Goal: Feedback & Contribution: Leave review/rating

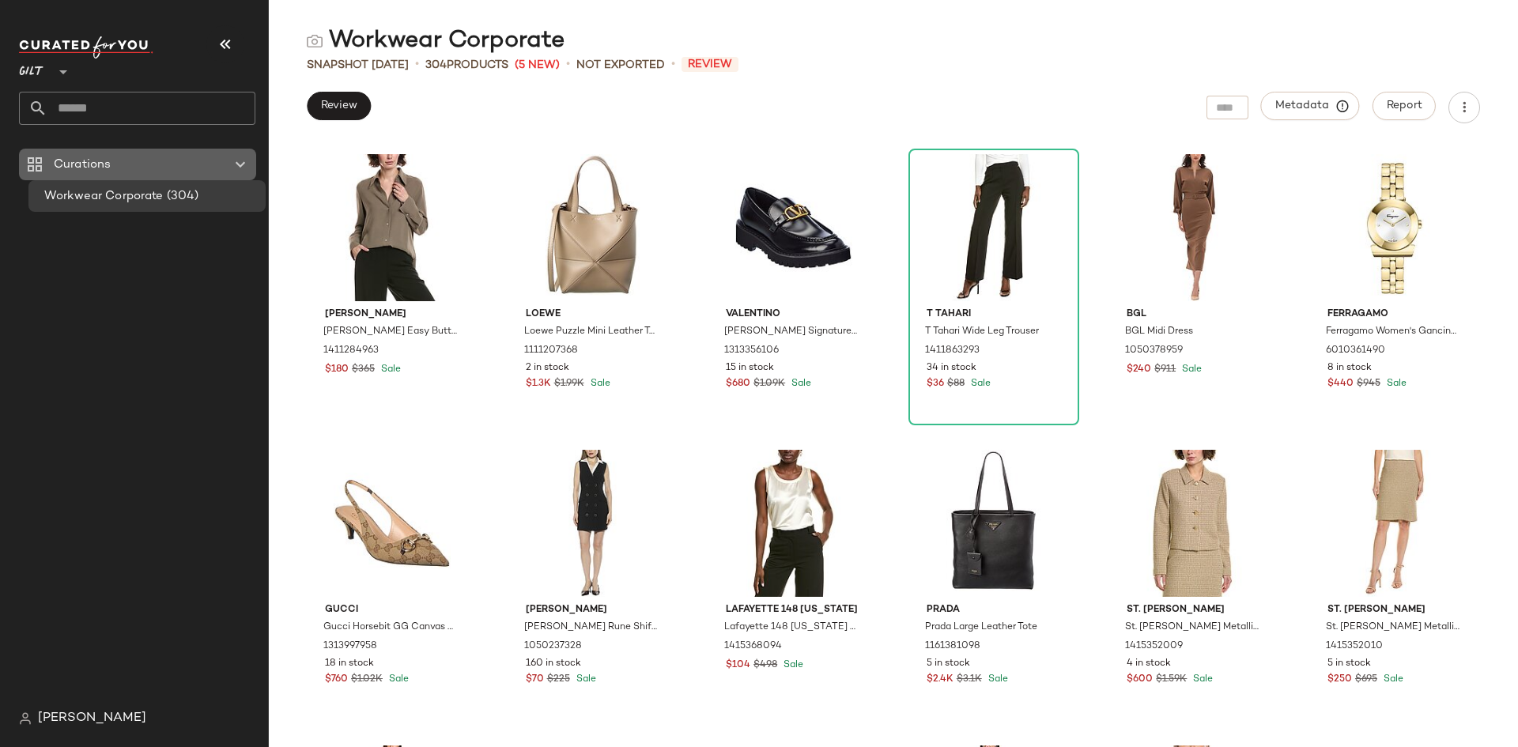
click at [240, 172] on icon at bounding box center [240, 164] width 19 height 19
click at [240, 167] on icon at bounding box center [240, 164] width 19 height 19
click at [30, 160] on icon at bounding box center [34, 164] width 19 height 19
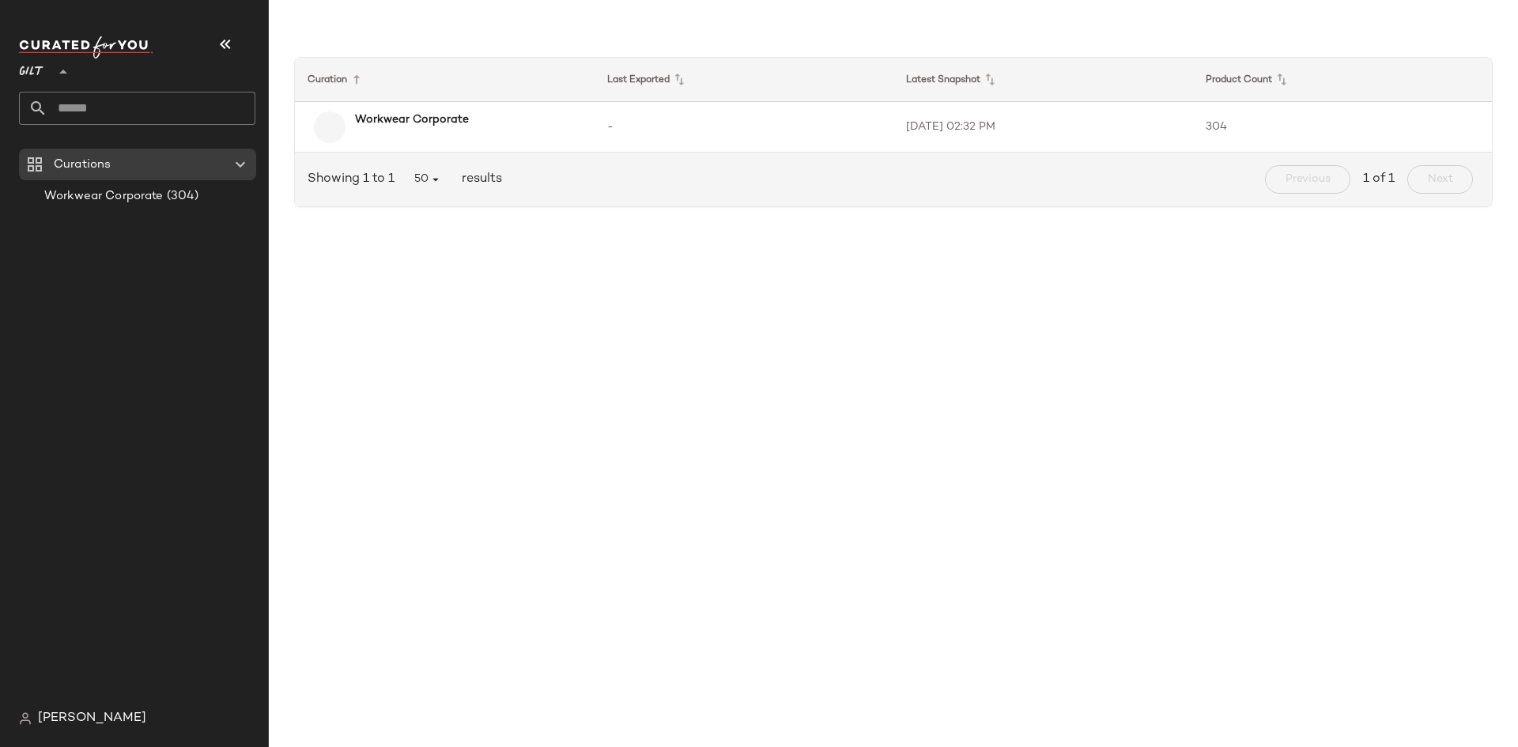
click at [42, 70] on span "Gilt" at bounding box center [31, 68] width 25 height 28
click at [51, 141] on div "Rue La La" at bounding box center [62, 145] width 60 height 19
type input "**"
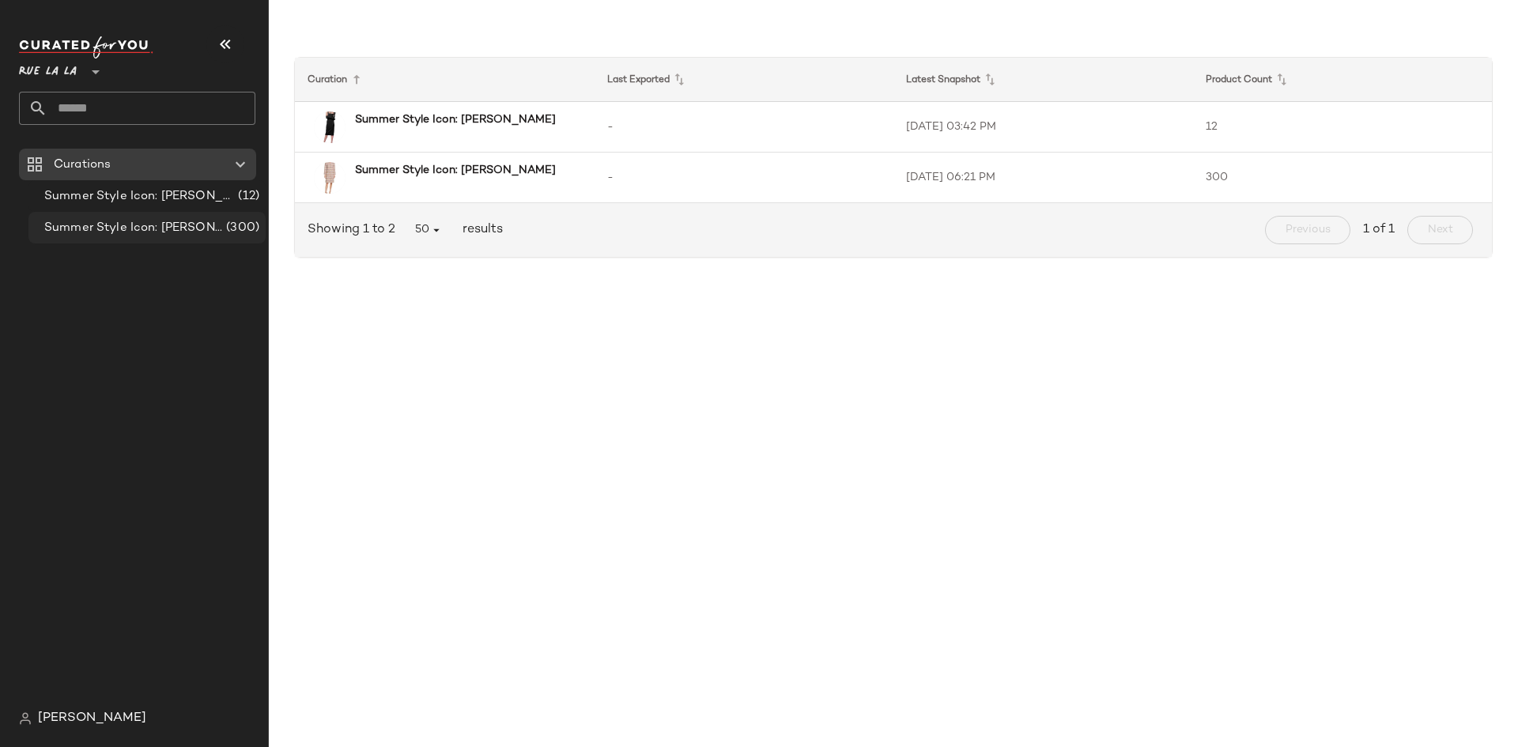
click at [54, 220] on span "Summer Style Icon: [PERSON_NAME]" at bounding box center [133, 228] width 179 height 18
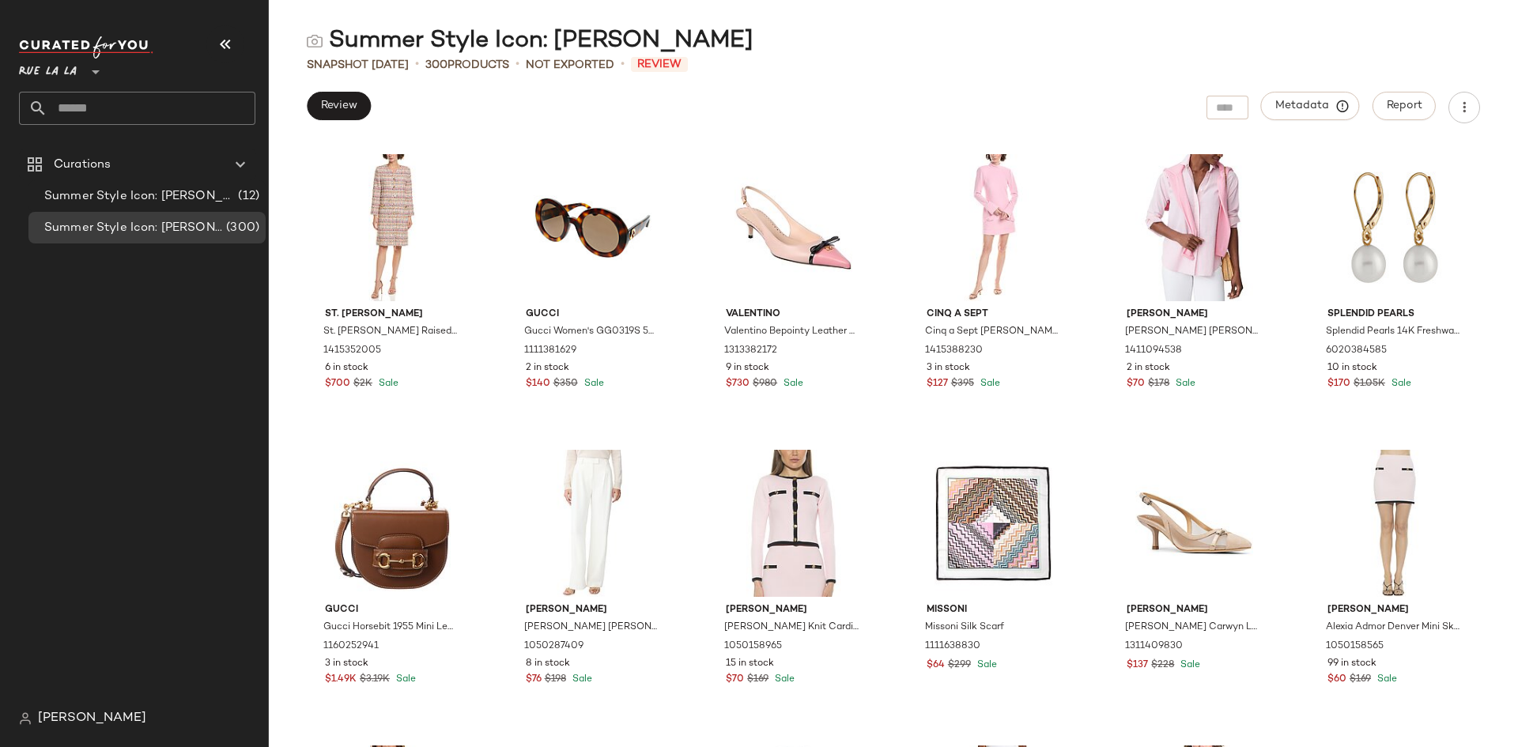
click at [27, 353] on div "Curations Summer Style Icon: Audrey Hepburn (12) Summer Style Icon: Jackie O (3…" at bounding box center [143, 426] width 249 height 554
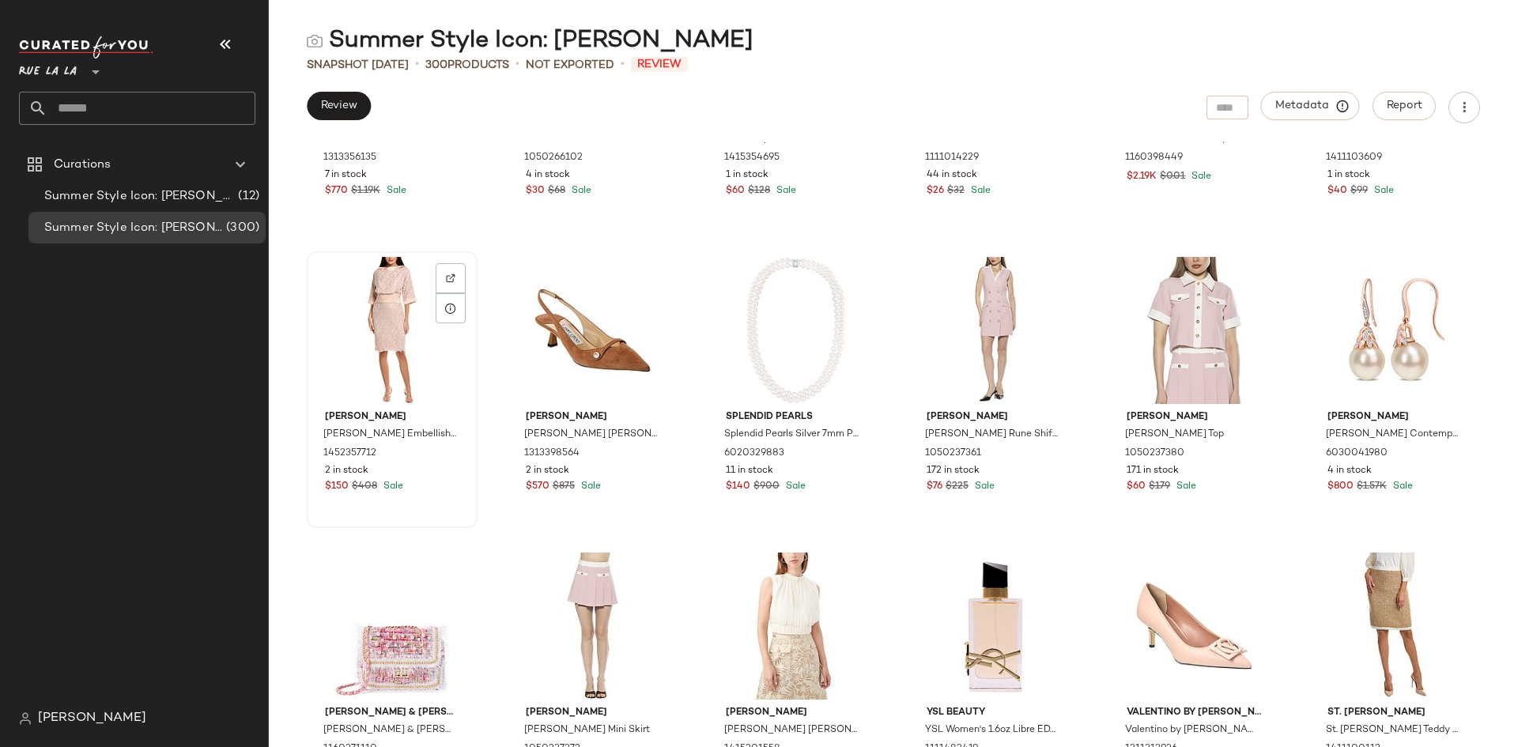
scroll to position [1126, 0]
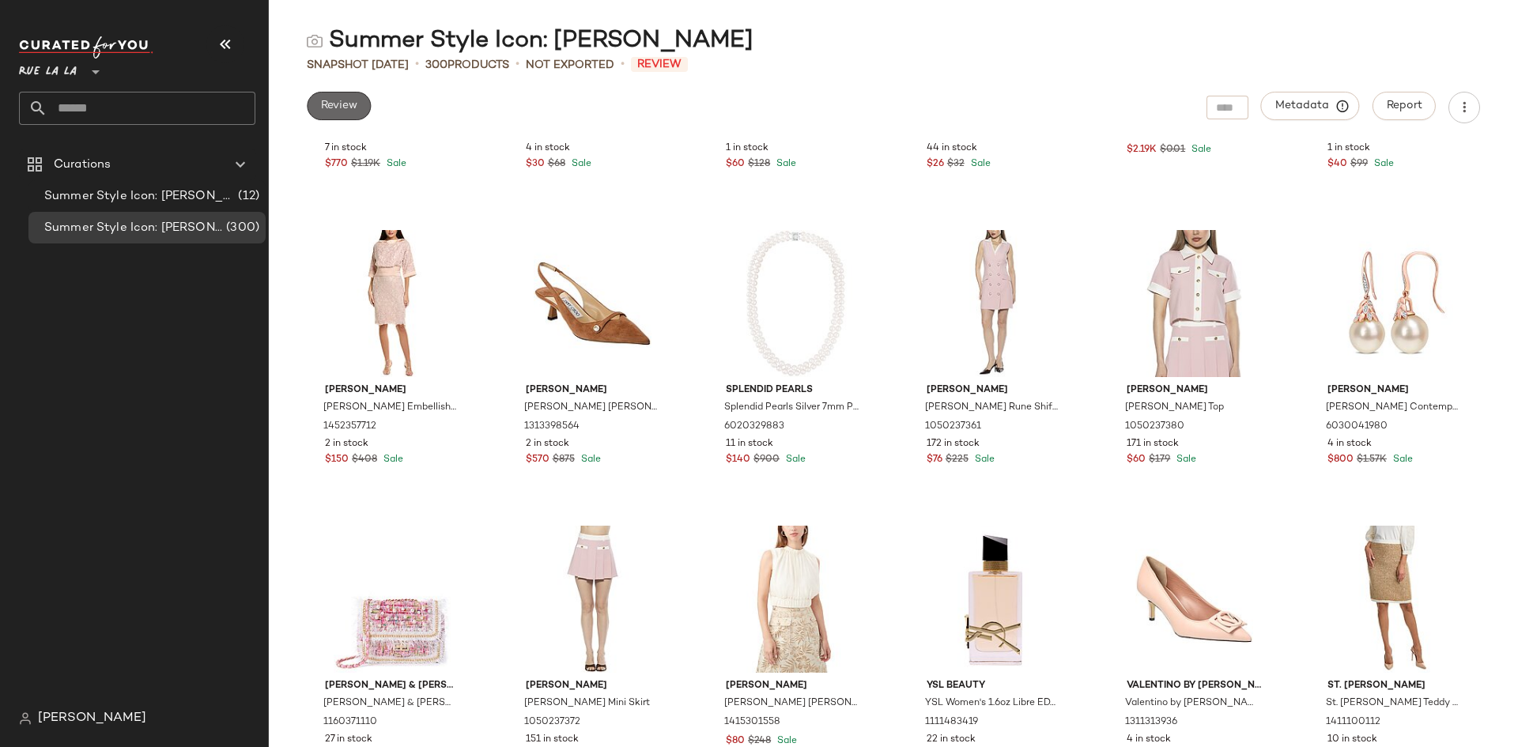
click at [338, 107] on span "Review" at bounding box center [338, 106] width 37 height 13
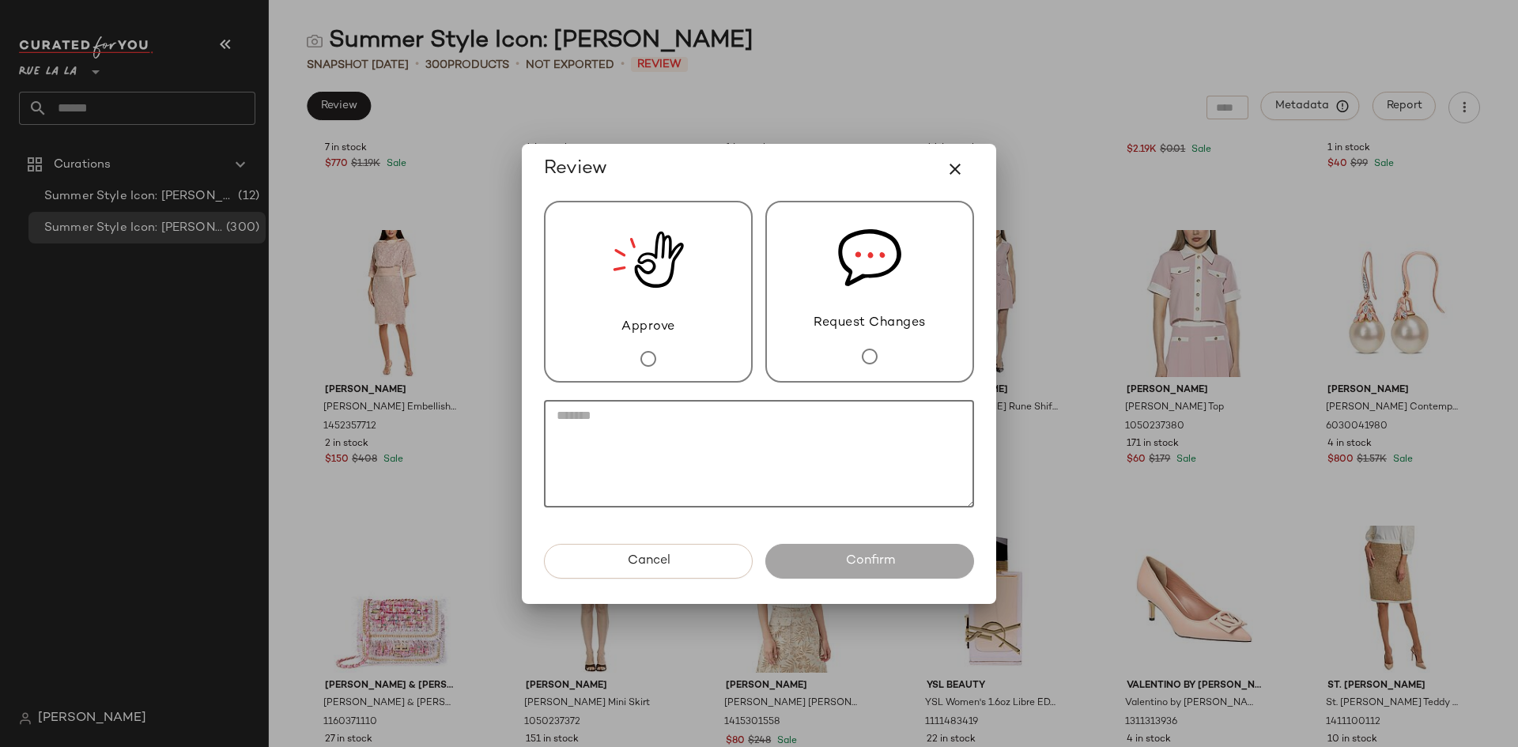
click at [706, 466] on textarea at bounding box center [759, 454] width 430 height 108
click at [954, 173] on icon "button" at bounding box center [955, 169] width 19 height 19
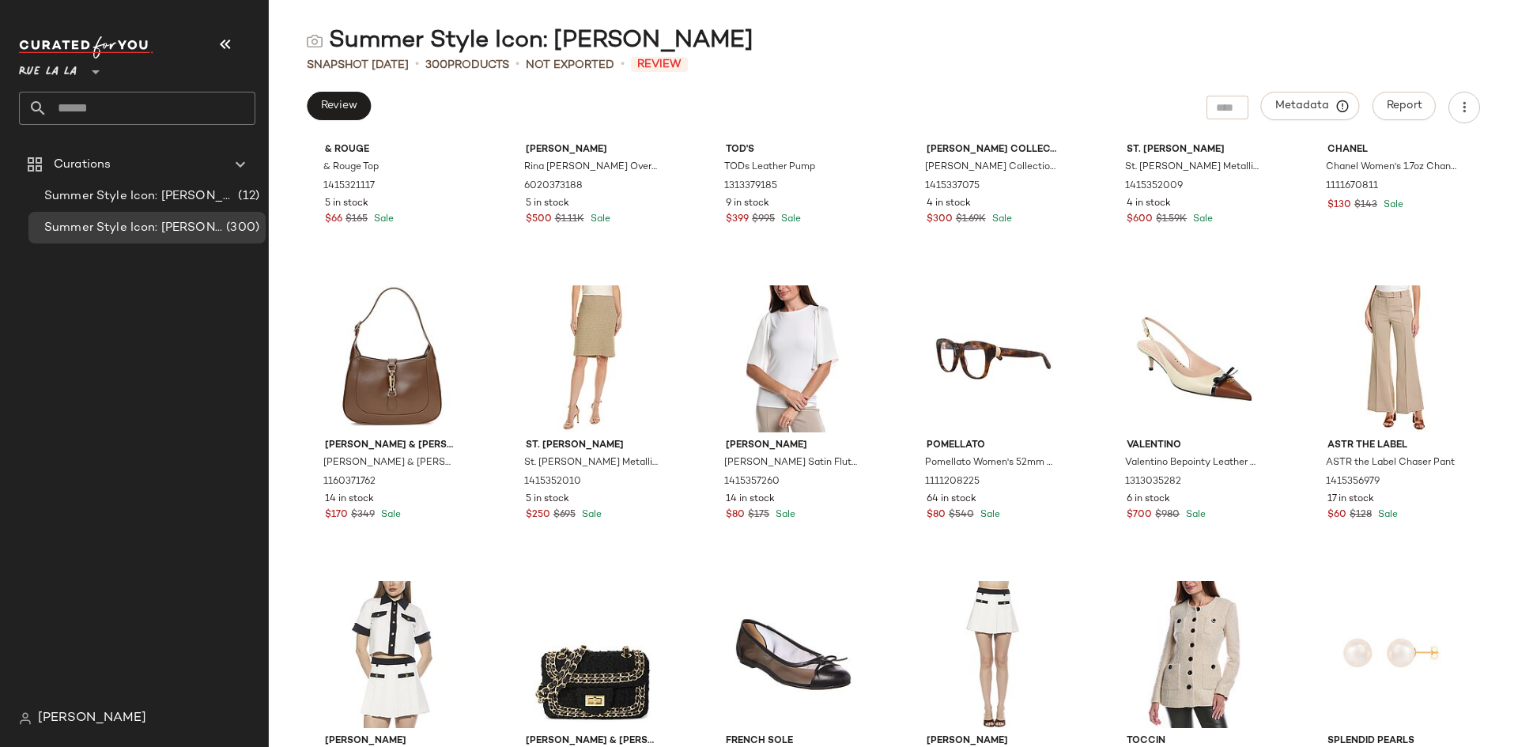
scroll to position [1996, 0]
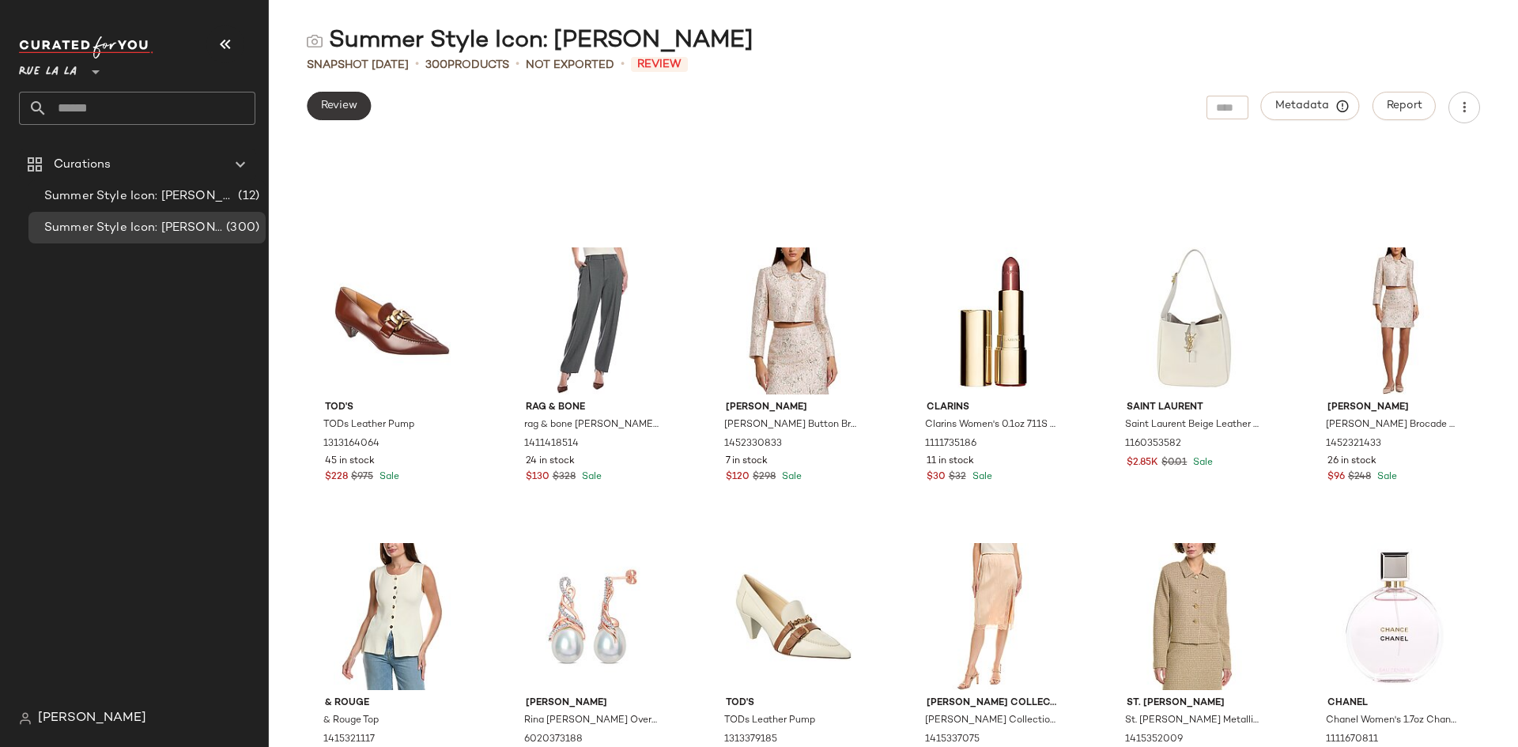
click at [356, 108] on span "Review" at bounding box center [338, 106] width 37 height 13
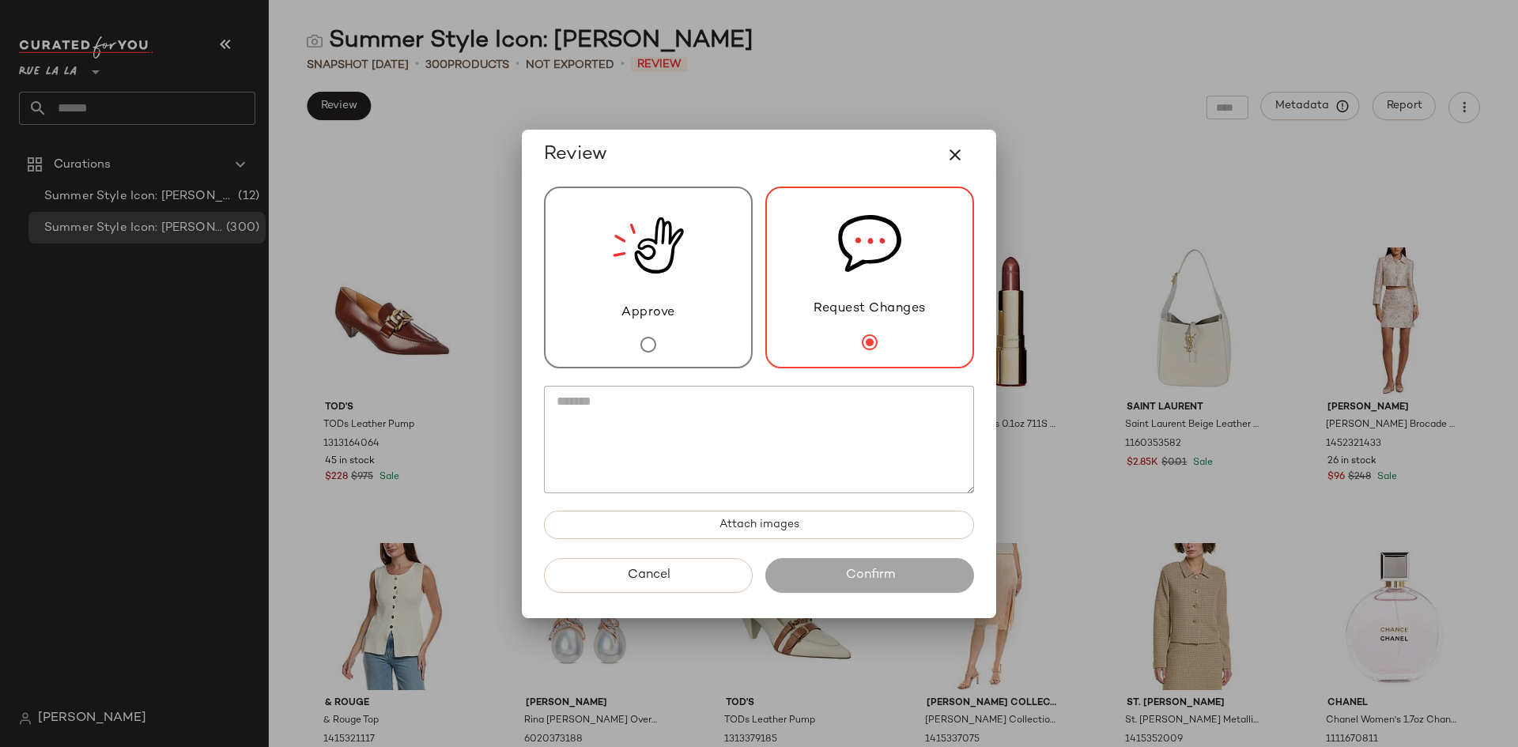
click at [813, 421] on textarea at bounding box center [759, 440] width 430 height 108
type textarea "*"
click at [959, 156] on icon "button" at bounding box center [955, 154] width 19 height 19
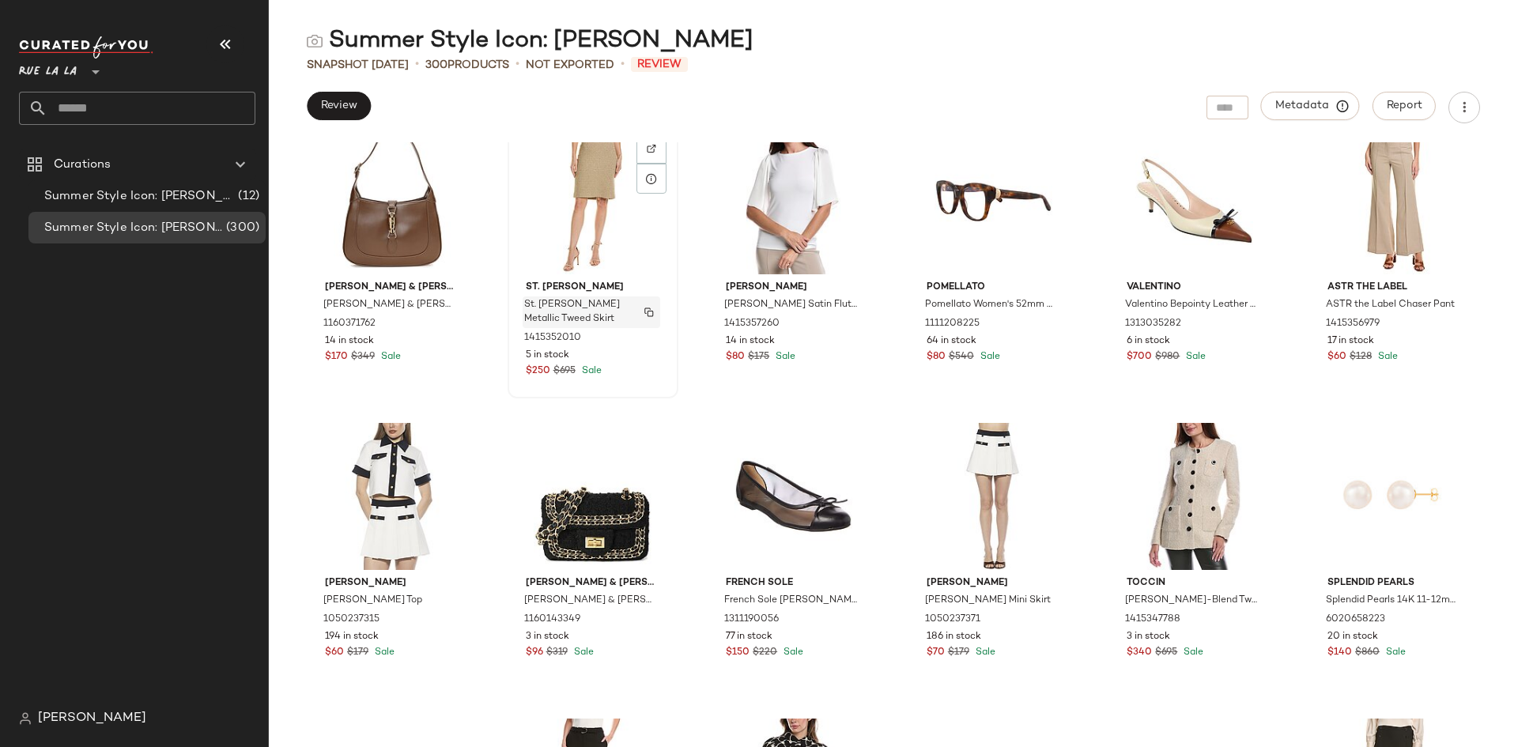
scroll to position [2628, 0]
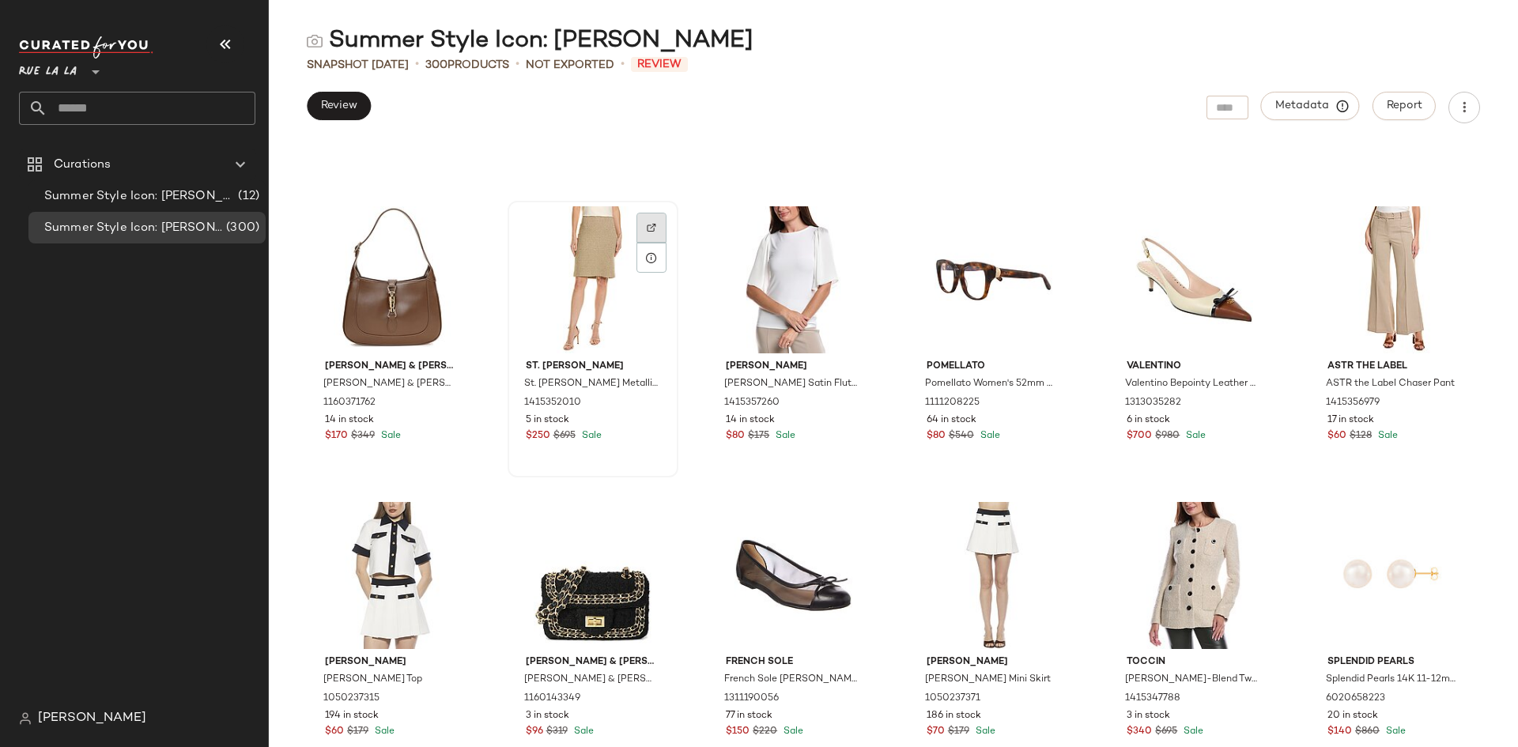
click at [640, 229] on div at bounding box center [652, 228] width 30 height 30
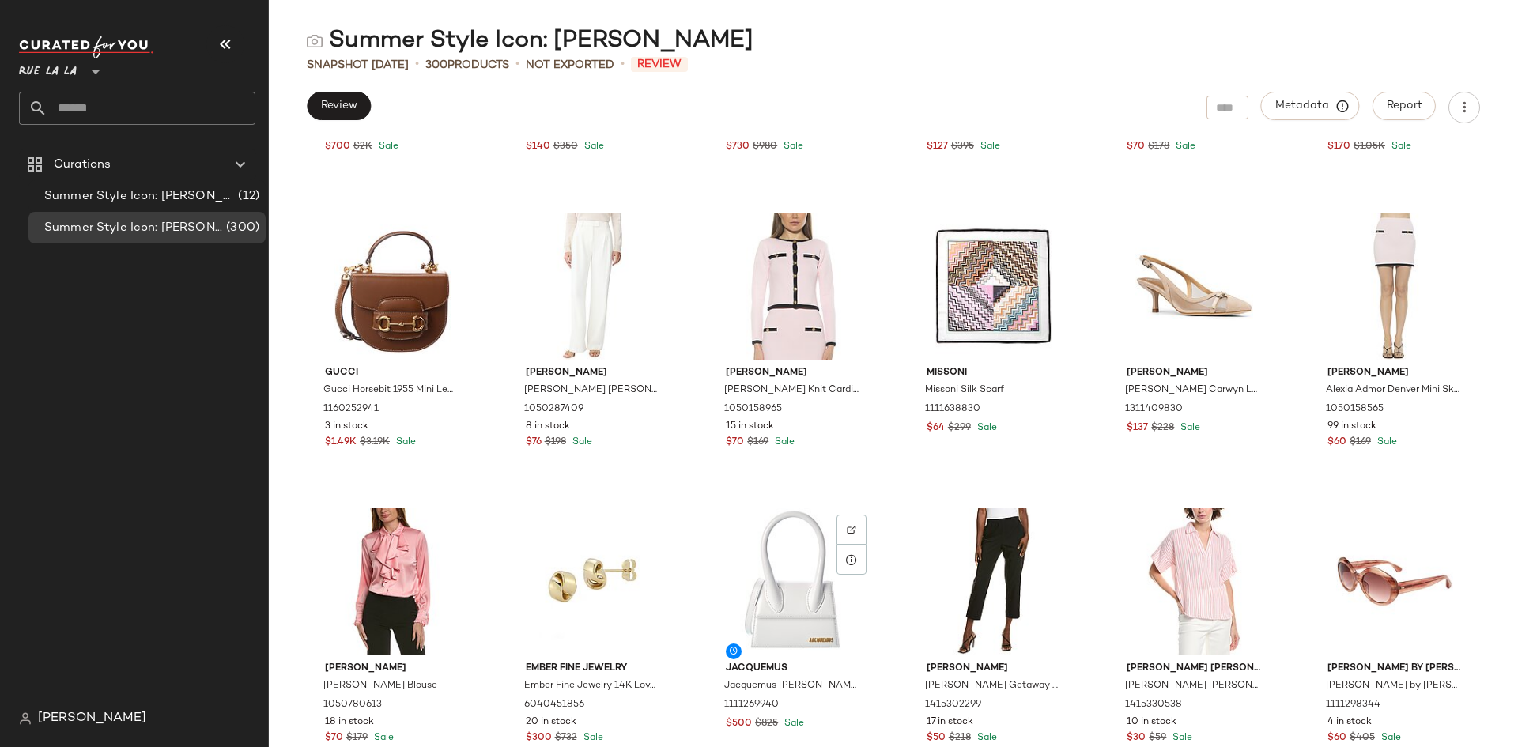
scroll to position [0, 0]
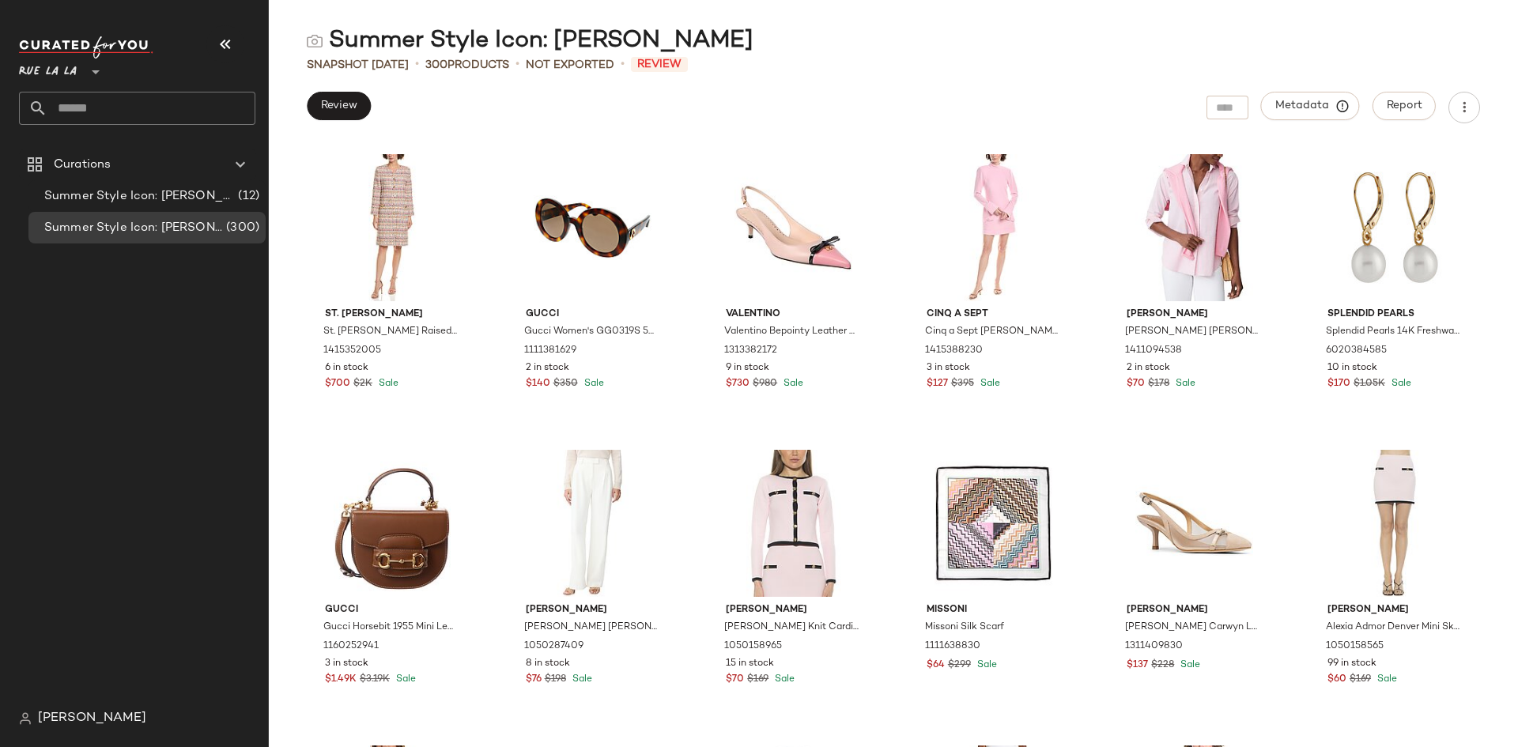
click at [9, 13] on nav "Rue La La ** Curations Summer Style Icon: Audrey Hepburn (12) Summer Style Icon…" at bounding box center [134, 373] width 269 height 747
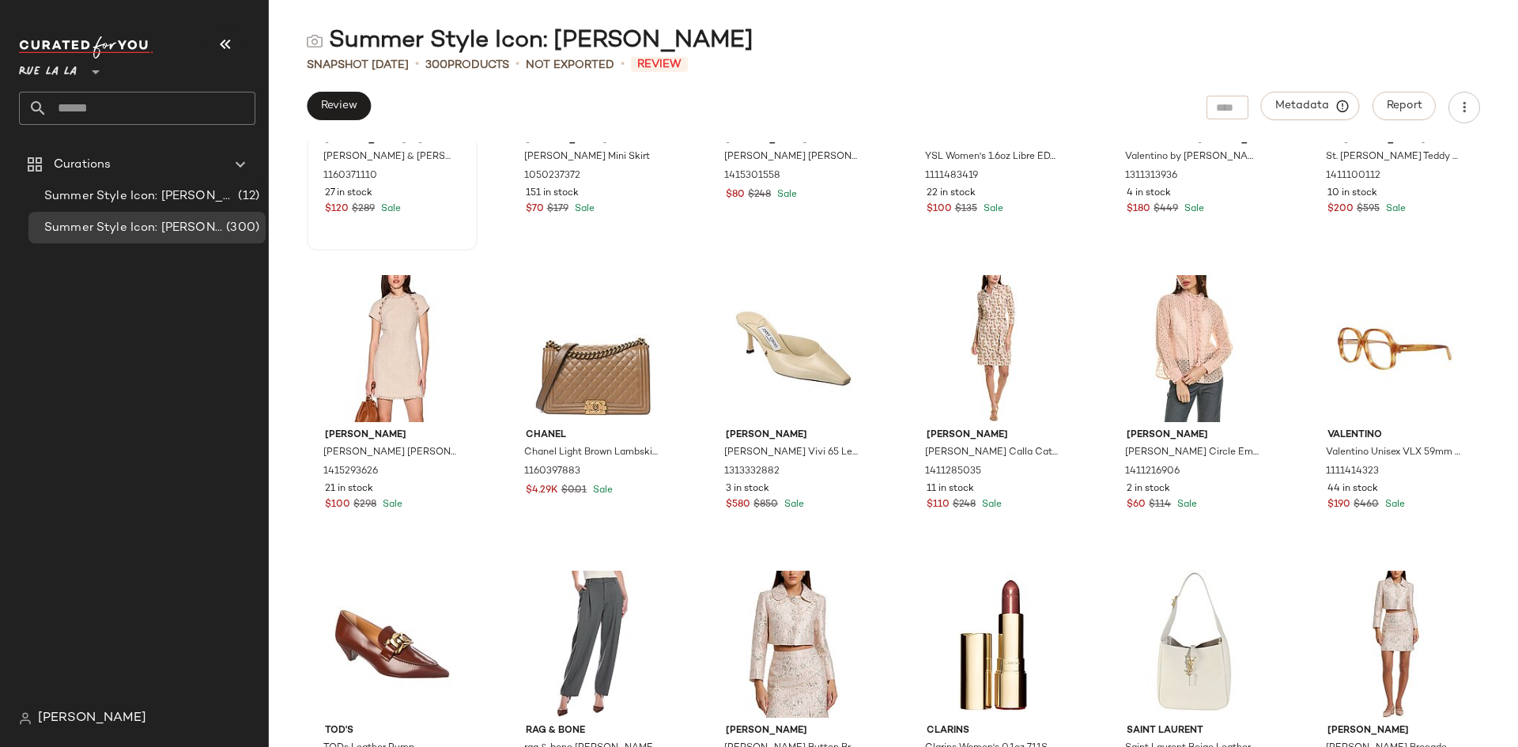
scroll to position [1679, 0]
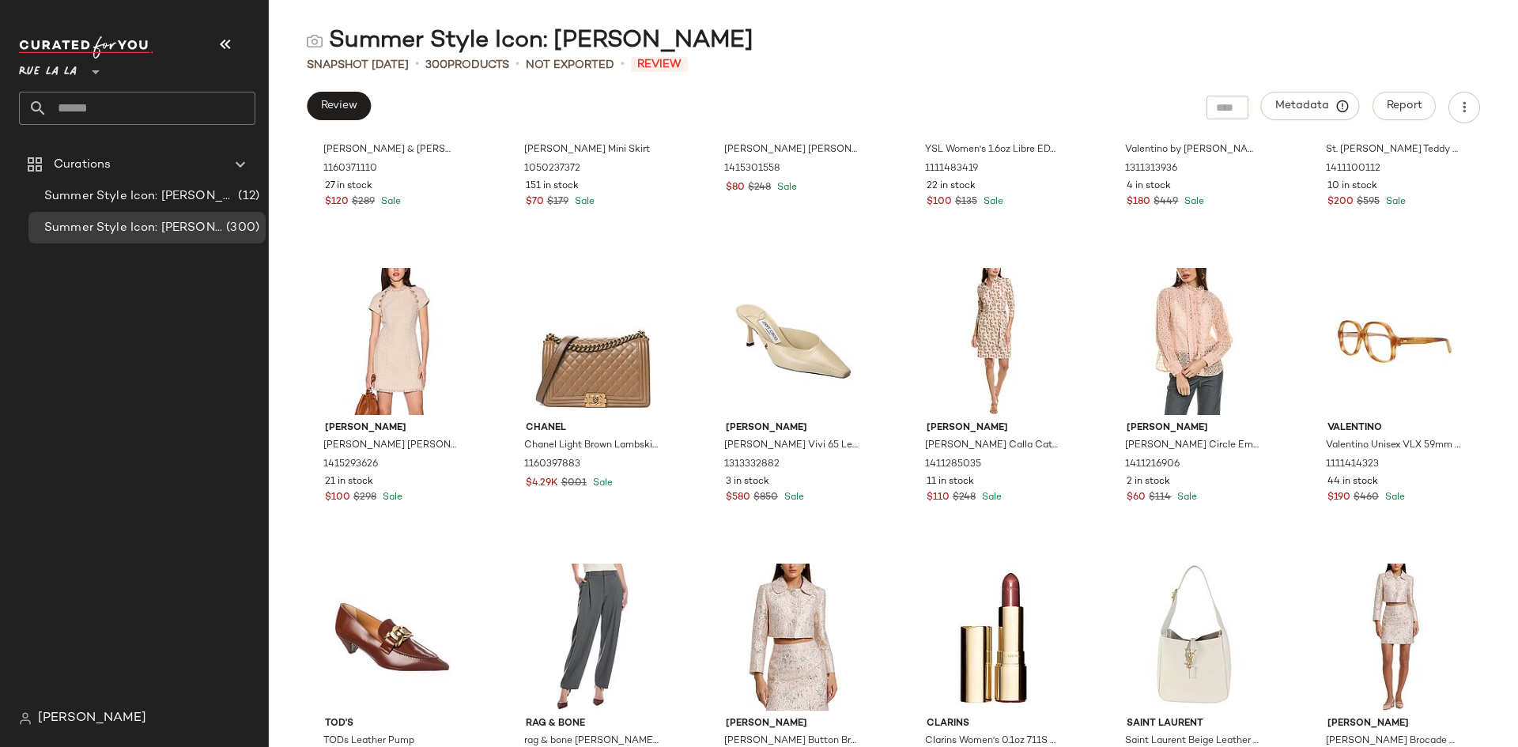
click at [32, 408] on div "Curations Summer Style Icon: Audrey Hepburn (12) Summer Style Icon: Jackie O (3…" at bounding box center [143, 426] width 249 height 554
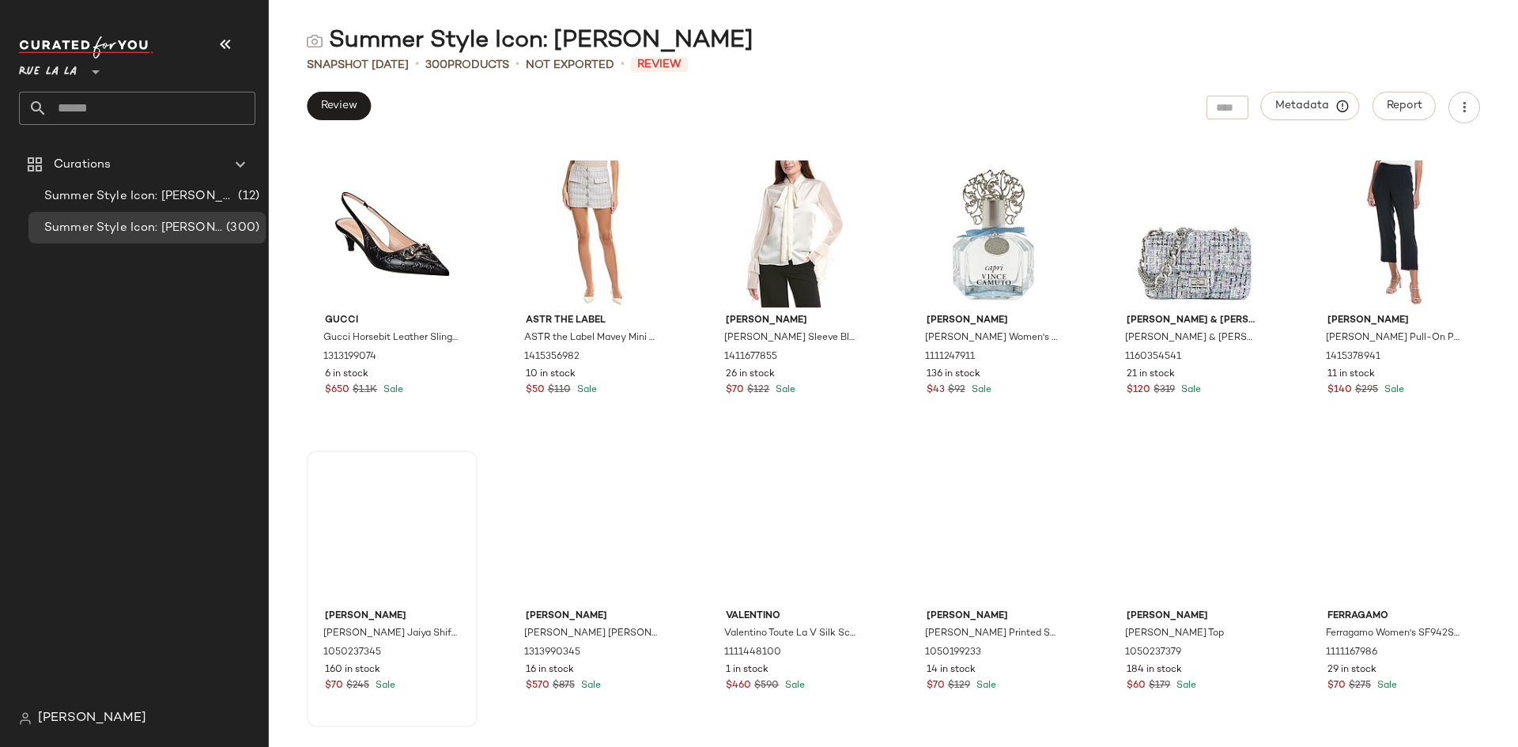
scroll to position [3972, 0]
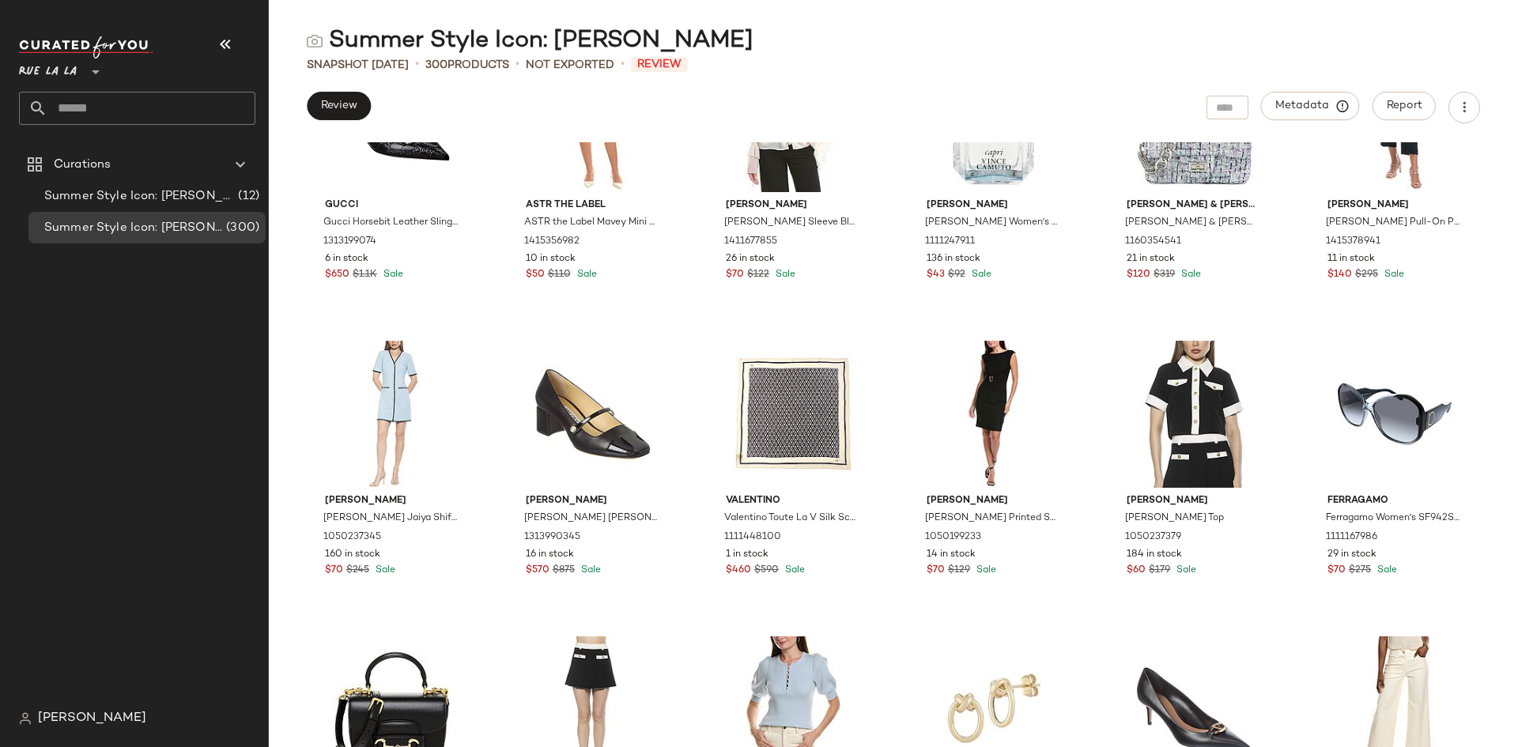
click at [47, 329] on div "Curations Summer Style Icon: Audrey Hepburn (12) Summer Style Icon: Jackie O (3…" at bounding box center [143, 426] width 249 height 554
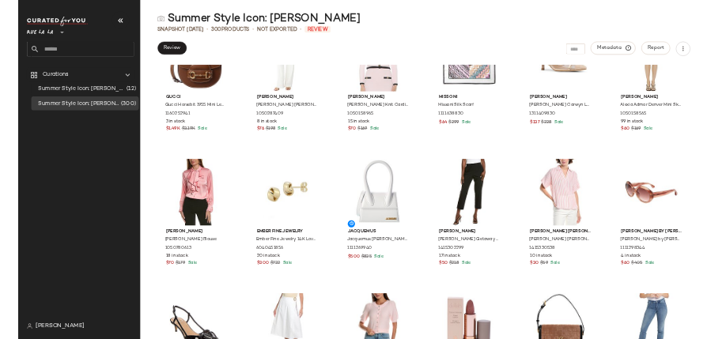
scroll to position [0, 0]
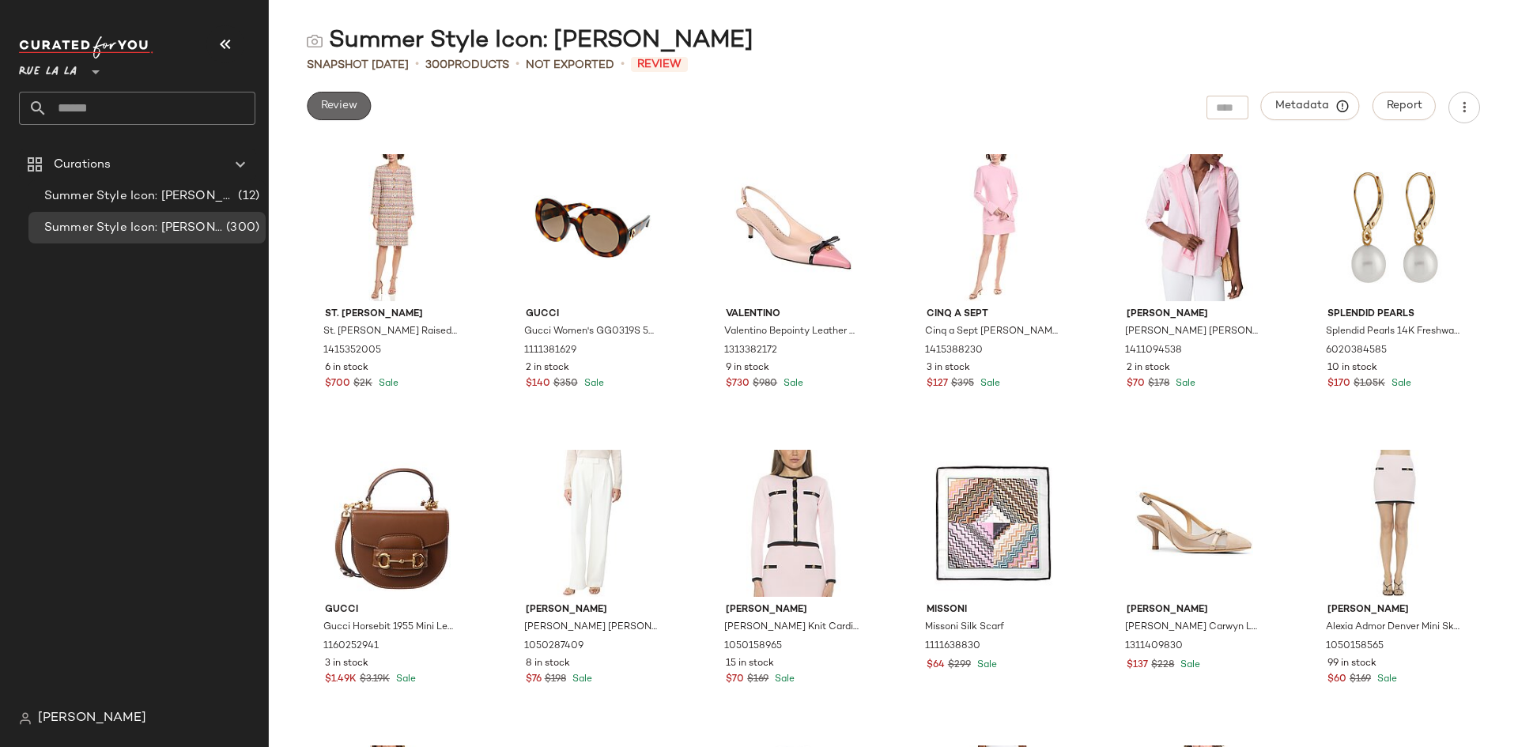
click at [334, 108] on span "Review" at bounding box center [338, 106] width 37 height 13
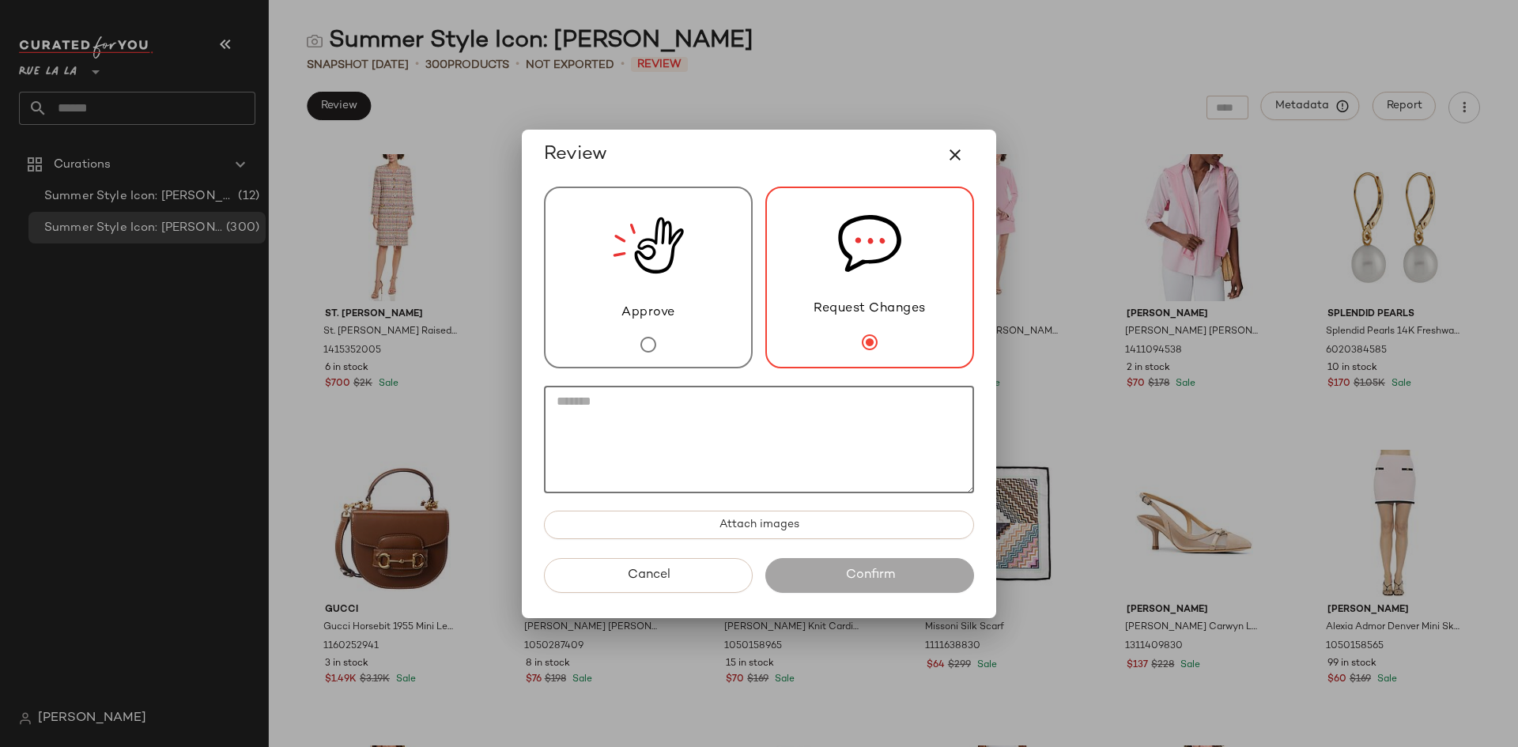
click at [837, 423] on textarea at bounding box center [759, 440] width 430 height 108
click at [962, 157] on icon "button" at bounding box center [955, 154] width 19 height 19
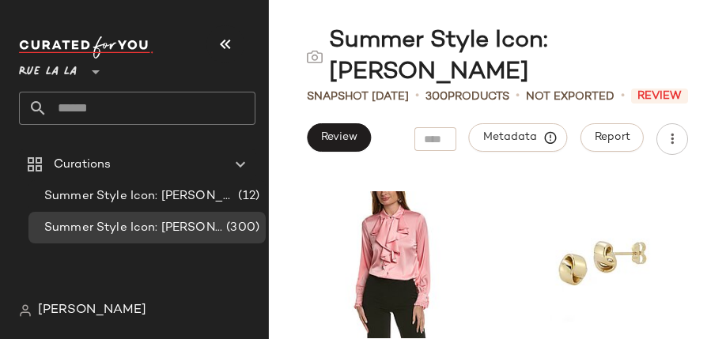
scroll to position [1882, 0]
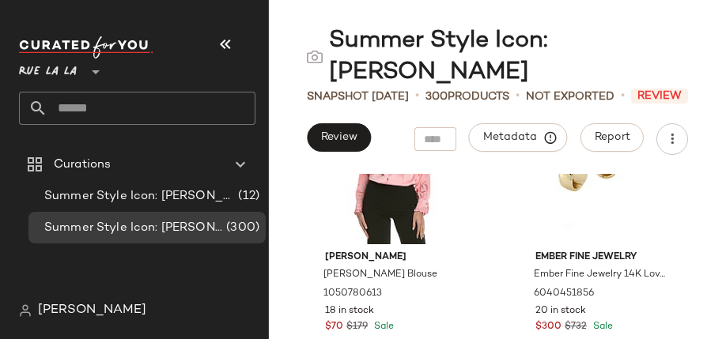
click at [713, 174] on div "Alexia Admor Alexia Admor Brooks Blouse 1050780613 18 in stock $70 $179 Sale Em…" at bounding box center [497, 256] width 457 height 165
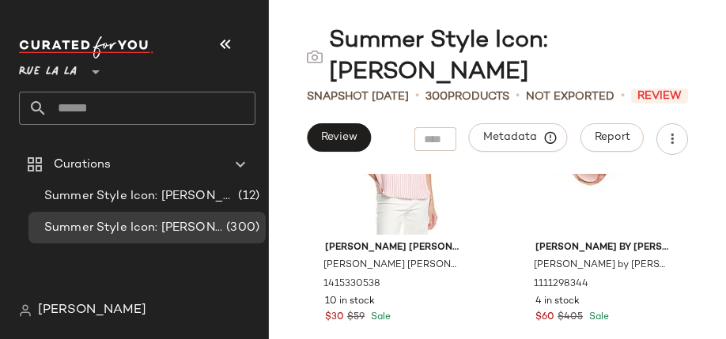
scroll to position [2470, 0]
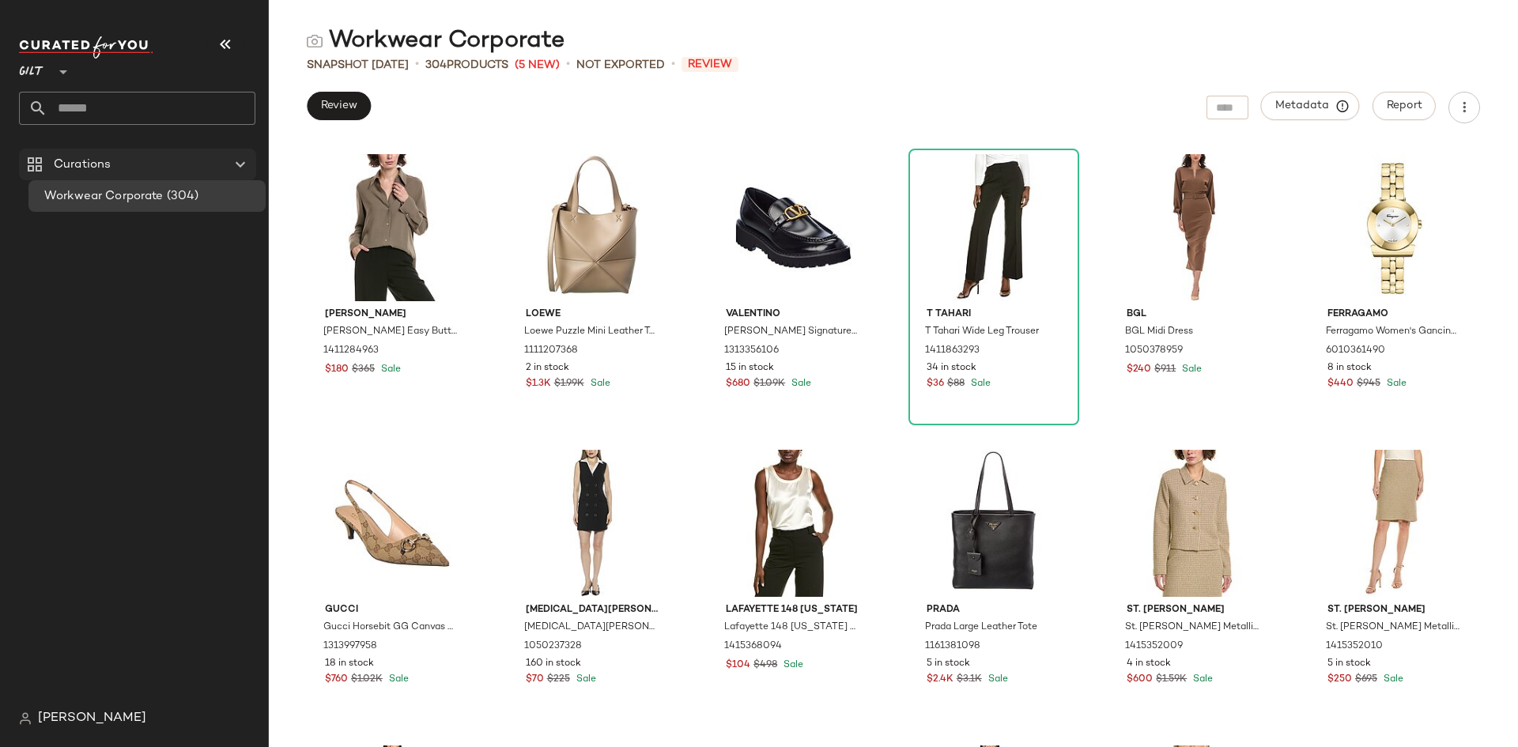
click at [236, 162] on icon at bounding box center [240, 164] width 19 height 19
click at [240, 164] on icon at bounding box center [240, 164] width 19 height 19
click at [48, 75] on div "Gilt **" at bounding box center [35, 63] width 32 height 40
drag, startPoint x: 52, startPoint y: 142, endPoint x: 108, endPoint y: 157, distance: 57.6
click at [53, 142] on div "Rue La La" at bounding box center [62, 145] width 60 height 19
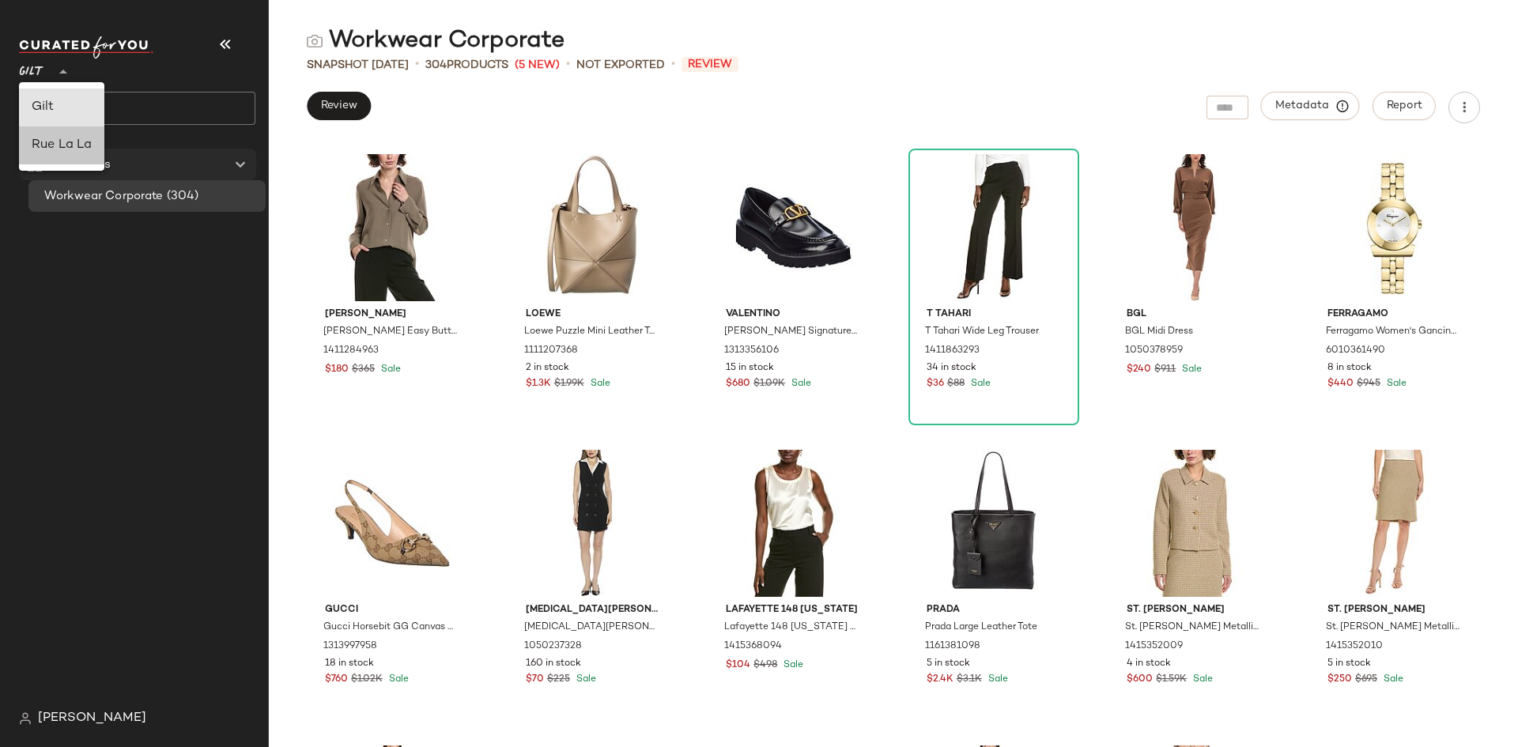
type input "**"
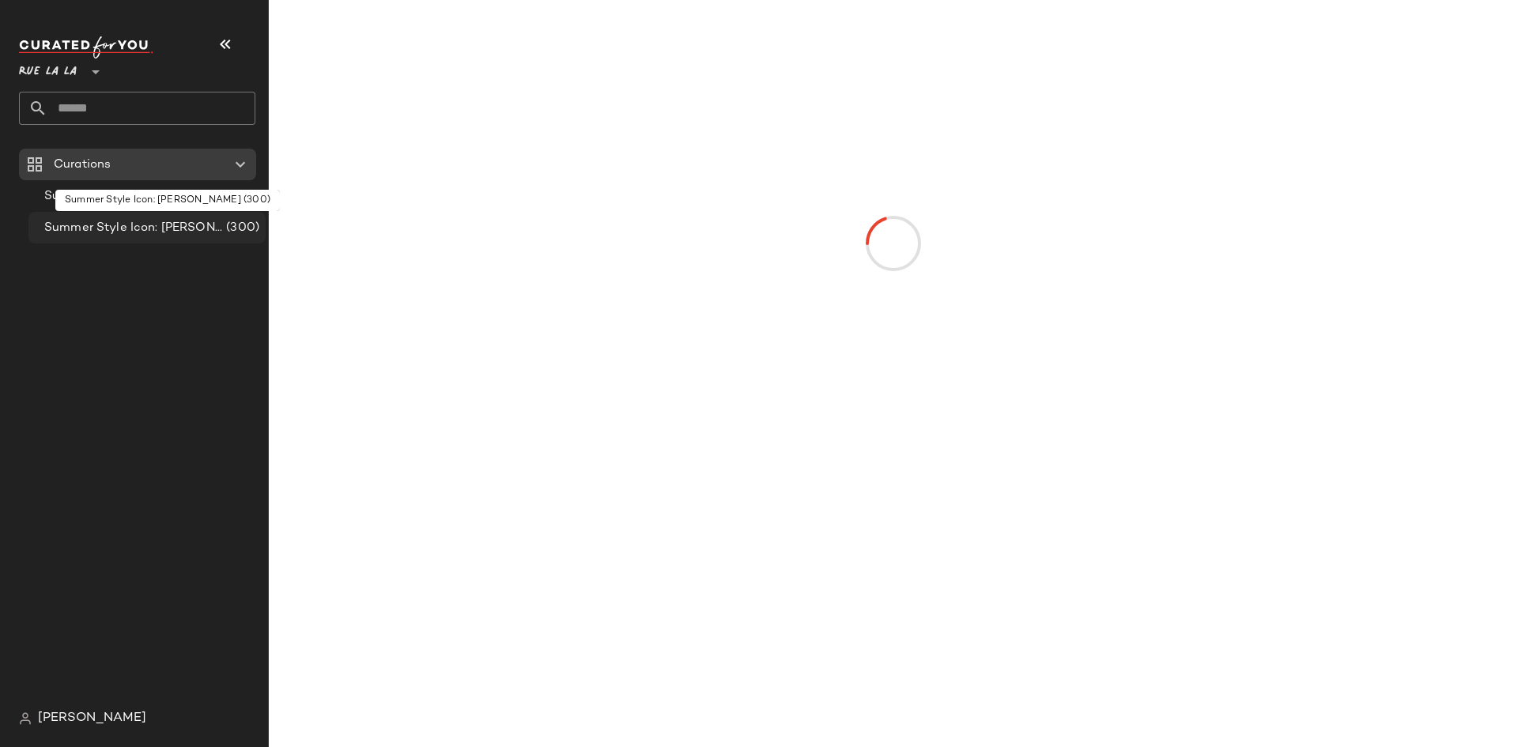
click at [181, 236] on span "Summer Style Icon: [PERSON_NAME]" at bounding box center [133, 228] width 179 height 18
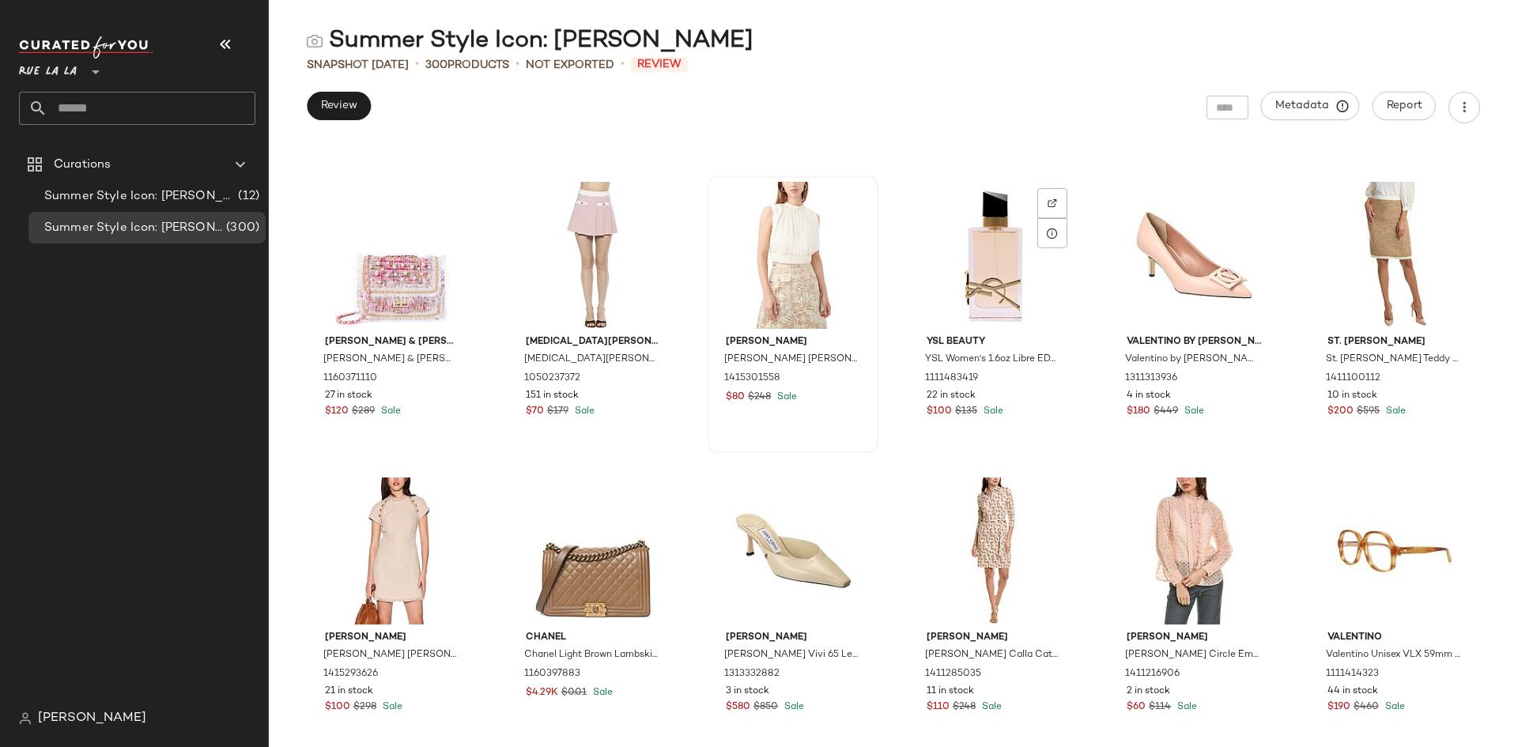
scroll to position [1475, 0]
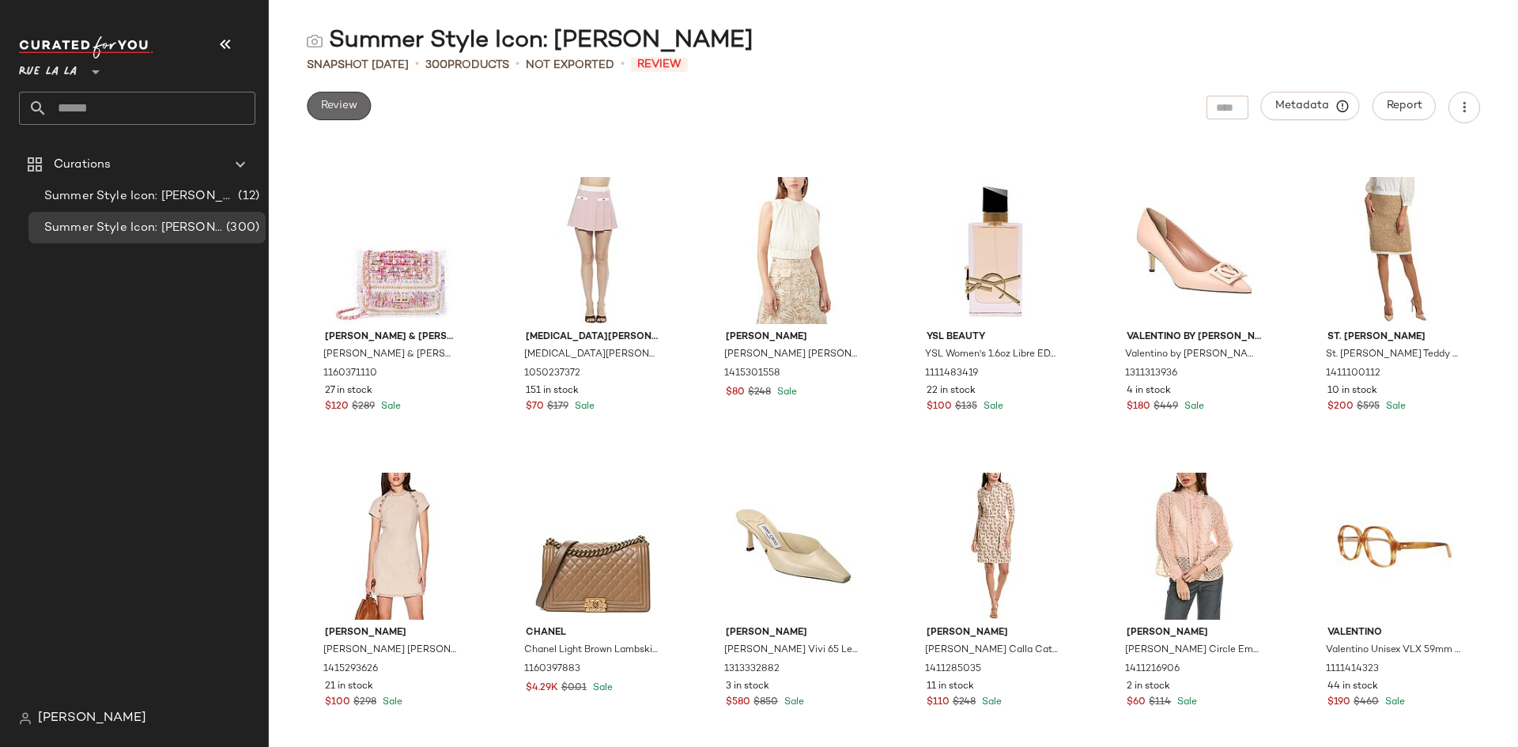
click at [342, 100] on span "Review" at bounding box center [338, 106] width 37 height 13
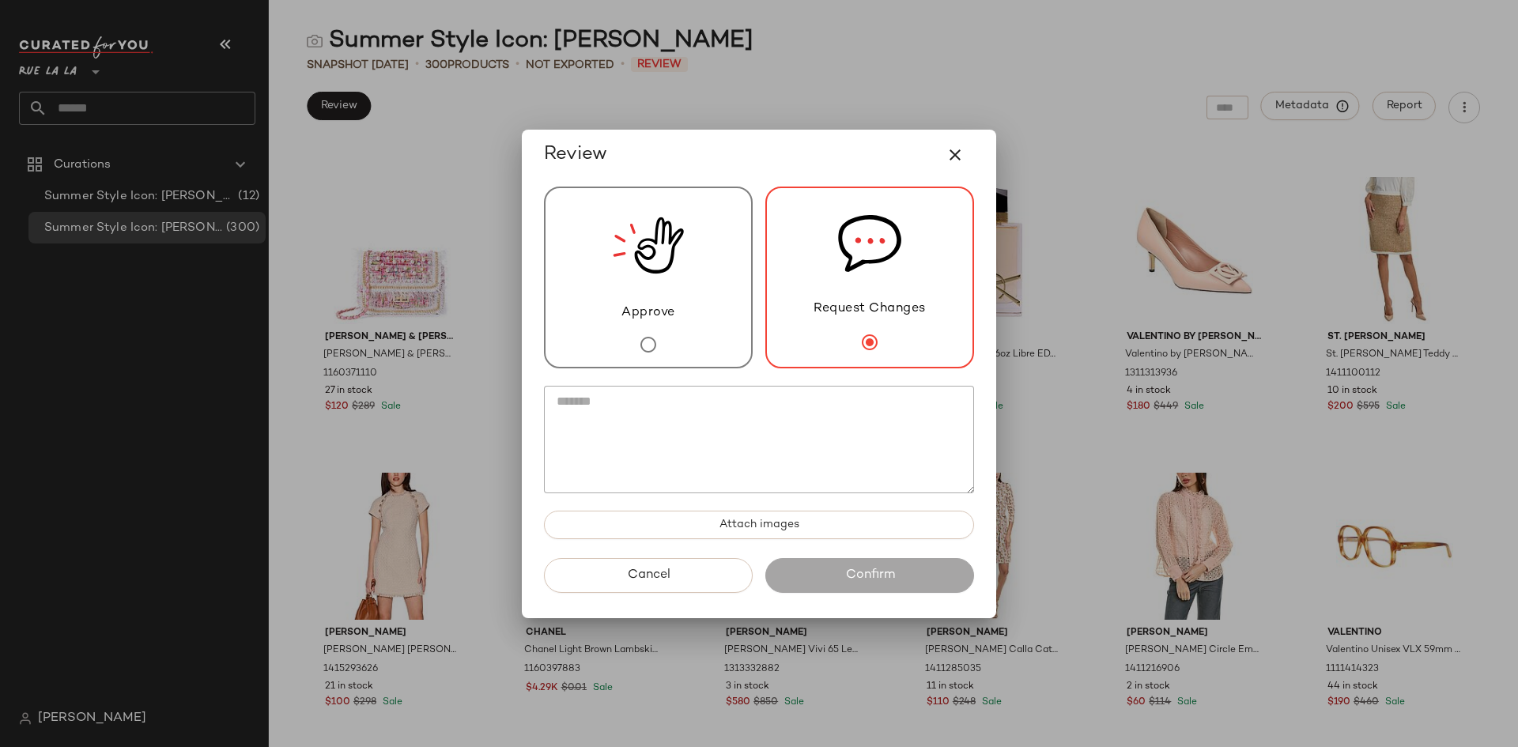
click at [821, 412] on textarea at bounding box center [759, 440] width 430 height 108
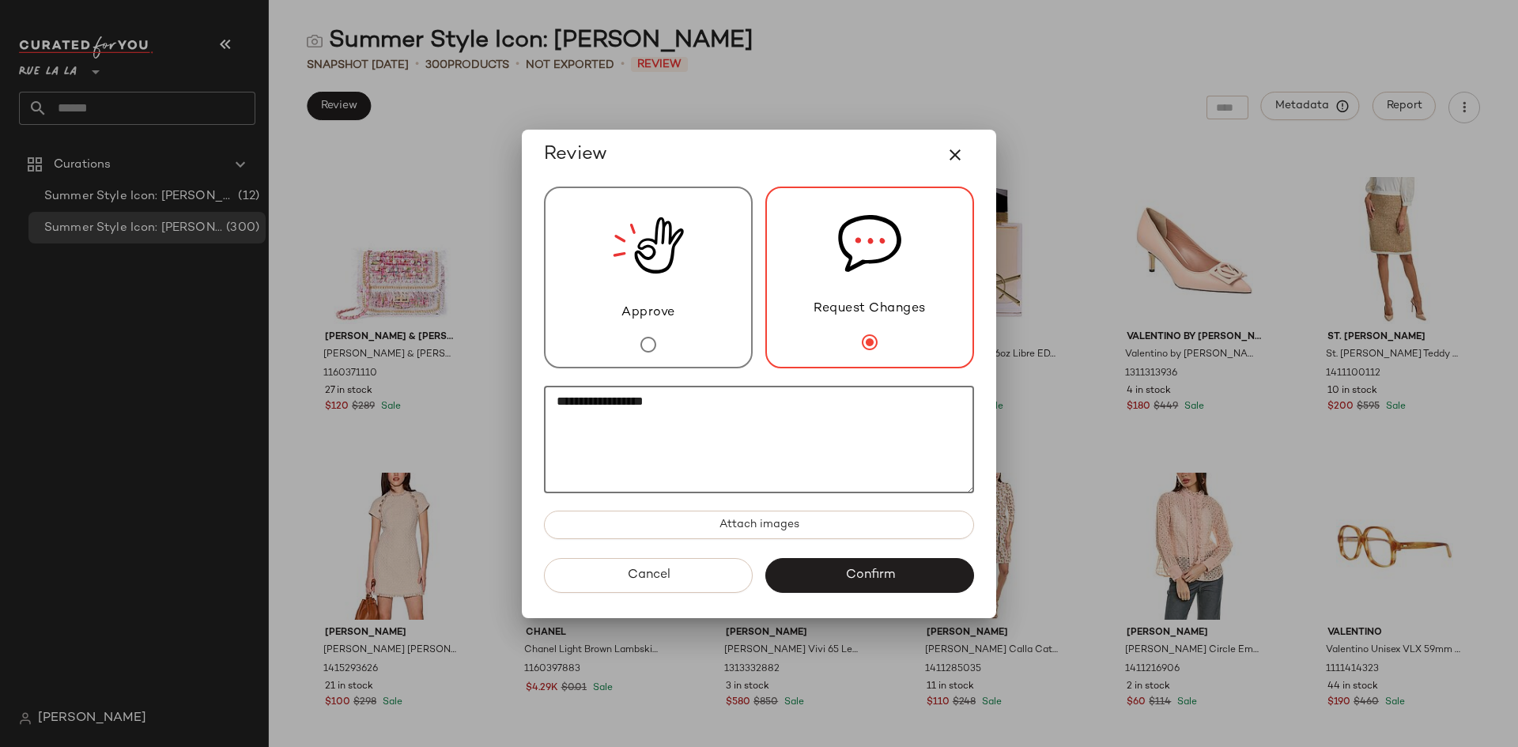
type textarea "**********"
drag, startPoint x: 790, startPoint y: 155, endPoint x: 846, endPoint y: 153, distance: 56.2
click at [846, 153] on div "Review" at bounding box center [759, 155] width 430 height 38
click at [953, 147] on icon "button" at bounding box center [955, 154] width 19 height 19
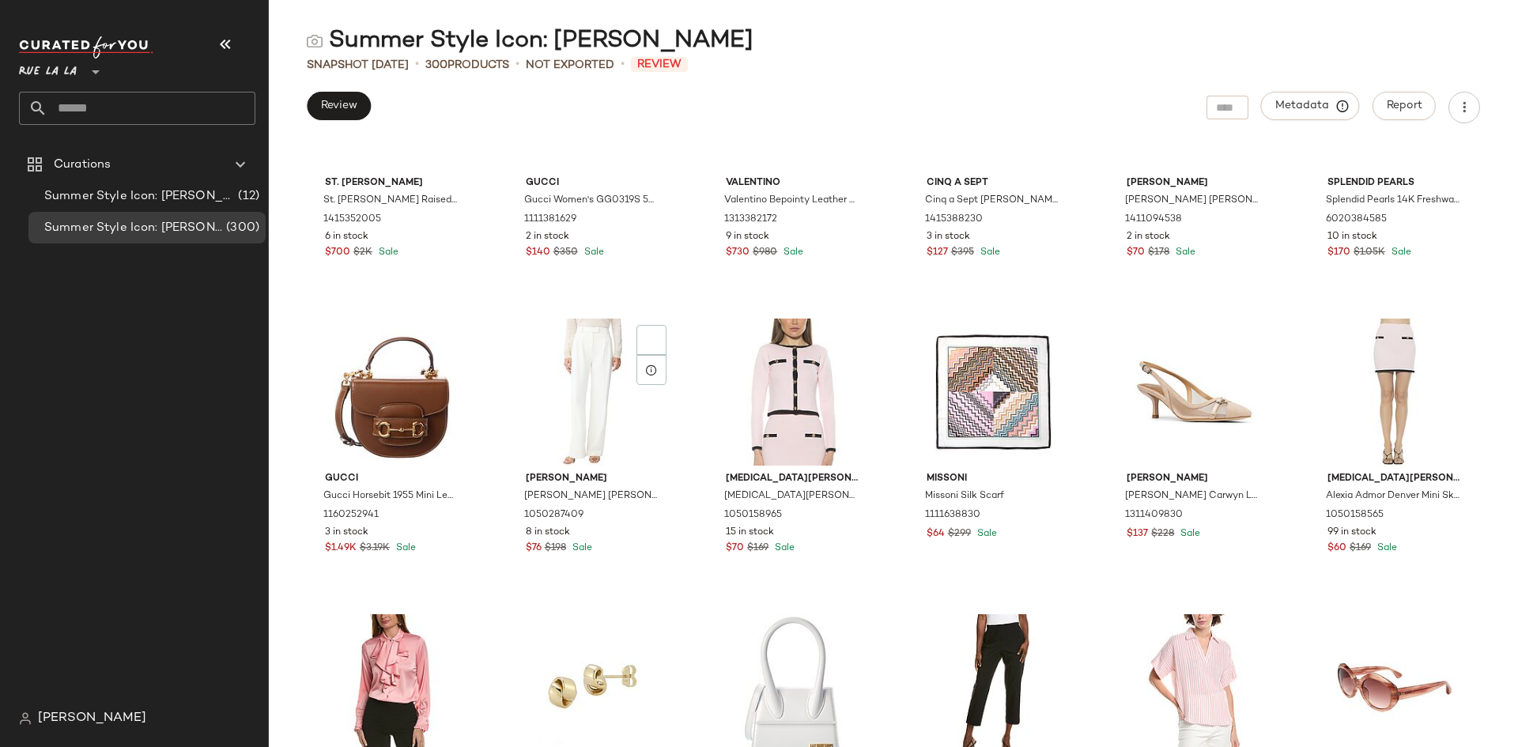
scroll to position [0, 0]
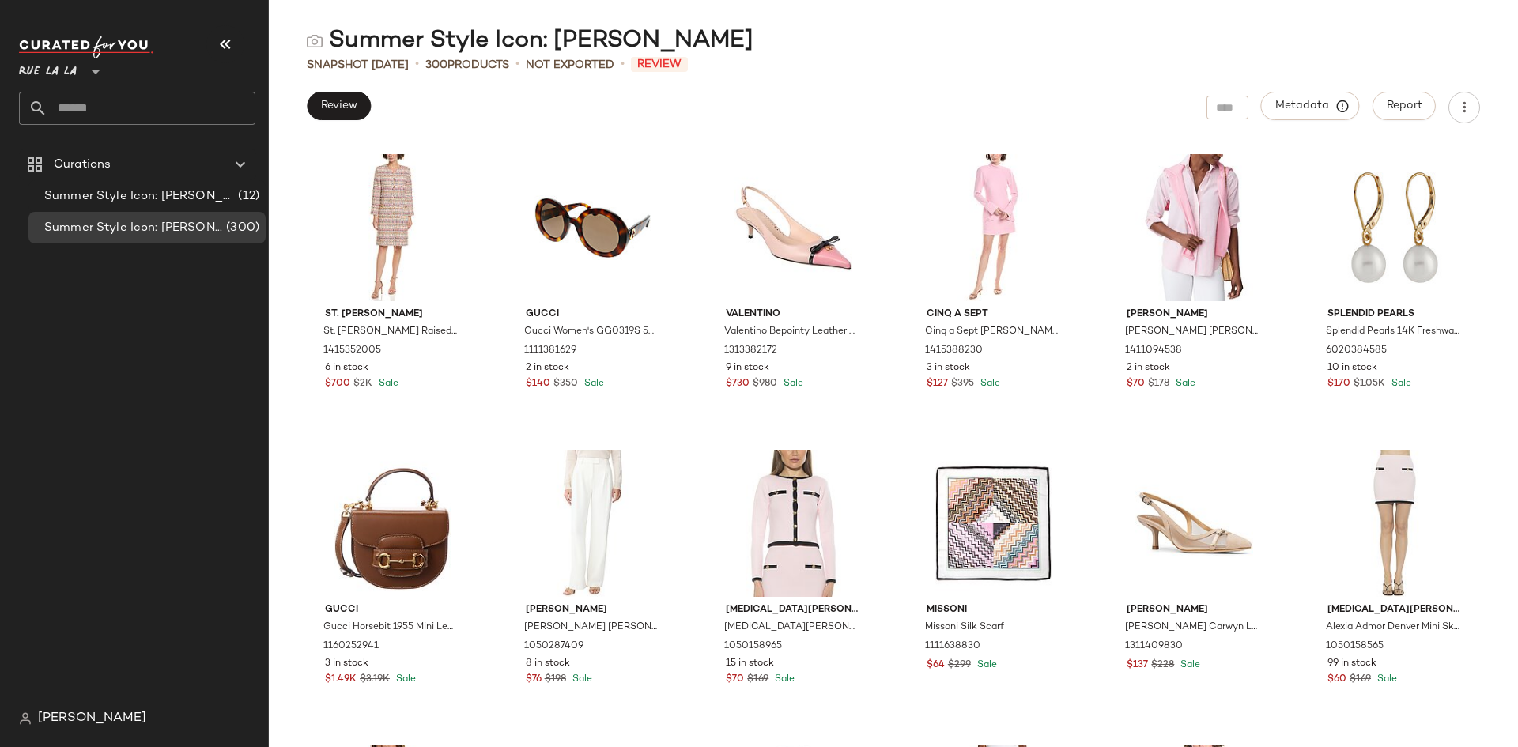
click at [1145, 14] on main "Summer Style Icon: Jackie O Snapshot Aug 22nd • 300 Products • Not Exported • R…" at bounding box center [759, 373] width 1518 height 747
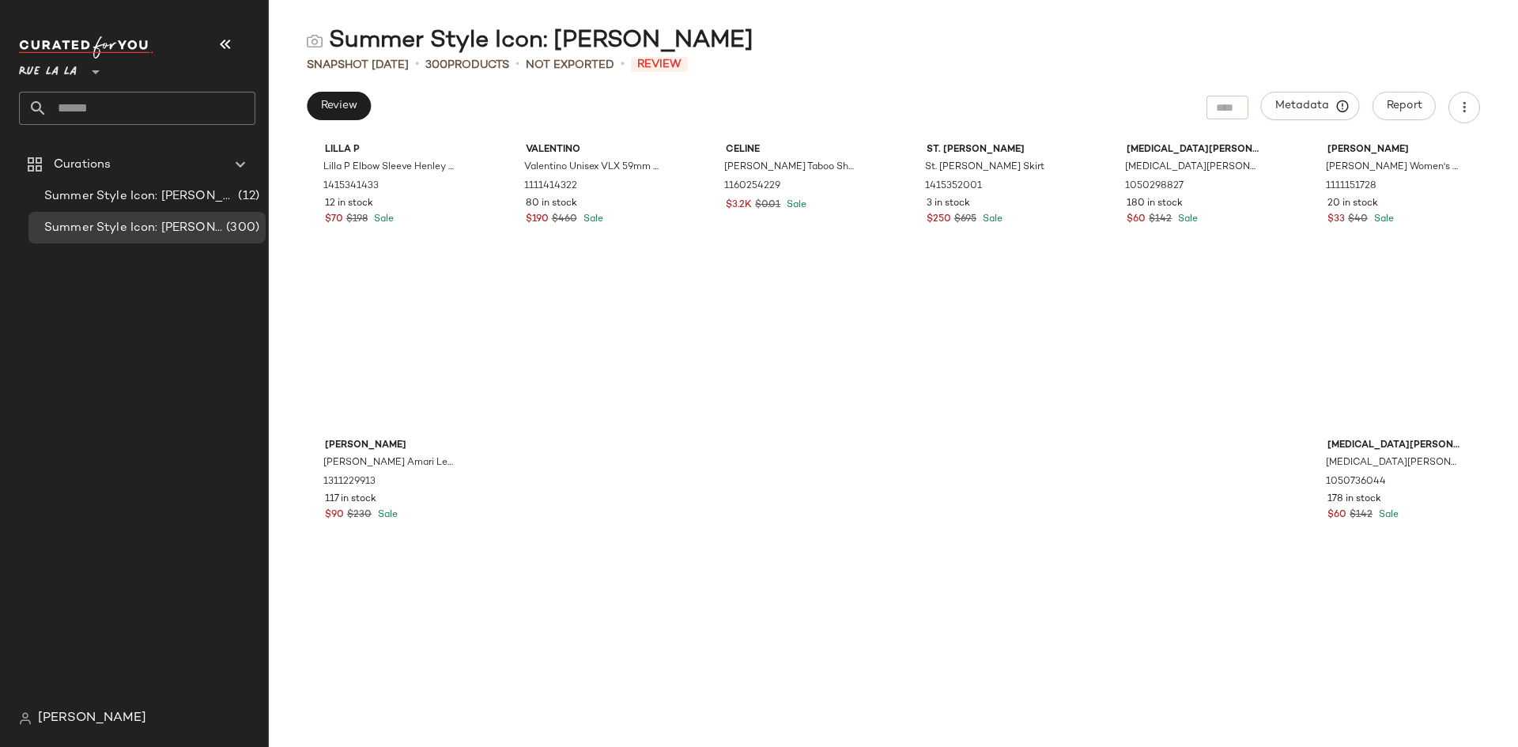
scroll to position [15672, 0]
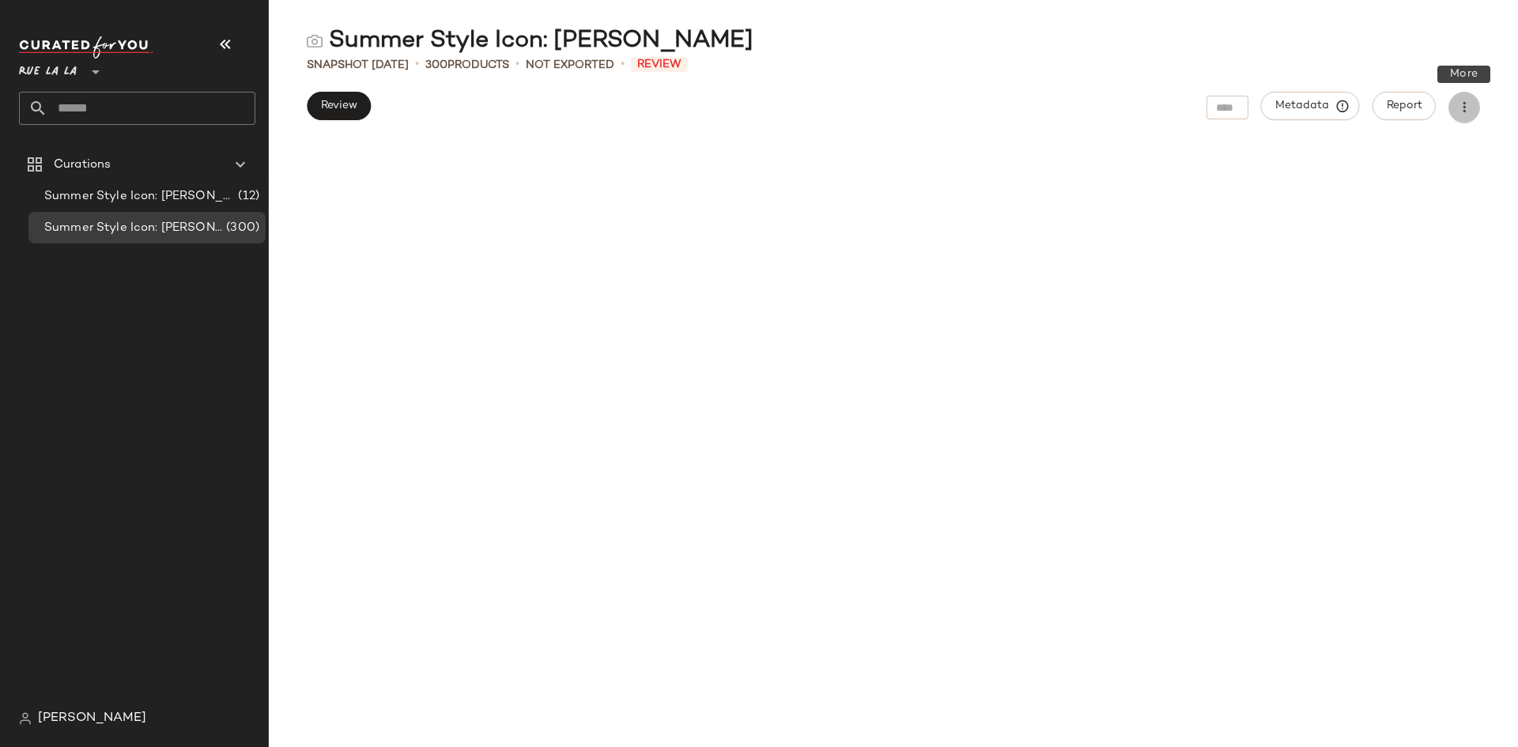
click at [1463, 111] on icon "button" at bounding box center [1464, 108] width 16 height 16
click at [1312, 52] on div "Summer Style Icon: [PERSON_NAME]" at bounding box center [893, 41] width 1249 height 32
click at [345, 100] on span "Review" at bounding box center [338, 106] width 37 height 13
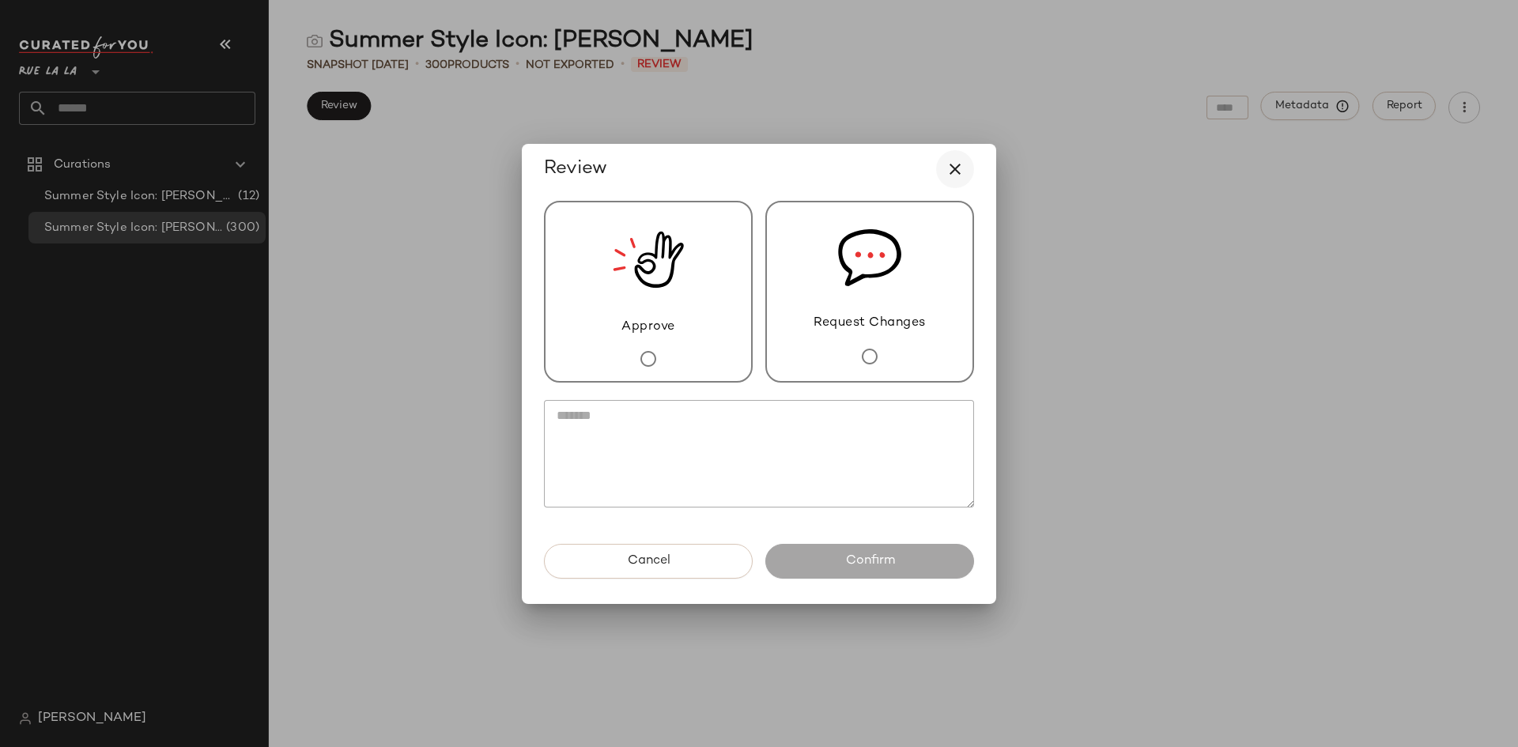
click at [964, 156] on button "button" at bounding box center [955, 169] width 38 height 38
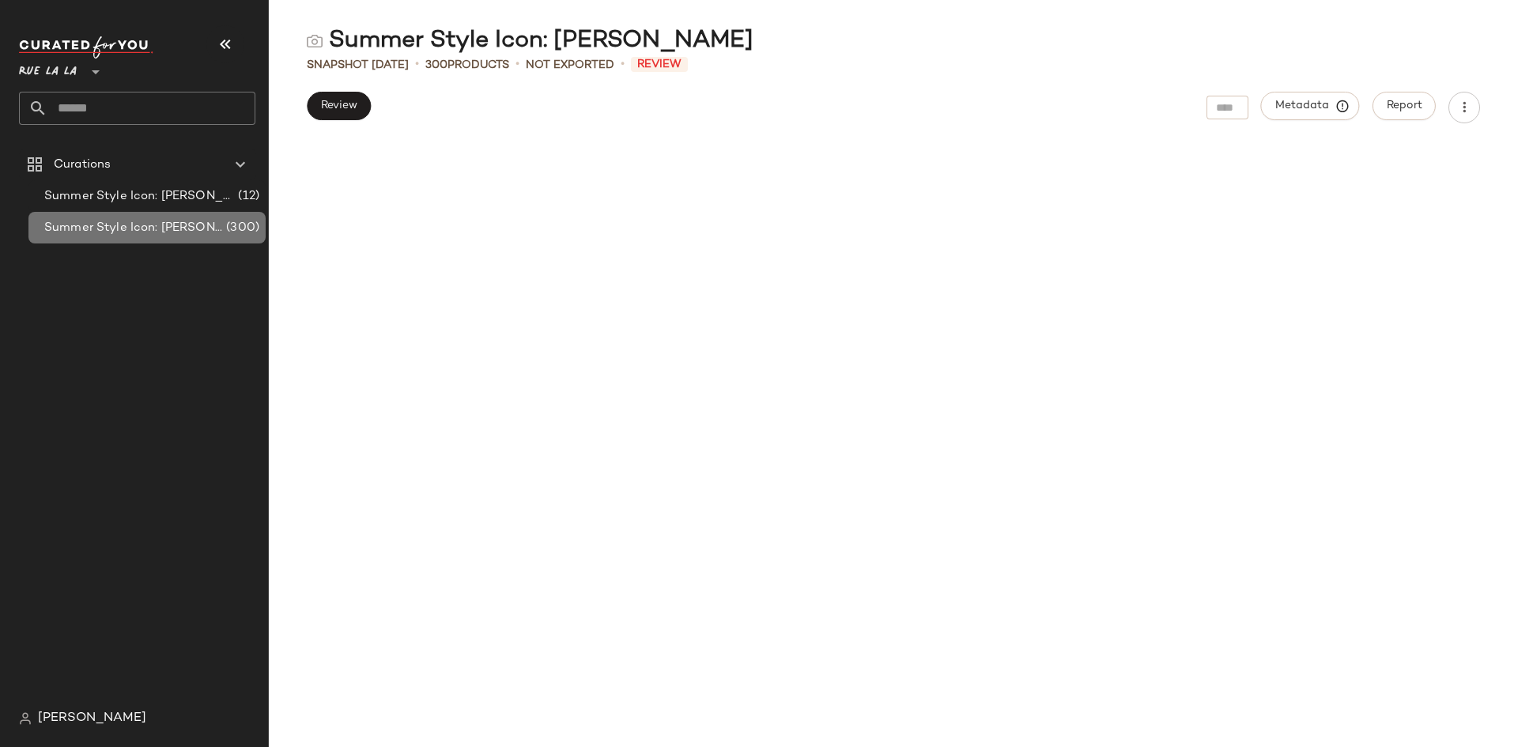
click at [160, 221] on span "Summer Style Icon: [PERSON_NAME]" at bounding box center [133, 228] width 179 height 18
click at [168, 186] on div "Summer Style Icon: [PERSON_NAME] (12)" at bounding box center [146, 196] width 237 height 32
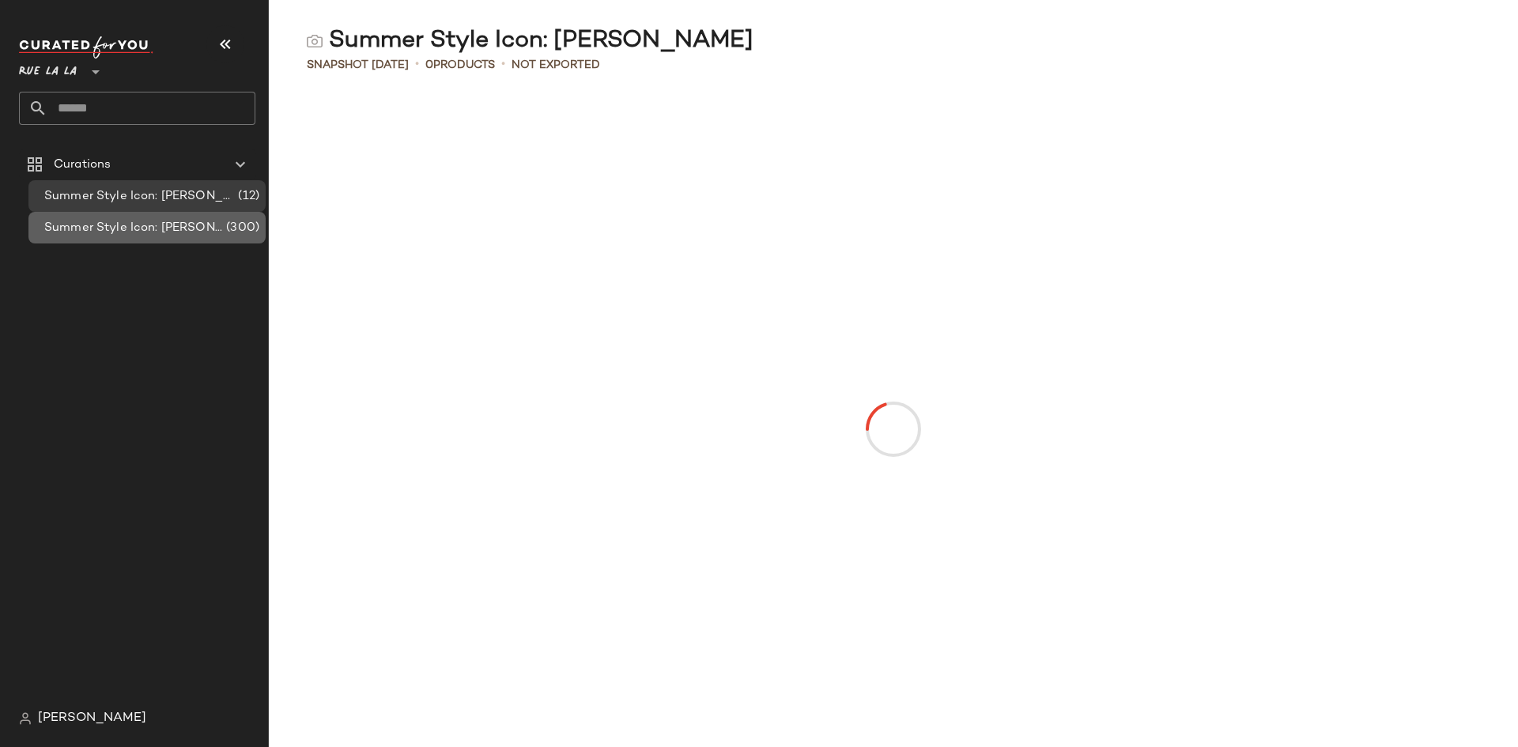
click at [168, 224] on span "Summer Style Icon: [PERSON_NAME]" at bounding box center [133, 228] width 179 height 18
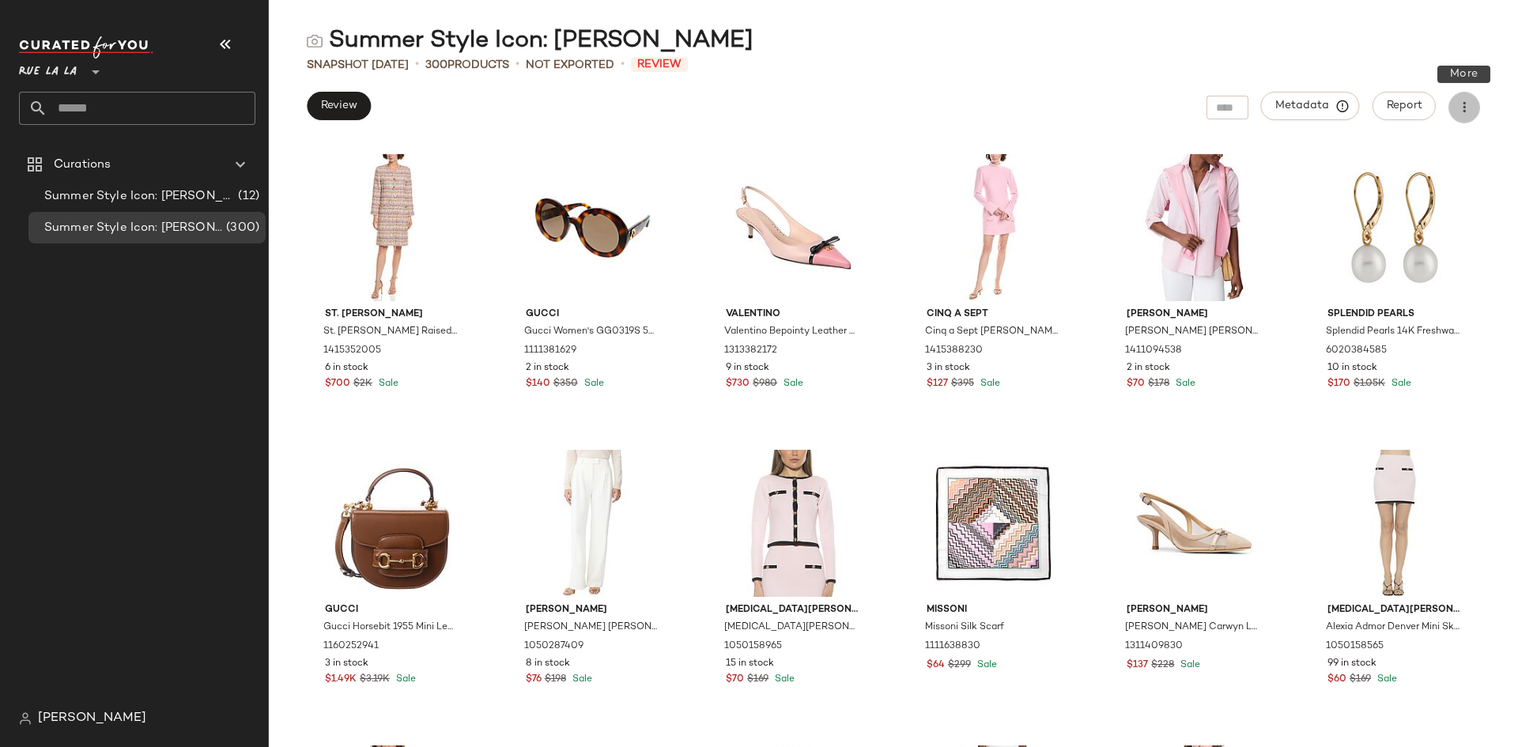
click at [1460, 111] on icon "button" at bounding box center [1464, 108] width 16 height 16
click at [1336, 159] on span "Download CSV" at bounding box center [1392, 153] width 149 height 17
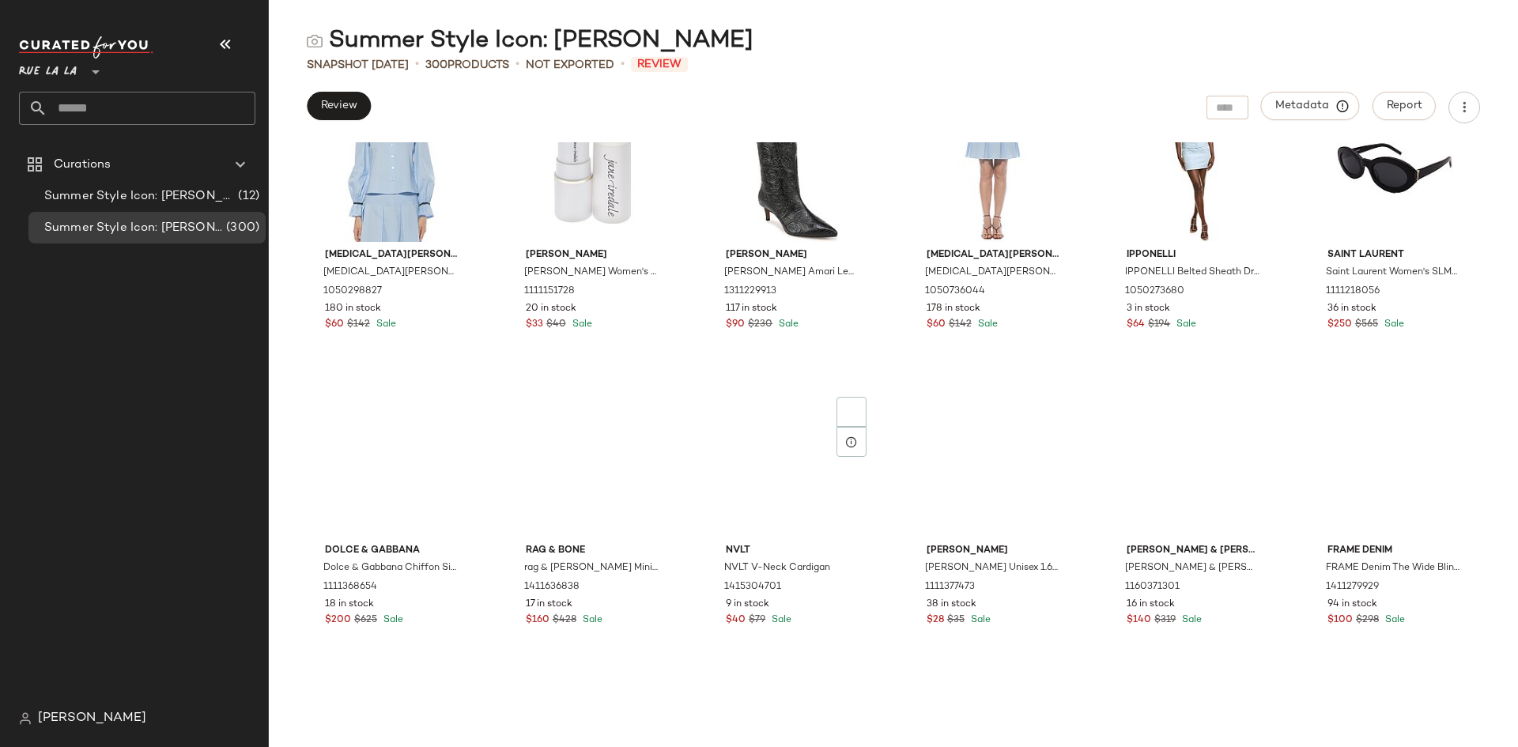
scroll to position [6073, 0]
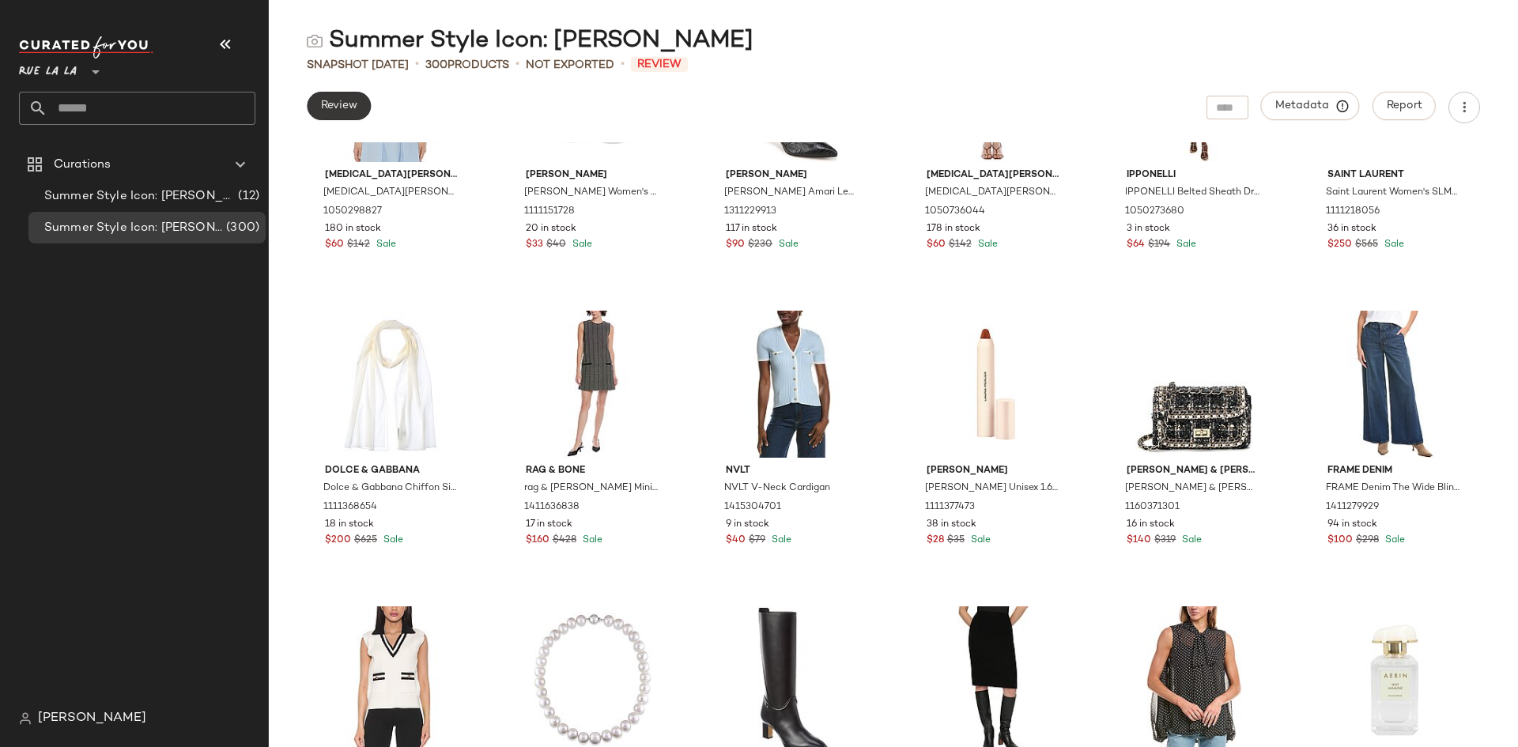
click at [324, 105] on span "Review" at bounding box center [338, 106] width 37 height 13
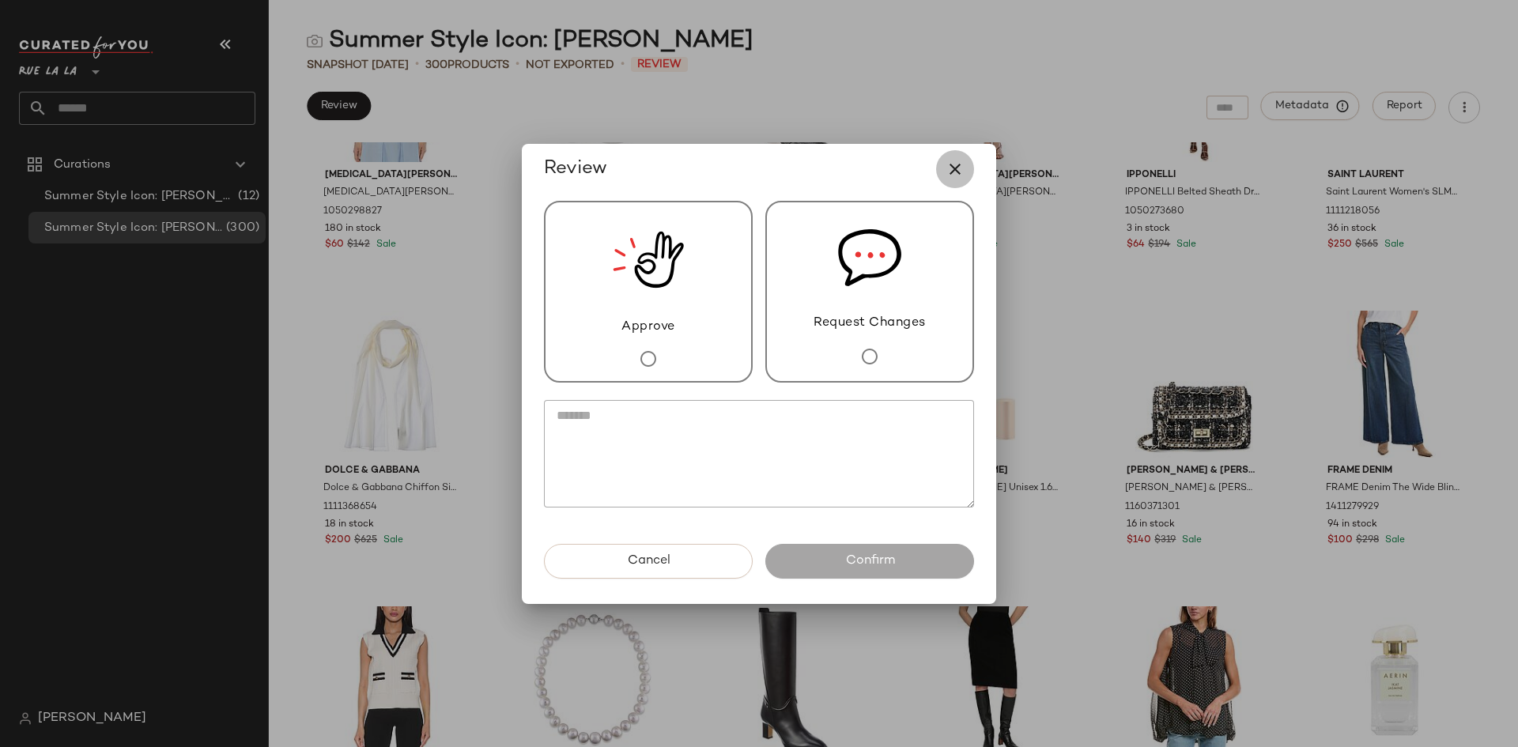
click at [959, 184] on button "button" at bounding box center [955, 169] width 38 height 38
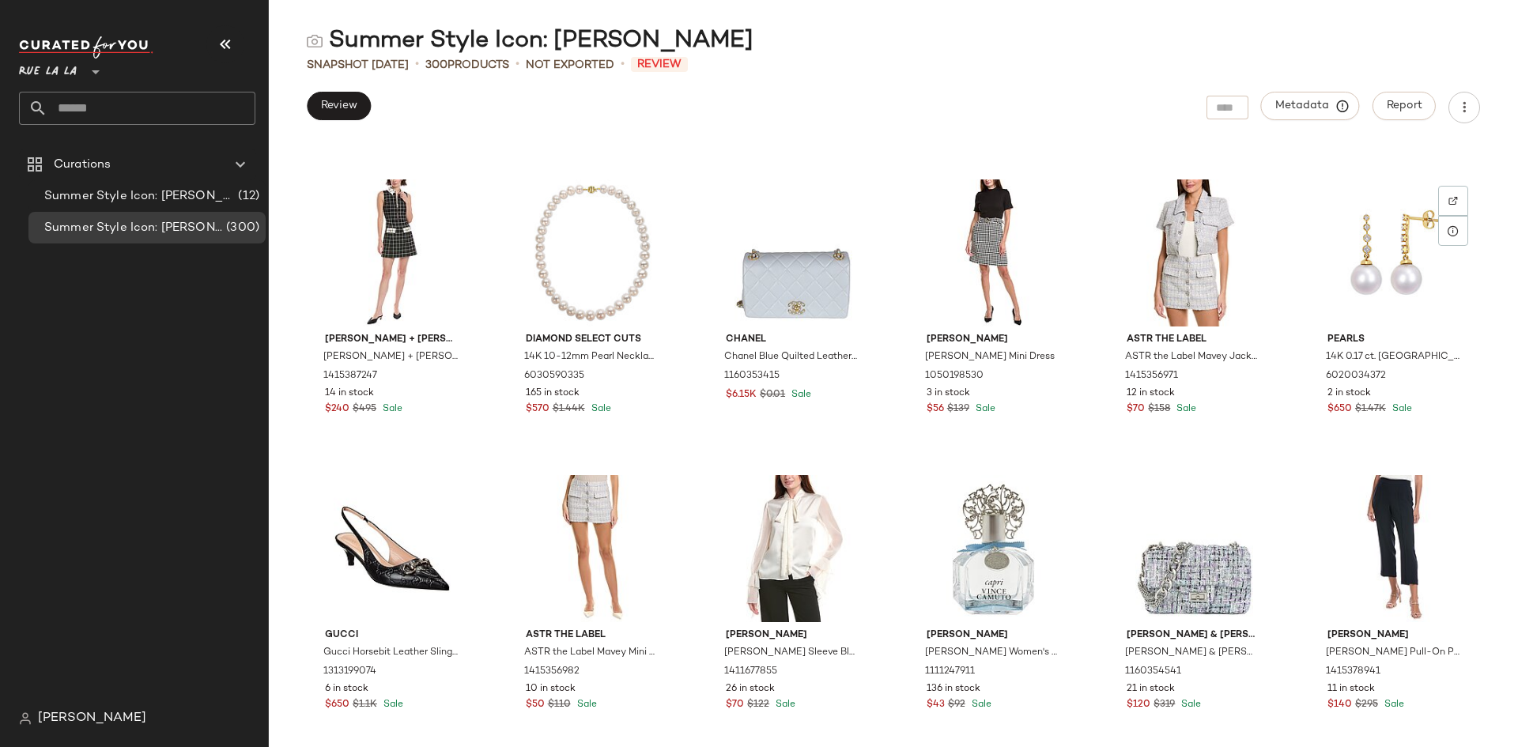
scroll to position [3463, 0]
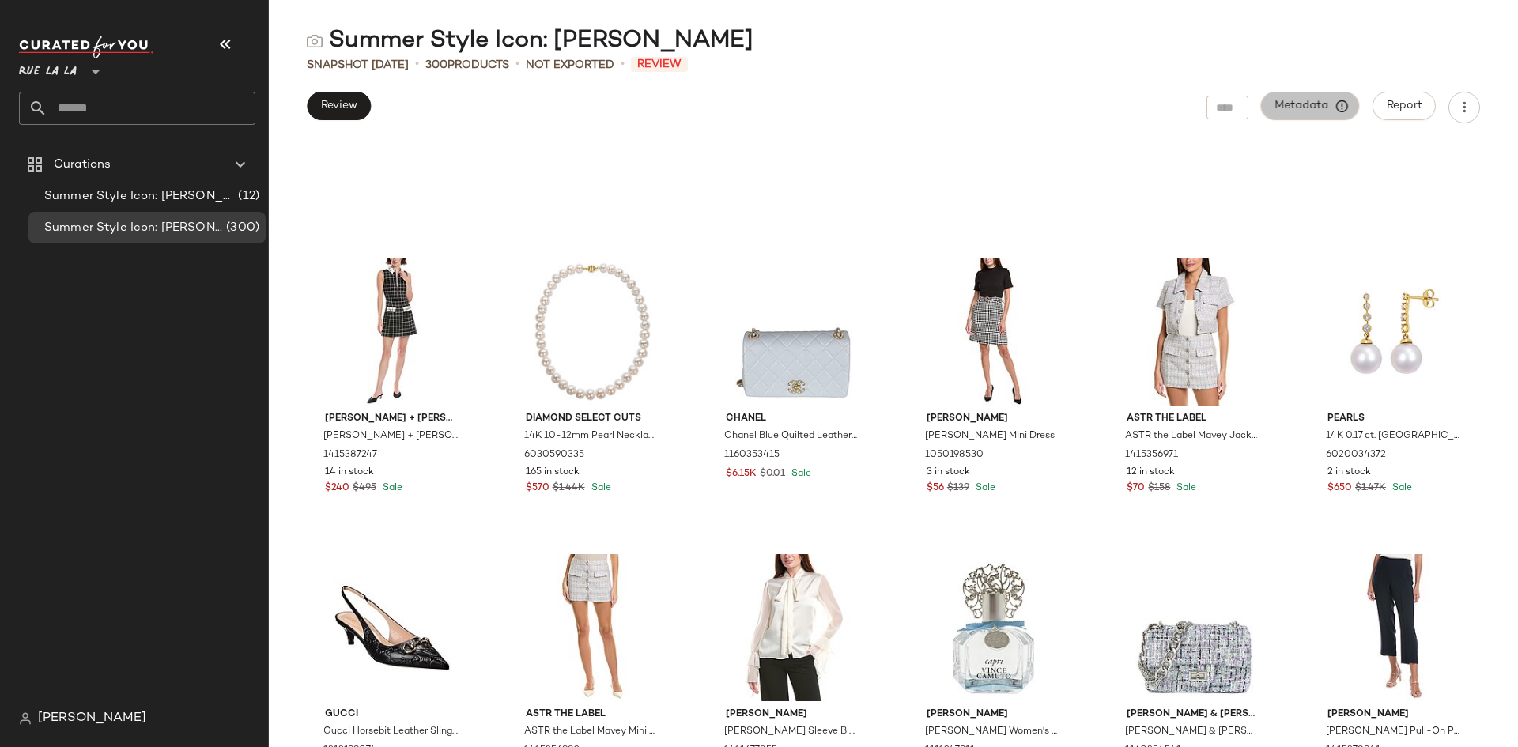
click at [1322, 103] on span "Metadata" at bounding box center [1311, 106] width 72 height 14
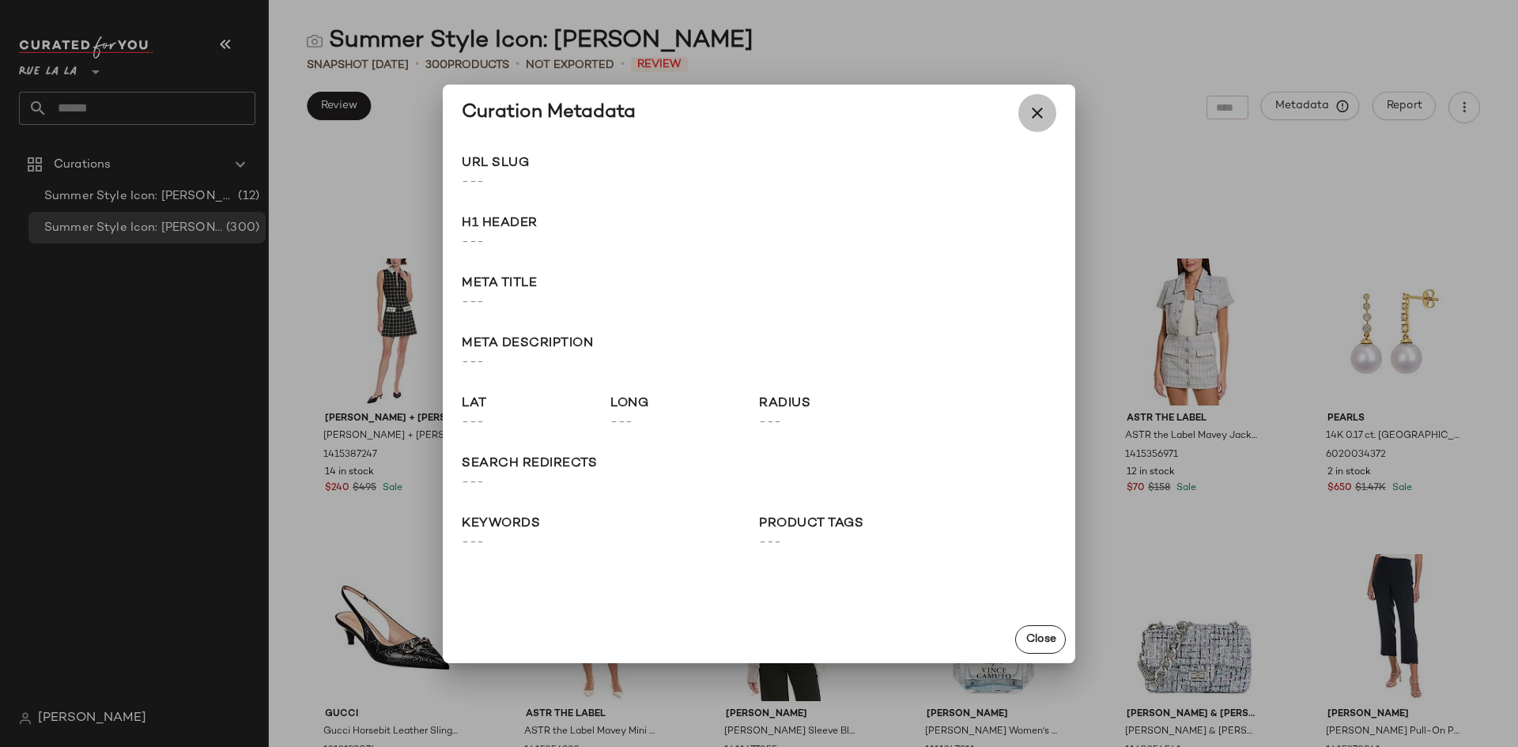
click at [1036, 112] on icon "button" at bounding box center [1037, 113] width 19 height 19
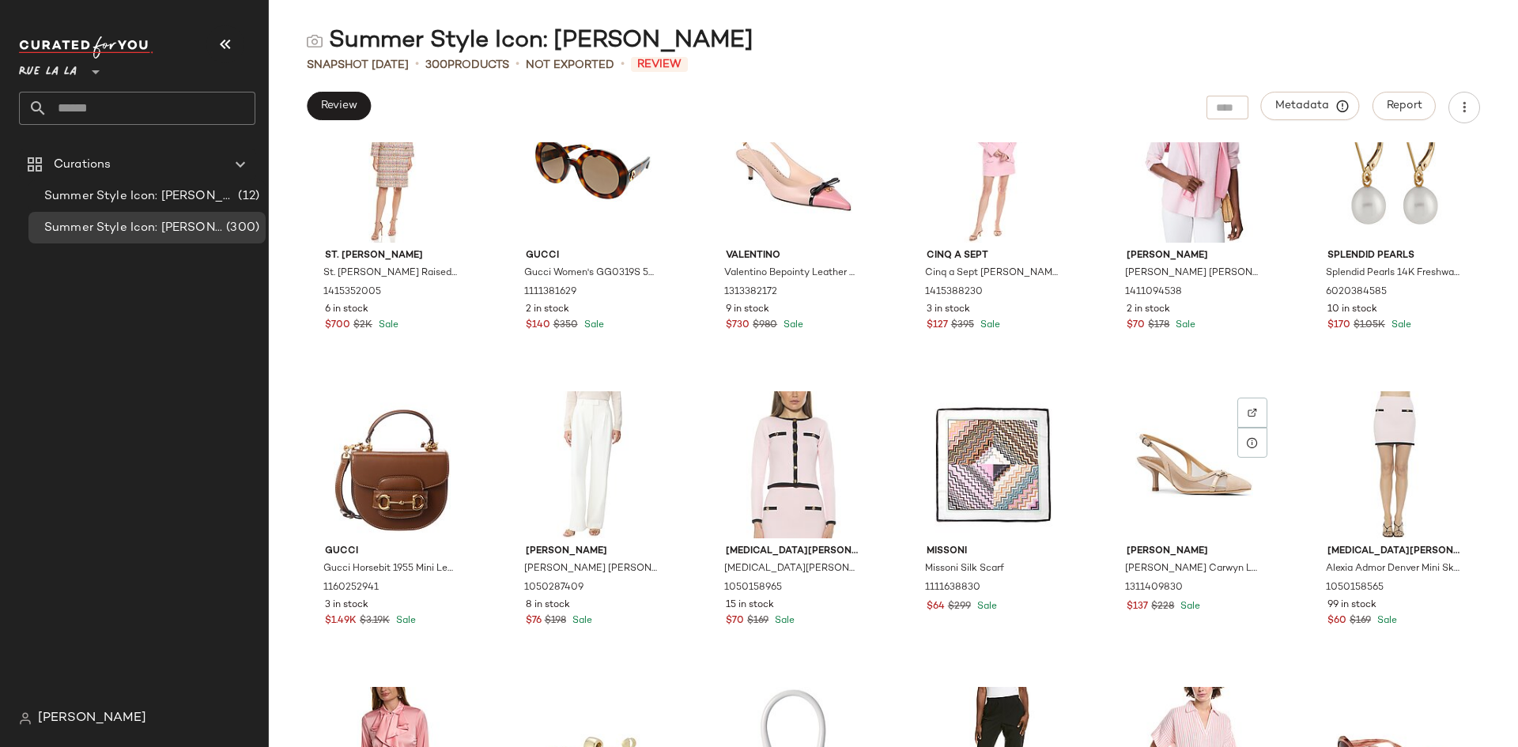
scroll to position [0, 0]
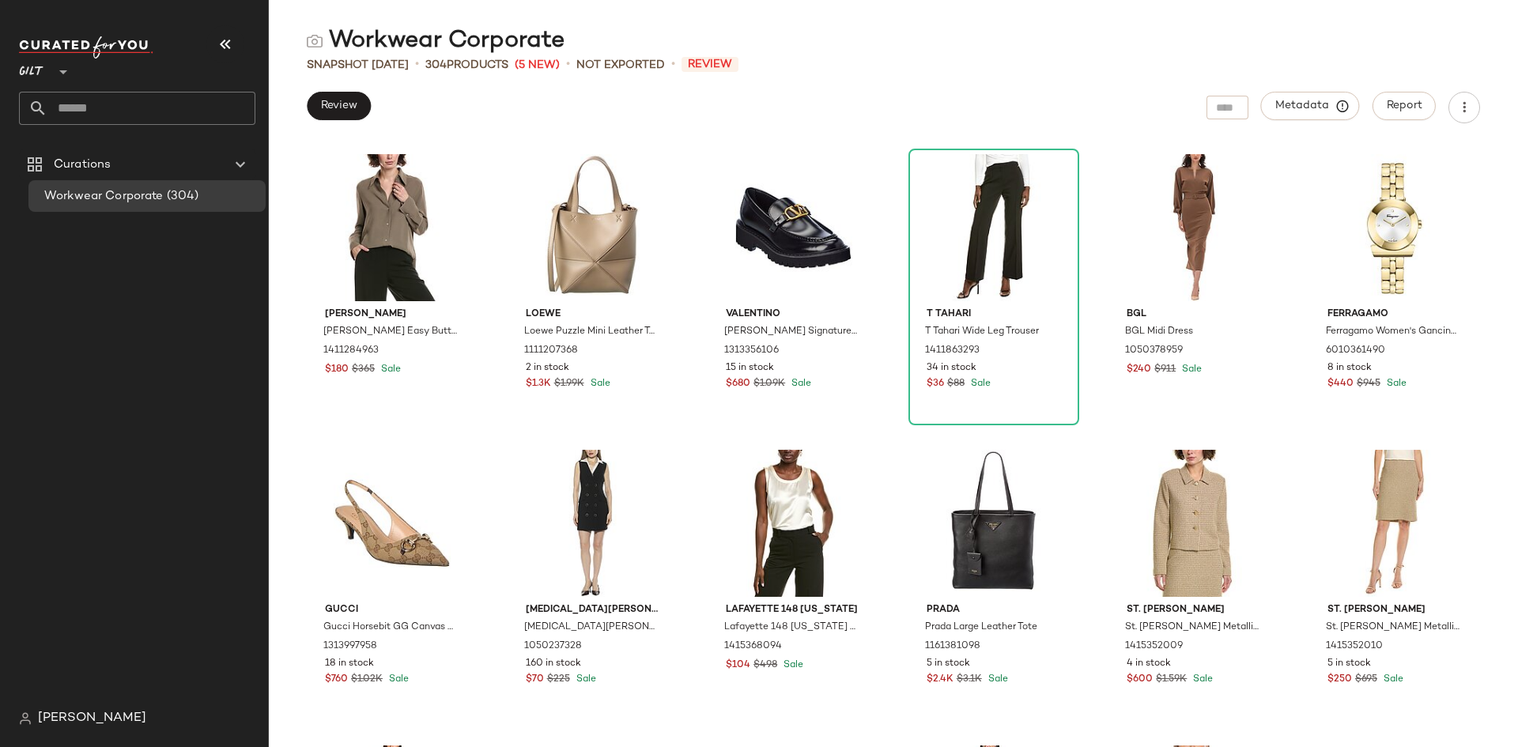
click at [50, 74] on div "Gilt **" at bounding box center [35, 63] width 32 height 40
click at [62, 157] on div "Rue La La" at bounding box center [61, 146] width 85 height 38
type input "**"
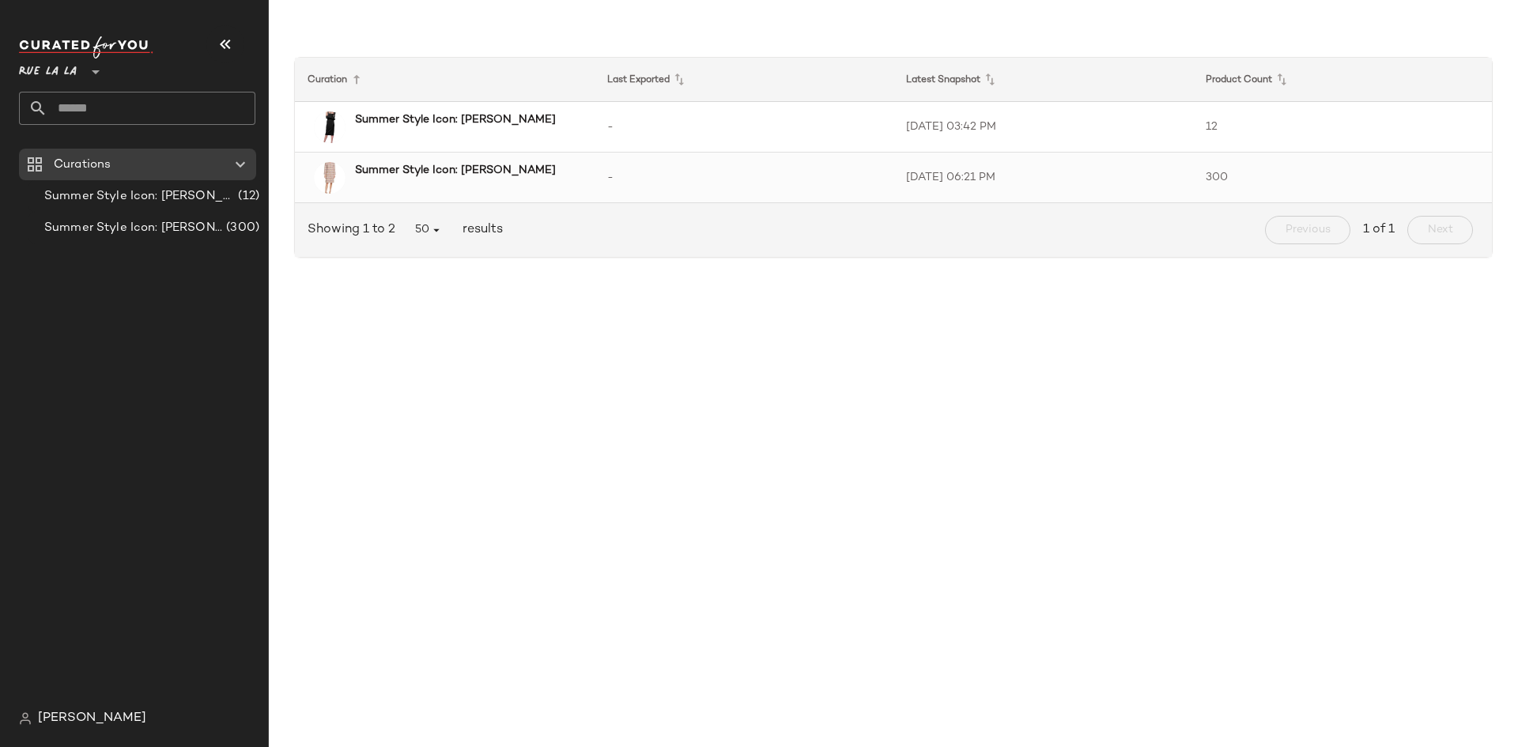
click at [485, 171] on b "Summer Style Icon: [PERSON_NAME]" at bounding box center [455, 170] width 201 height 17
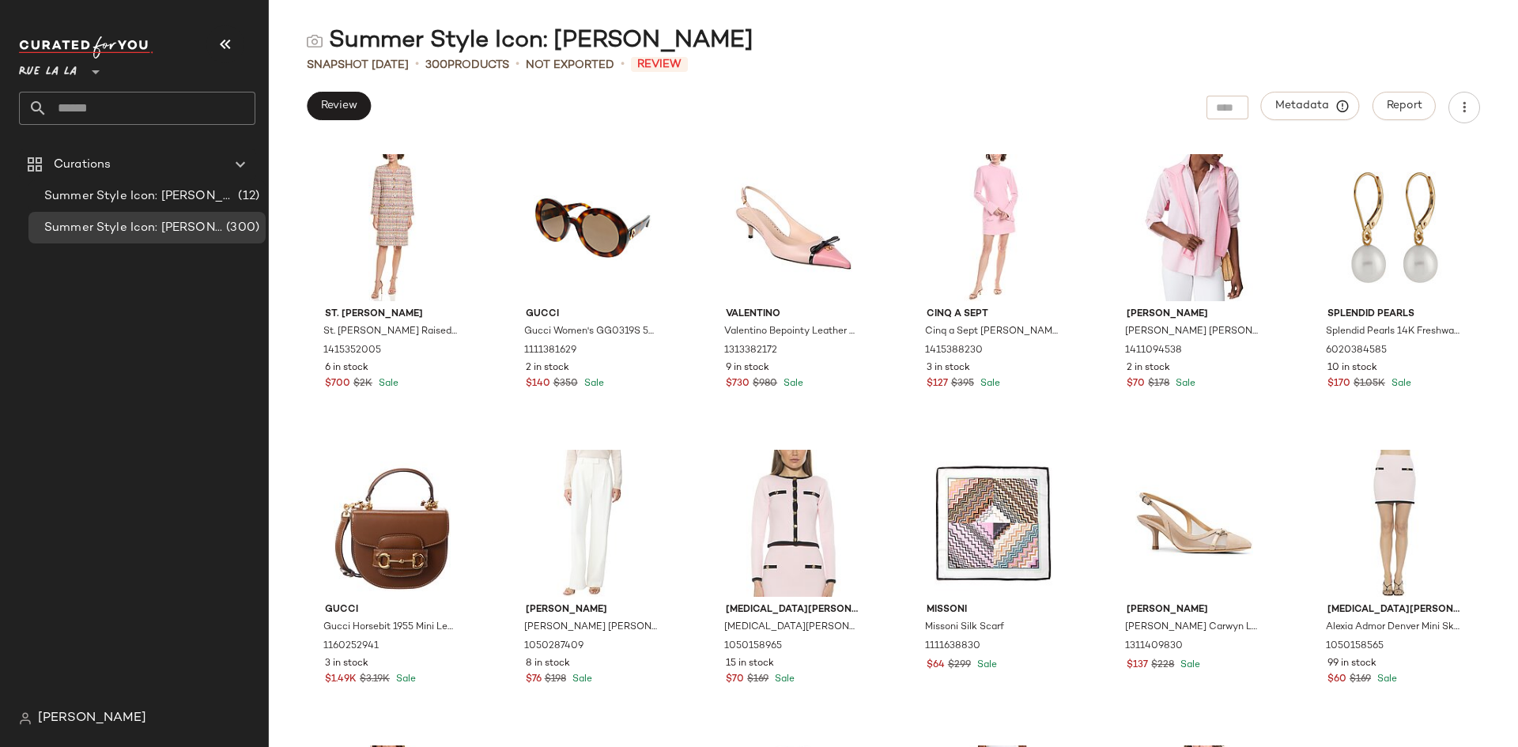
click at [1133, 32] on div "Summer Style Icon: [PERSON_NAME]" at bounding box center [893, 41] width 1249 height 32
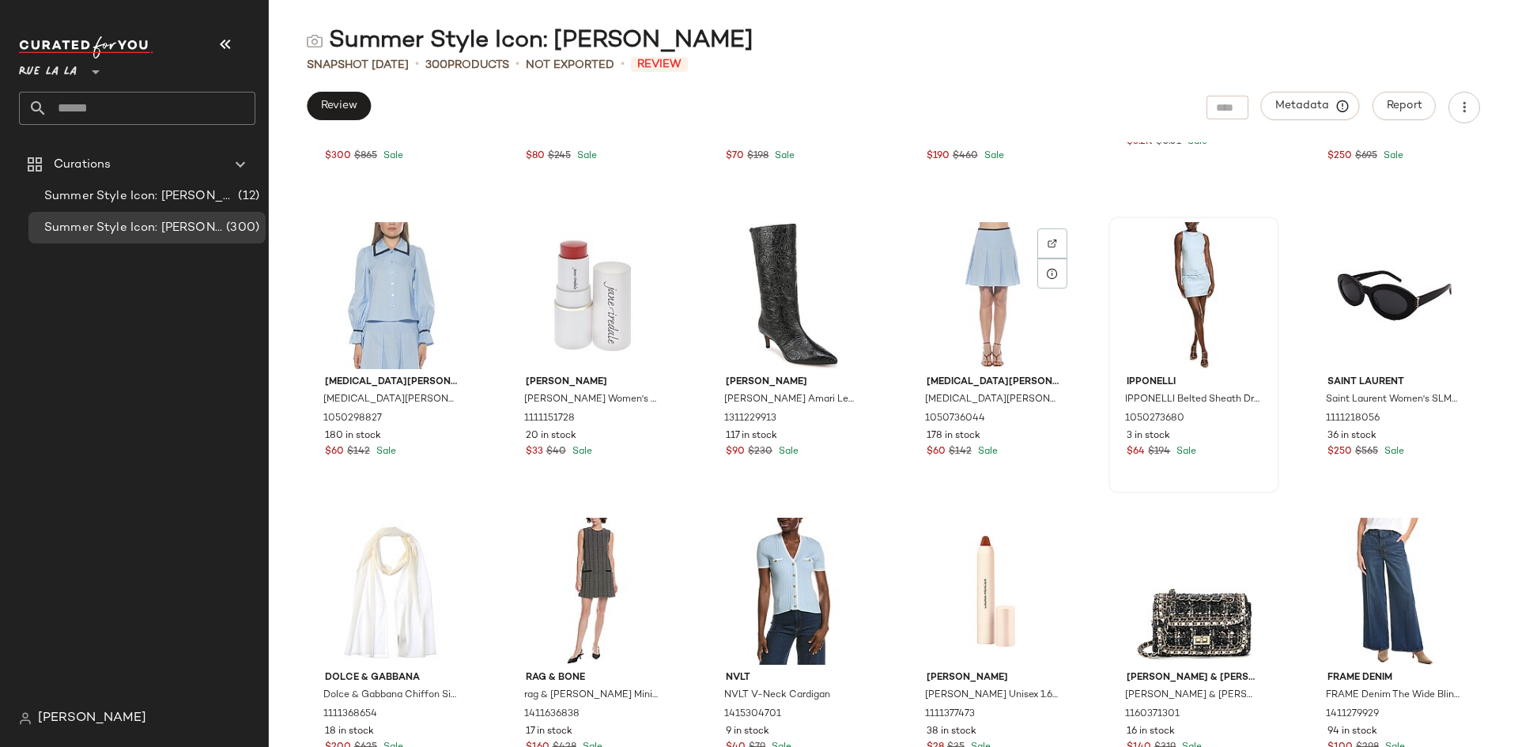
scroll to position [5867, 0]
click at [1169, 38] on div "Summer Style Icon: [PERSON_NAME]" at bounding box center [893, 41] width 1249 height 32
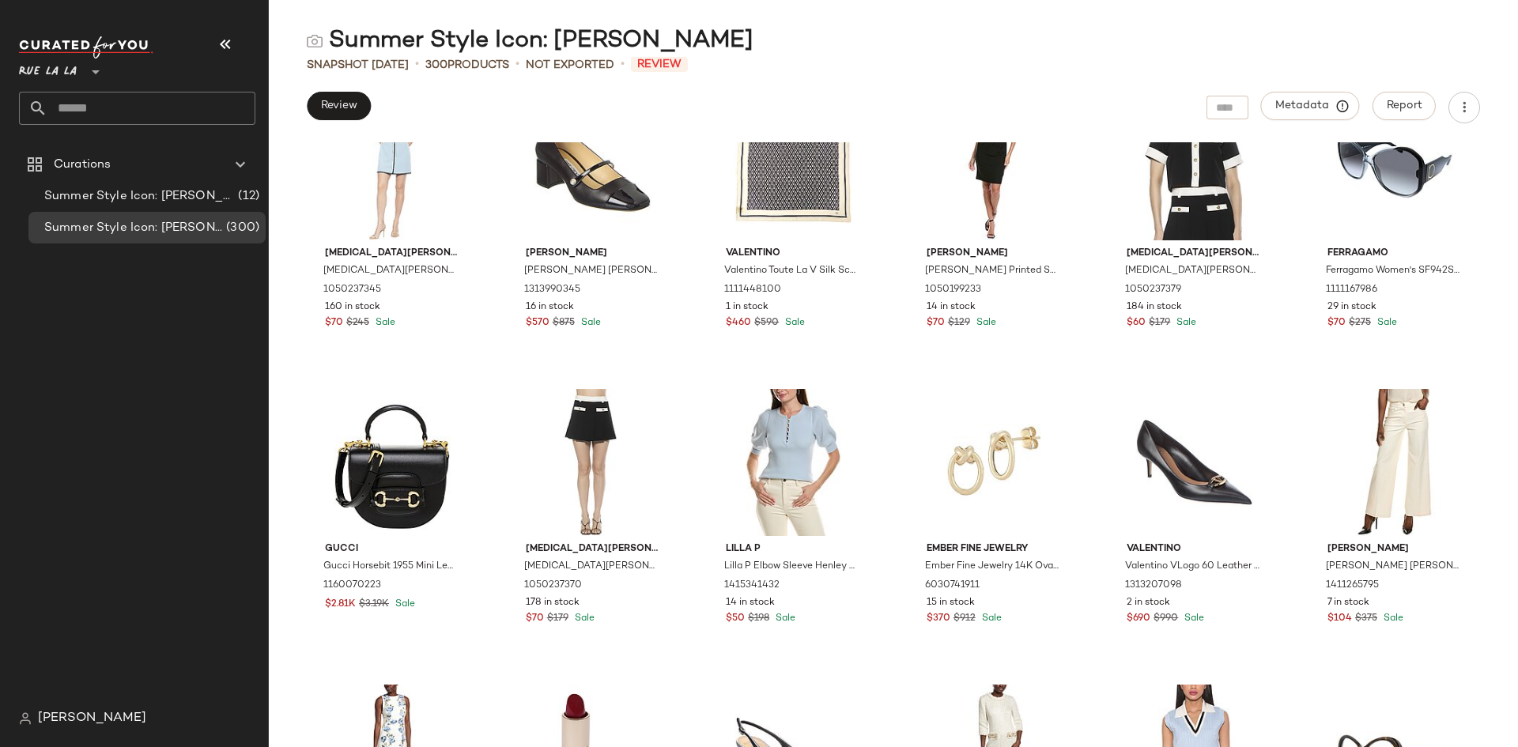
scroll to position [4145, 0]
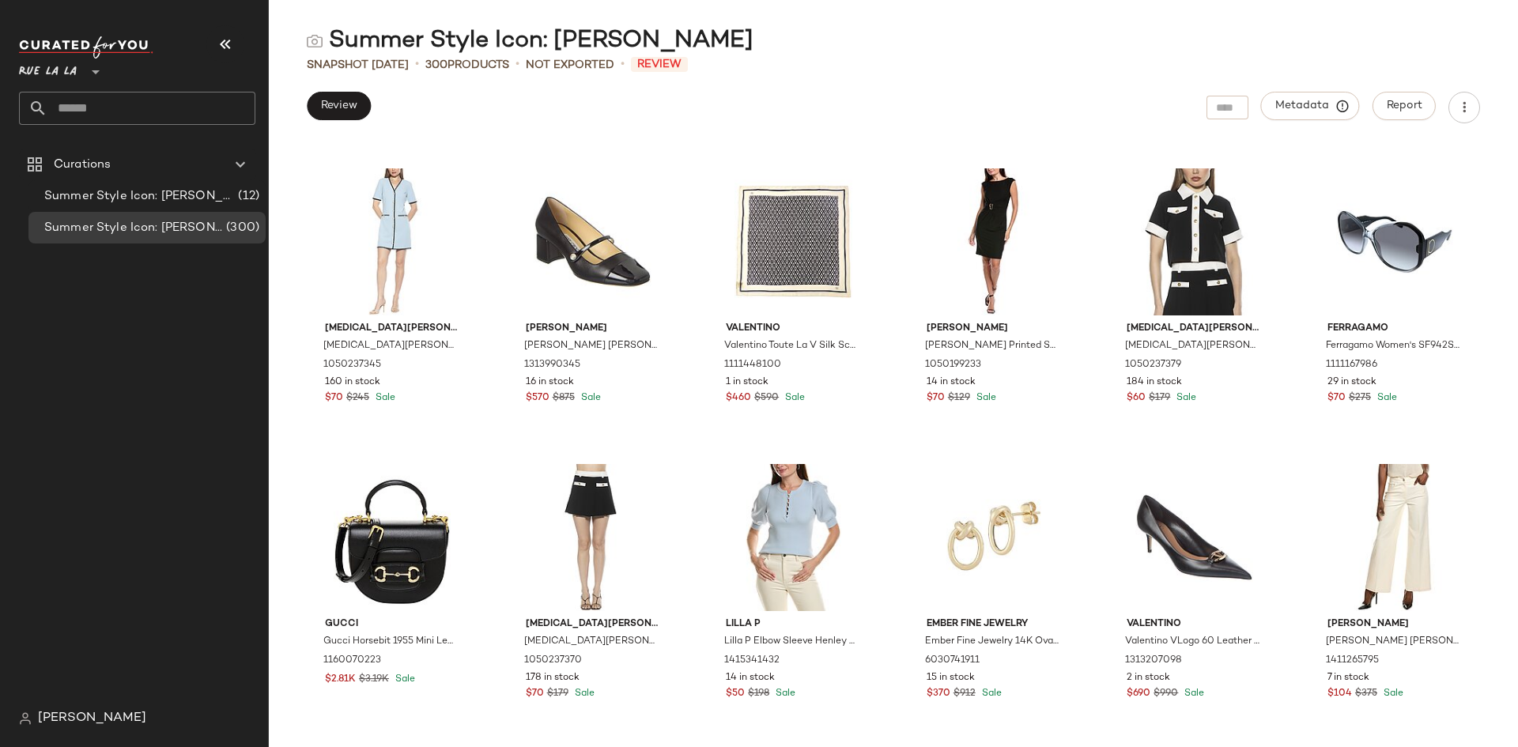
click at [860, 49] on div "Summer Style Icon: [PERSON_NAME]" at bounding box center [893, 41] width 1249 height 32
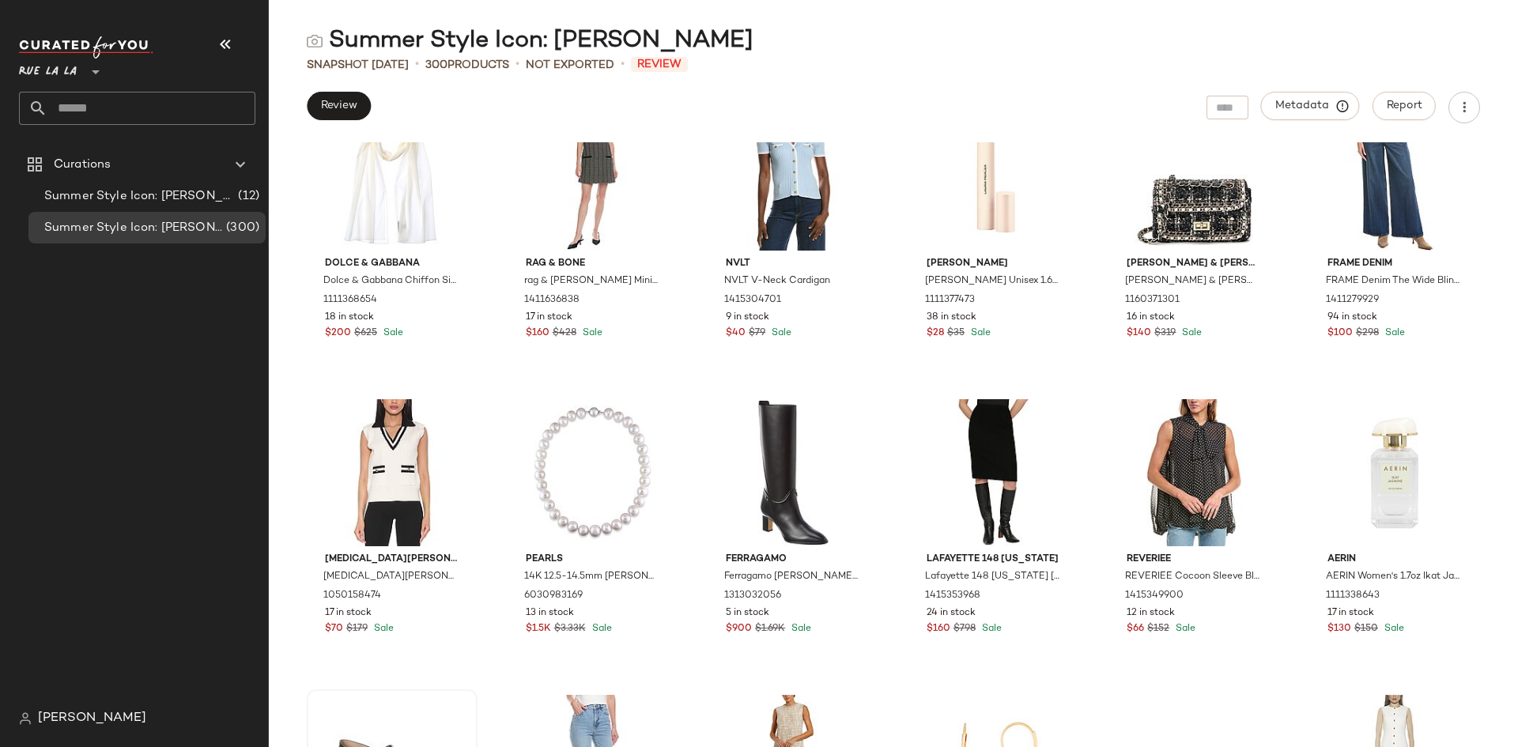
scroll to position [6517, 0]
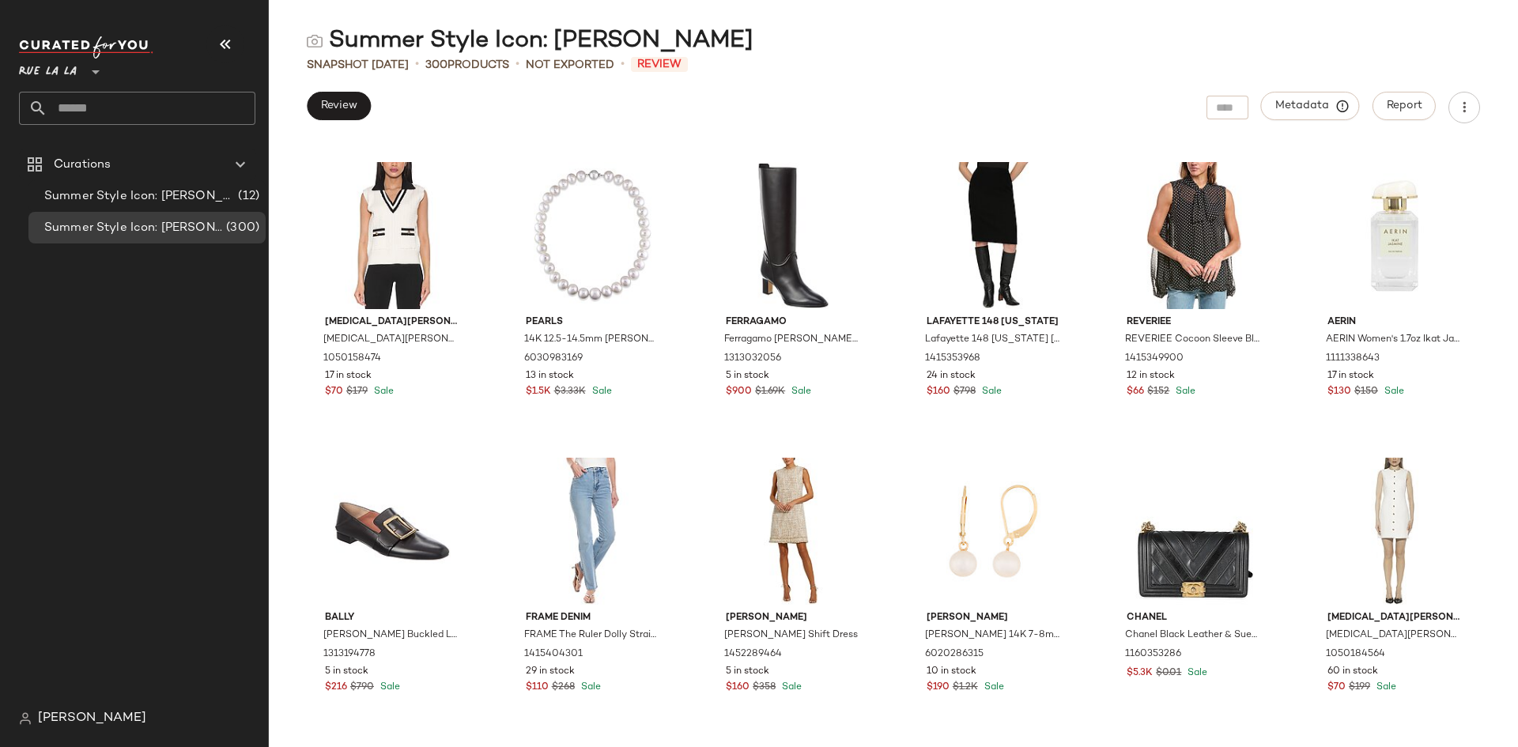
click at [1478, 276] on div "Dolce & Gabbana Dolce & Gabbana Chiffon Silk-Blend Scarf 1111368654 18 in stock…" at bounding box center [893, 444] width 1249 height 605
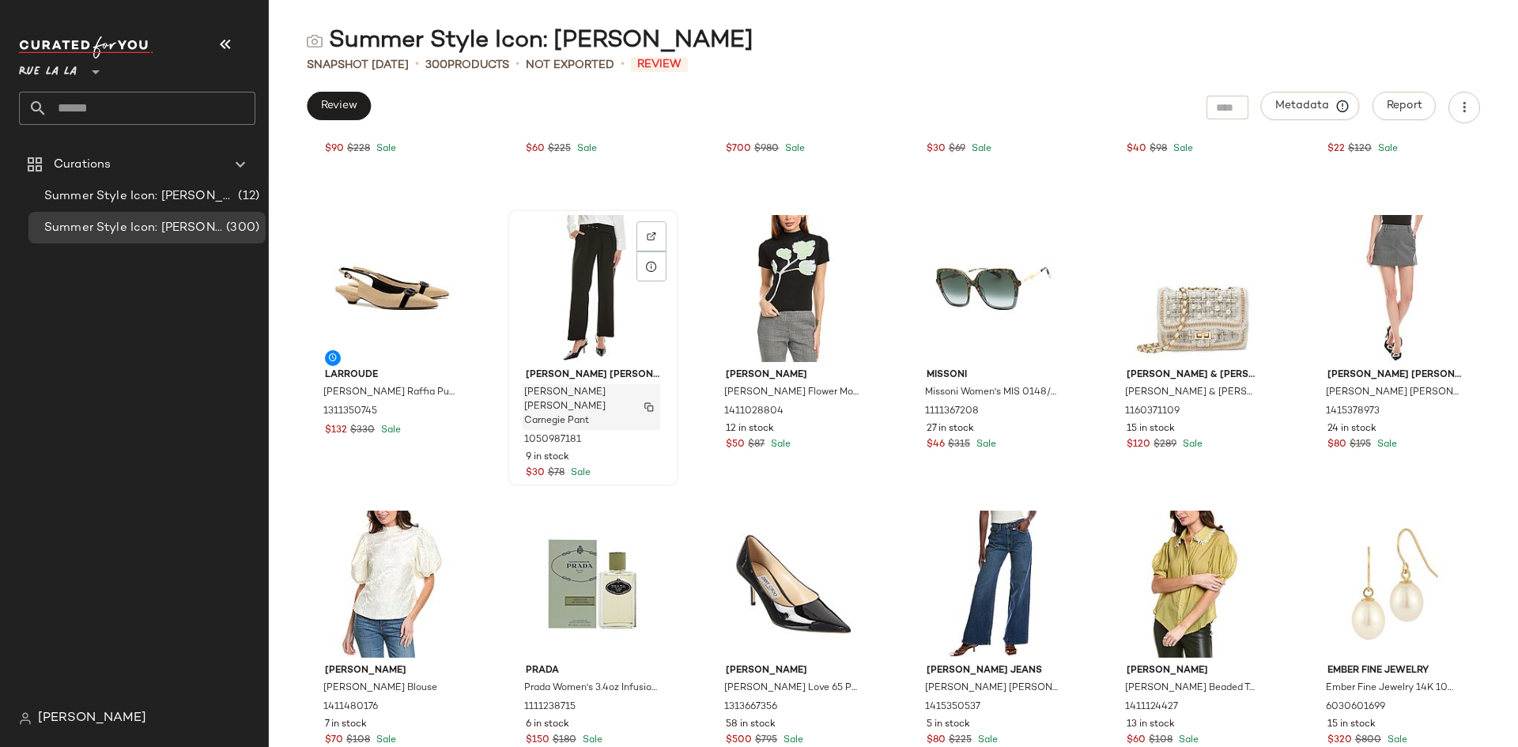
scroll to position [7387, 0]
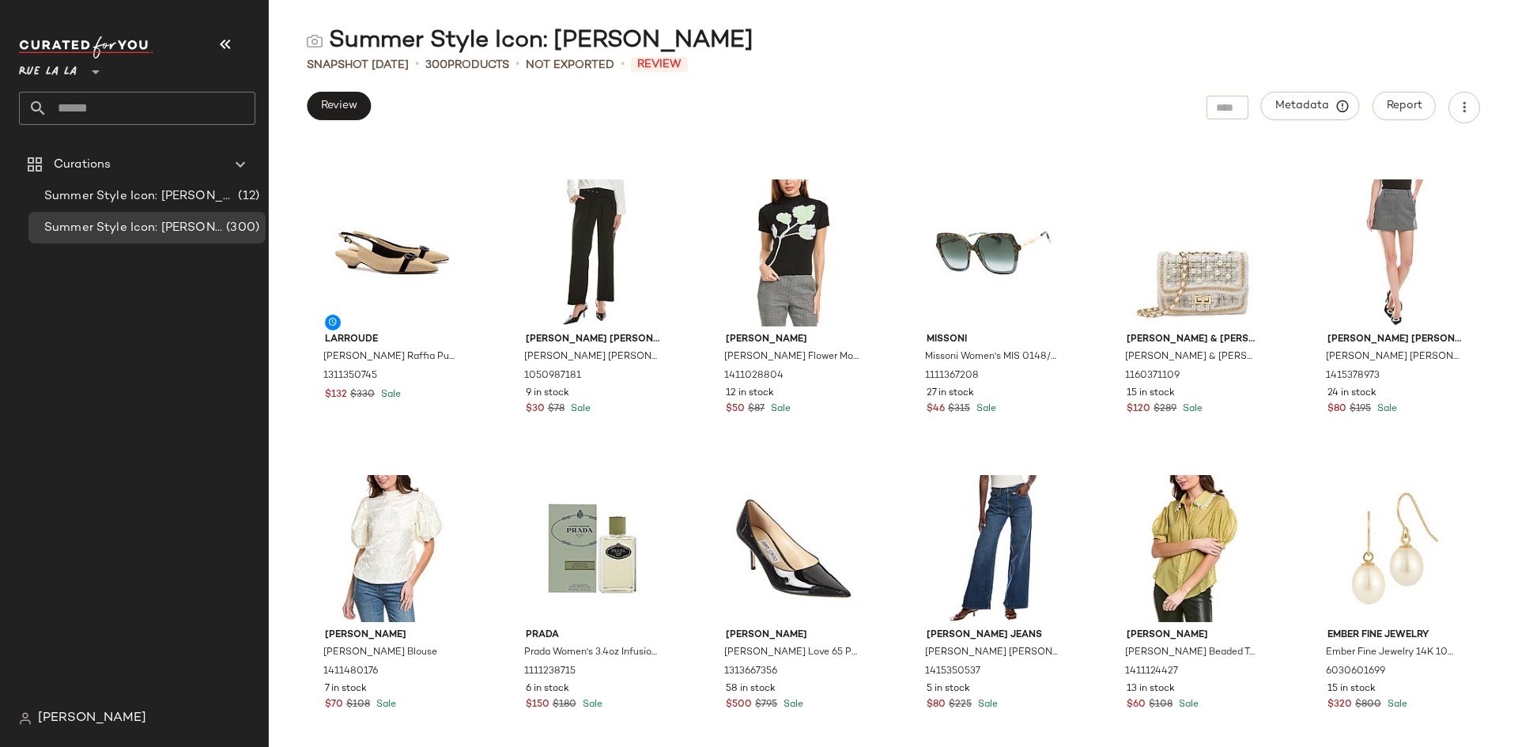
click at [1508, 179] on div "7 For All Mankind 7 For All Mankind Relaxed Bow Silk Blouse 1411040757 7 in sto…" at bounding box center [893, 444] width 1249 height 605
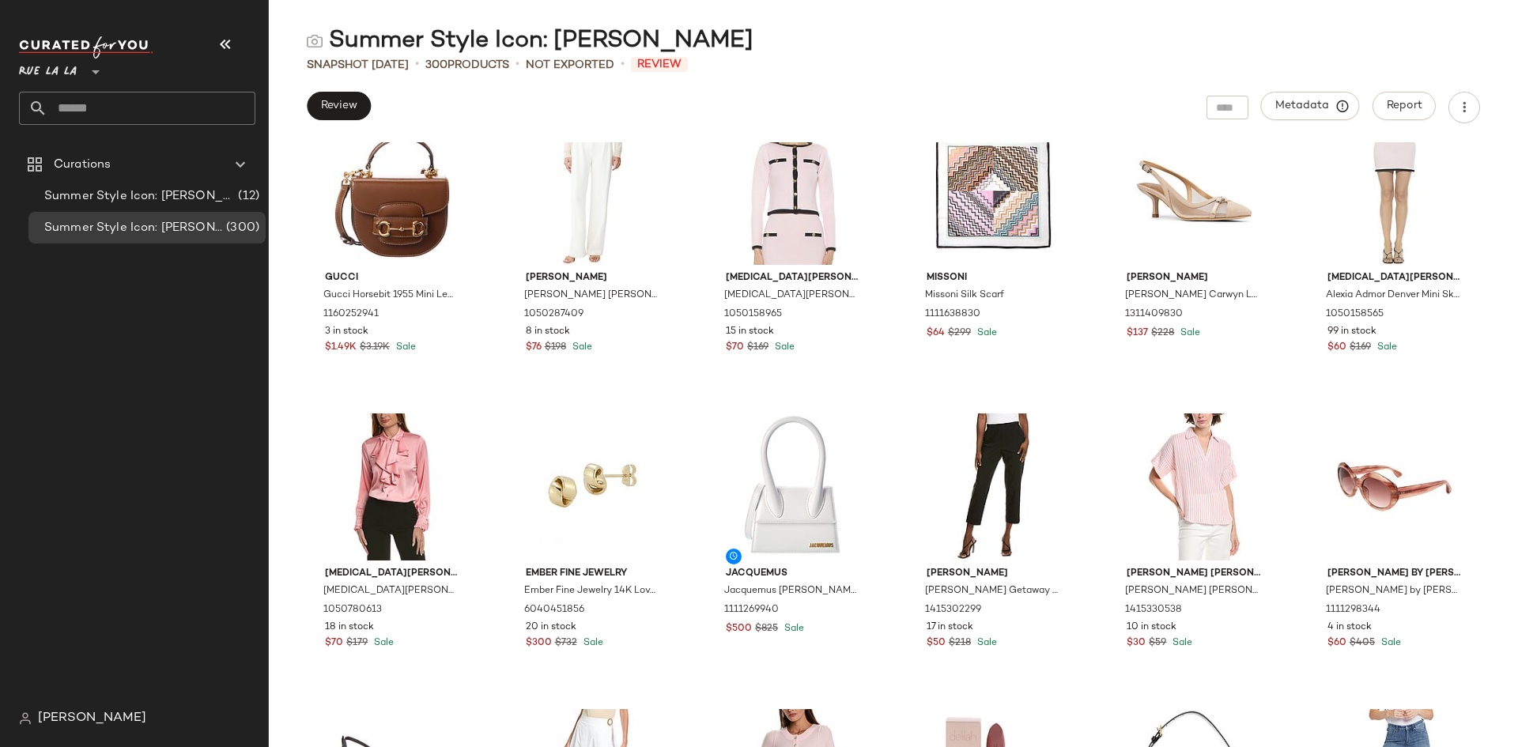
scroll to position [0, 0]
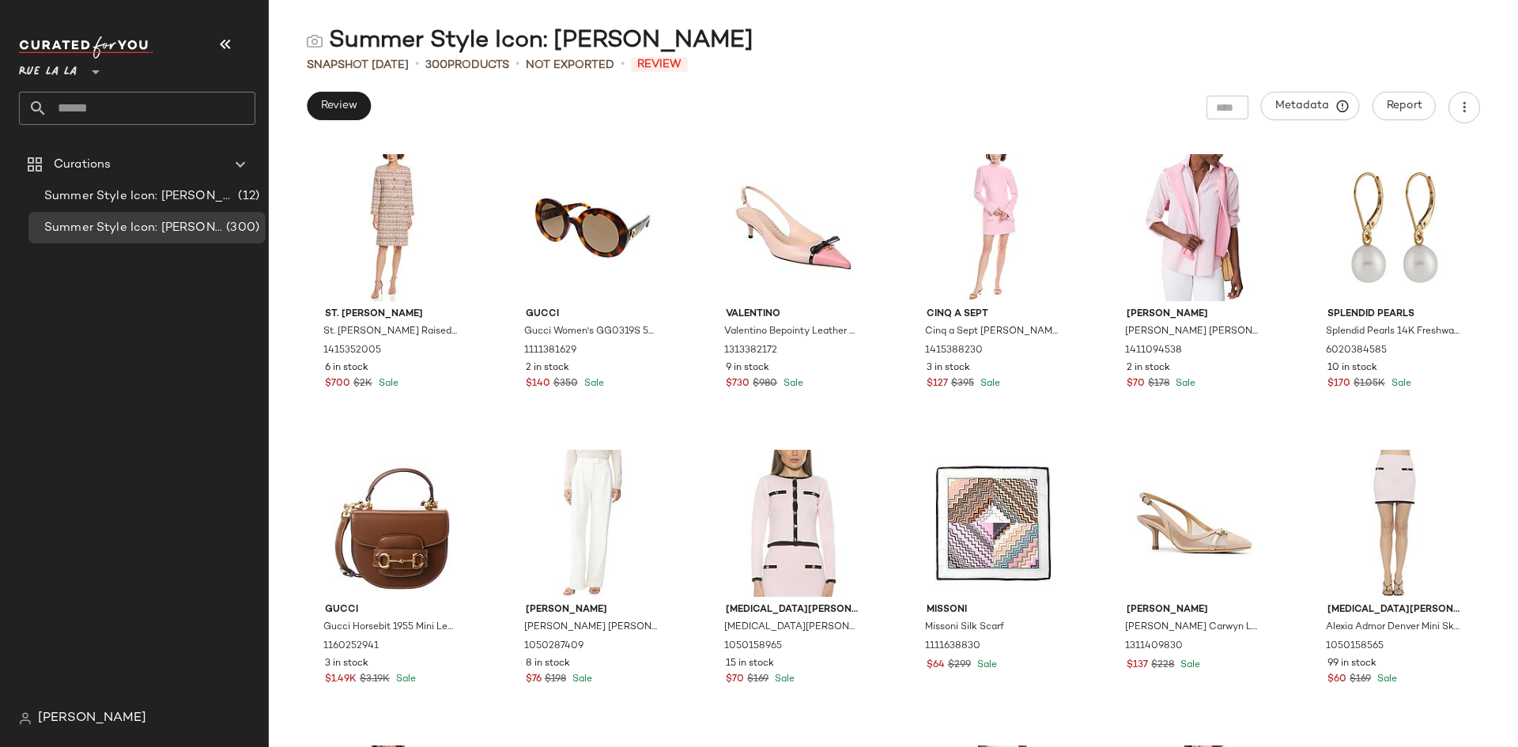
click at [17, 663] on nav "Rue La La ** Curations Summer Style Icon: Audrey Hepburn (12) Summer Style Icon…" at bounding box center [134, 373] width 269 height 747
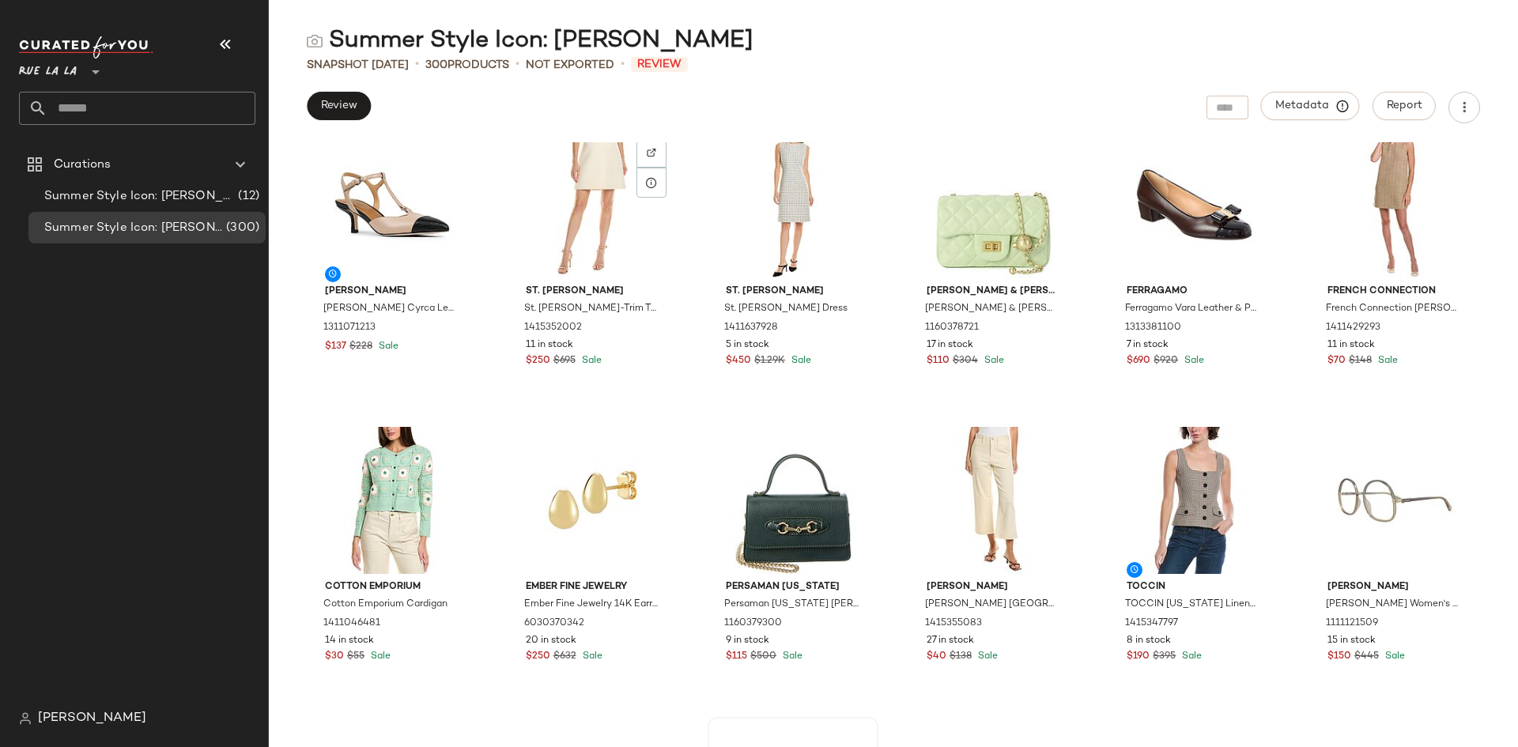
scroll to position [10467, 0]
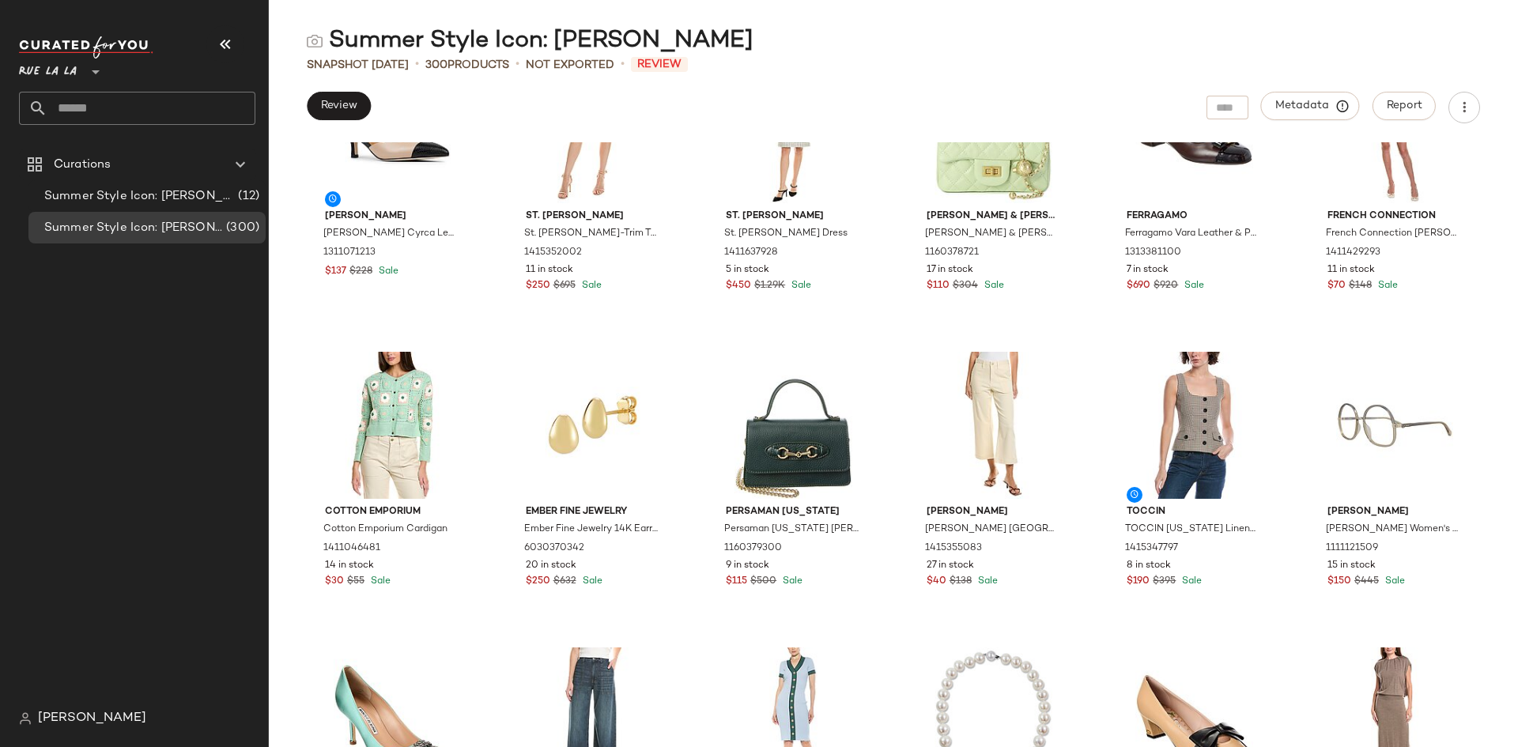
click at [0, 321] on nav "Rue La La ** Curations Summer Style Icon: Audrey Hepburn (12) Summer Style Icon…" at bounding box center [134, 373] width 269 height 747
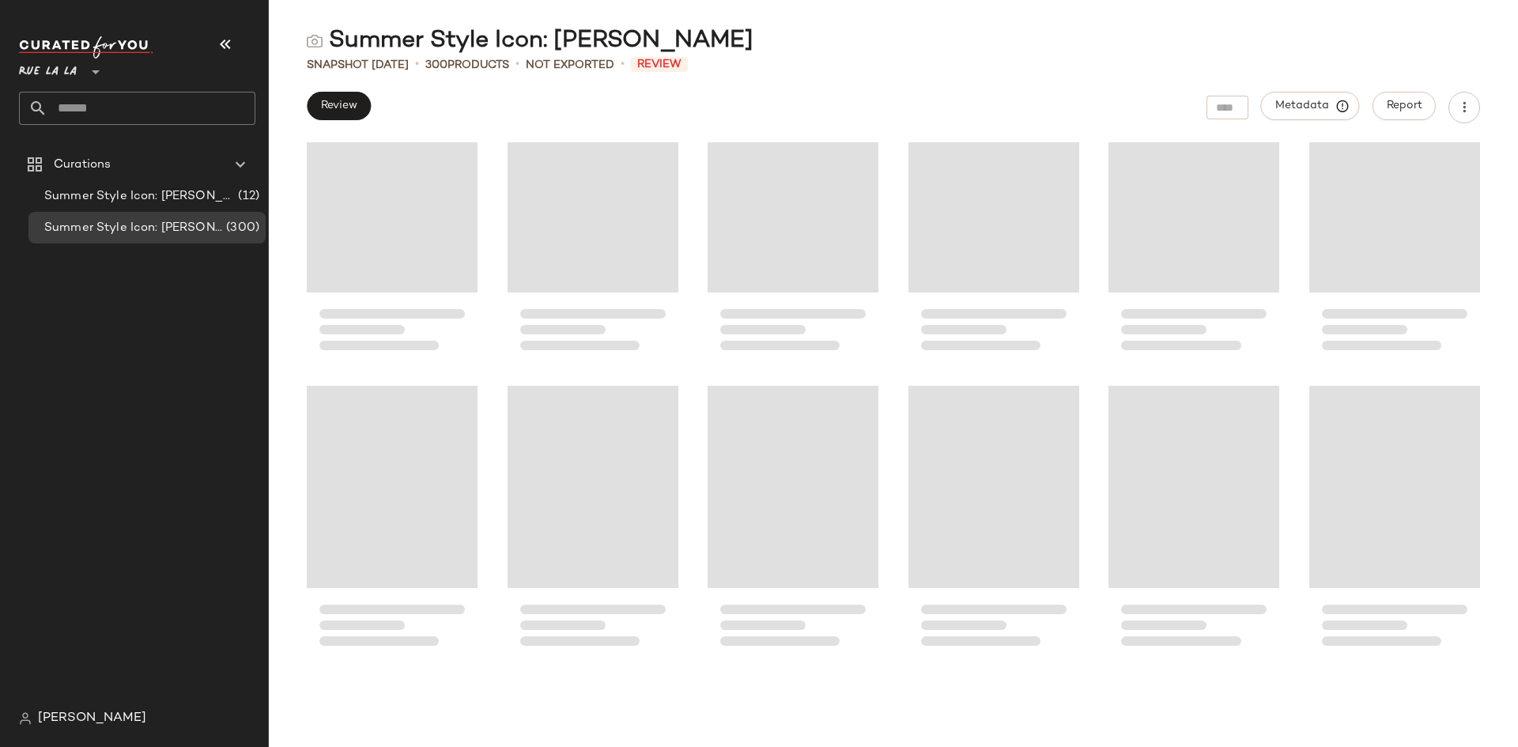
scroll to position [0, 0]
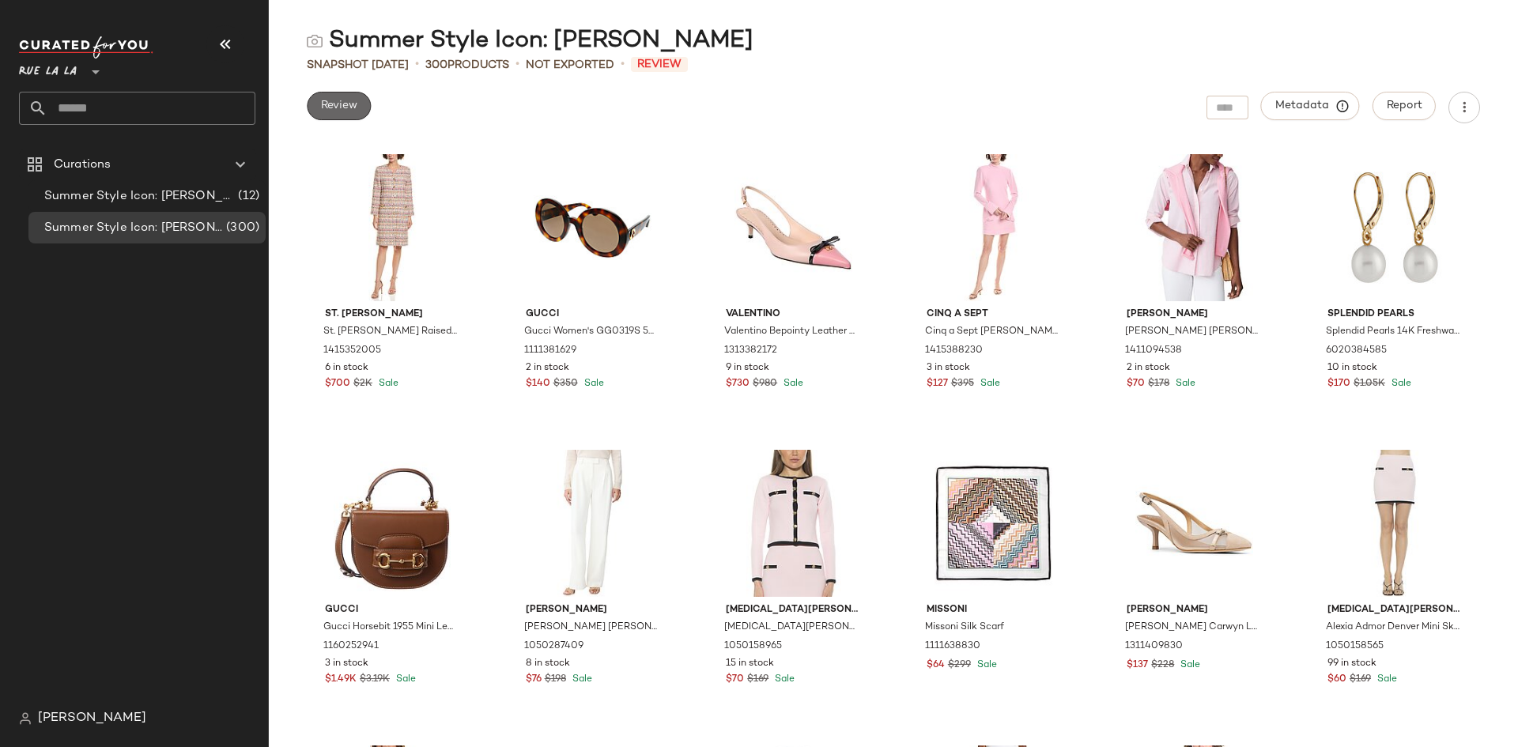
click at [337, 111] on span "Review" at bounding box center [338, 106] width 37 height 13
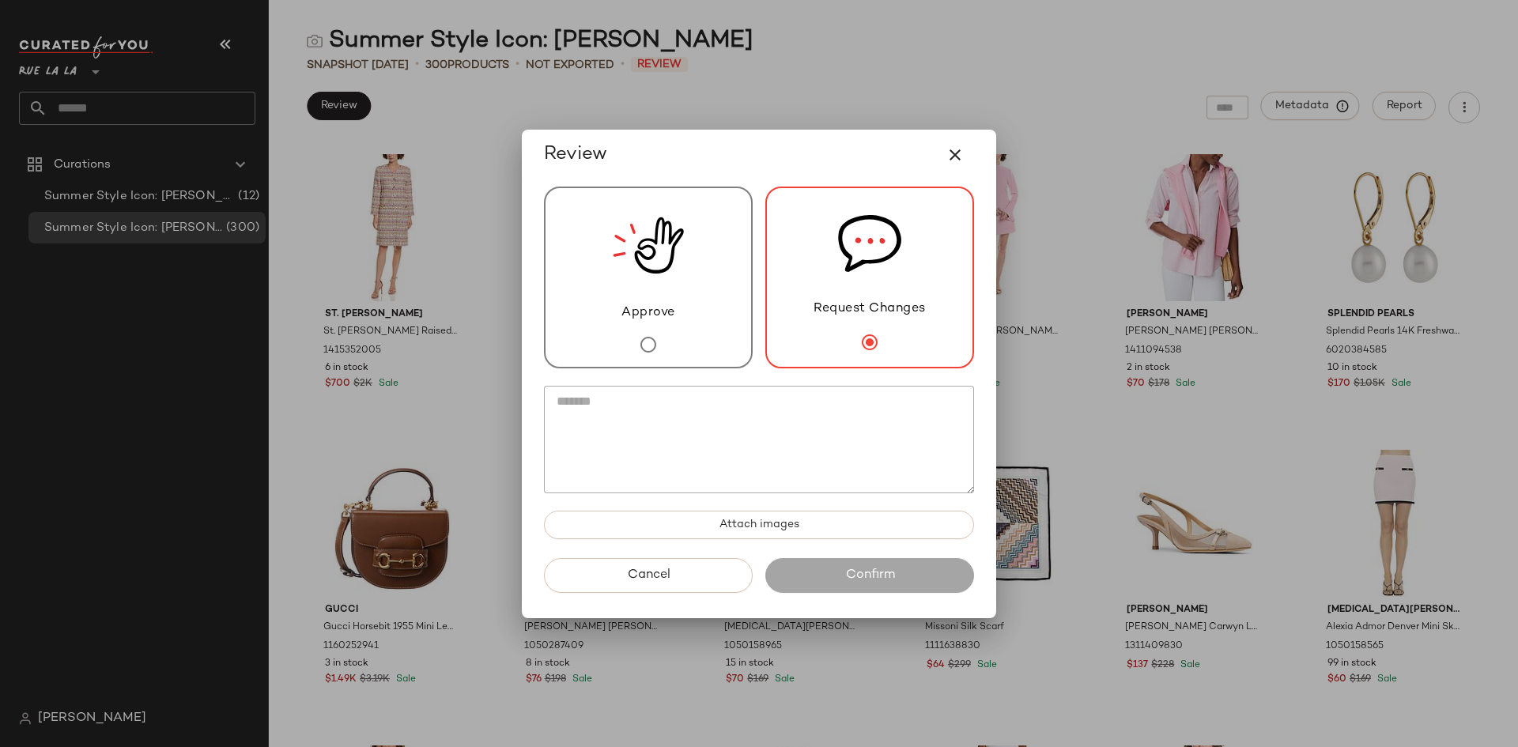
click at [867, 434] on textarea at bounding box center [759, 440] width 430 height 108
paste textarea "**********"
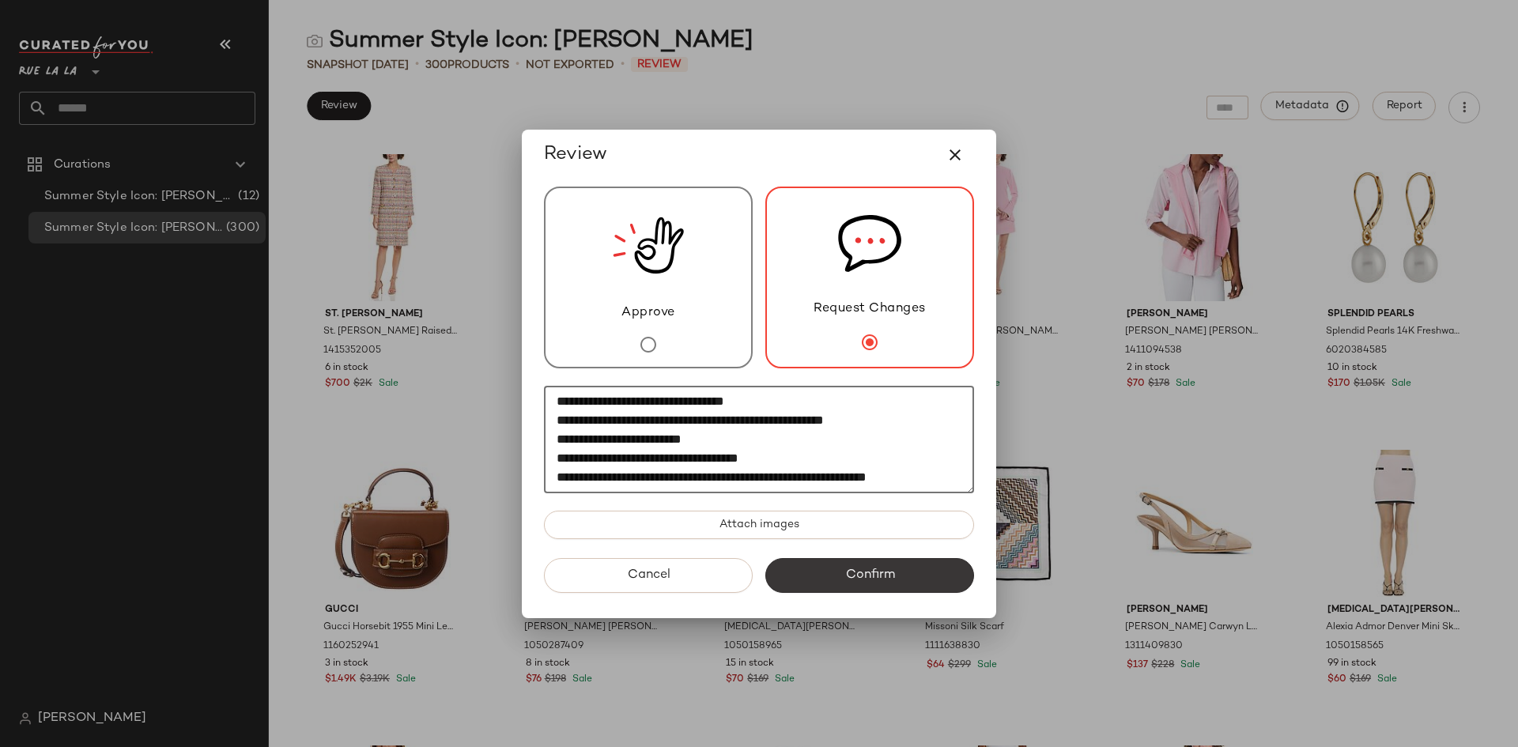
type textarea "**********"
click at [871, 576] on span "Confirm" at bounding box center [869, 575] width 50 height 15
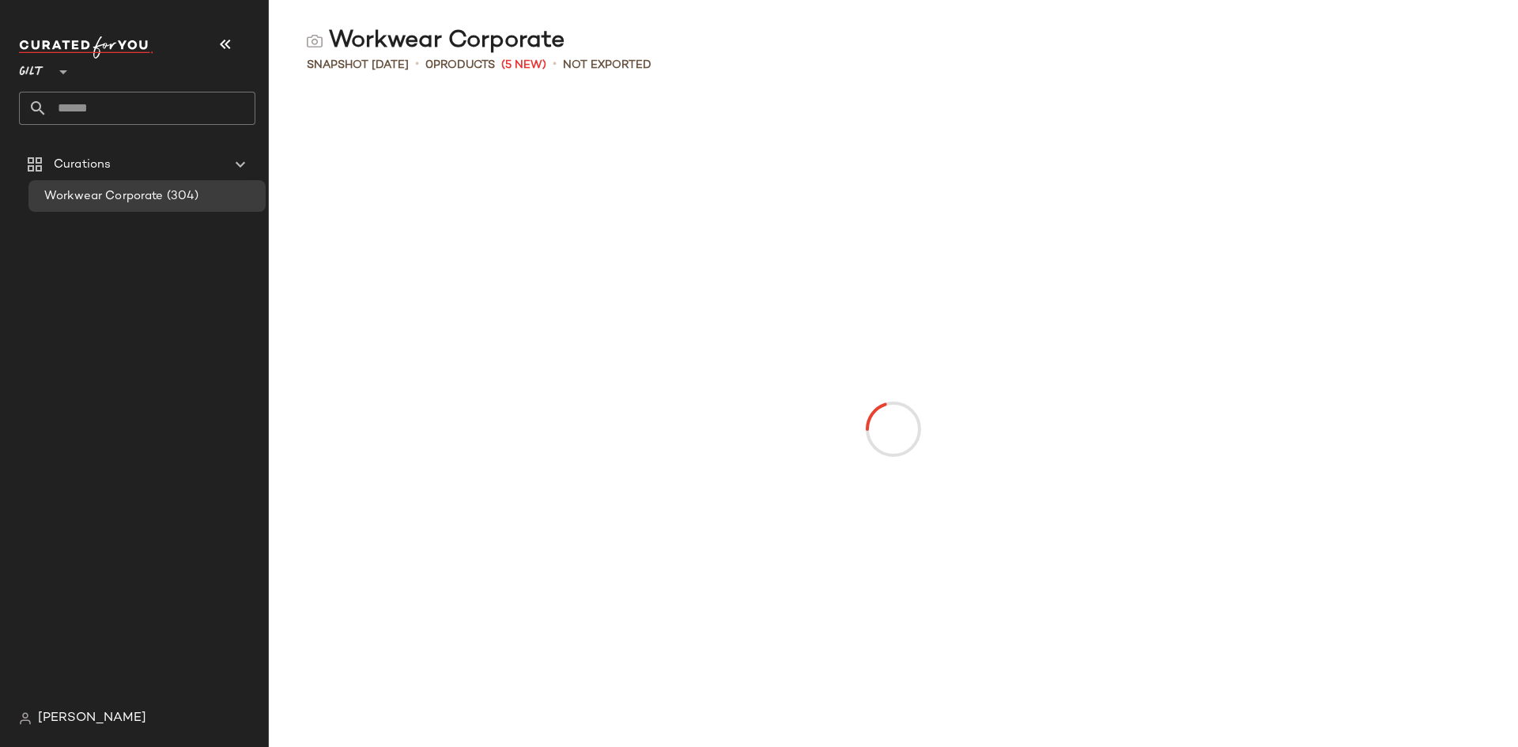
drag, startPoint x: 6, startPoint y: 433, endPoint x: 18, endPoint y: 420, distance: 17.3
click at [6, 433] on nav "Gilt ** Curations Workwear Corporate (304) [PERSON_NAME]" at bounding box center [134, 373] width 269 height 747
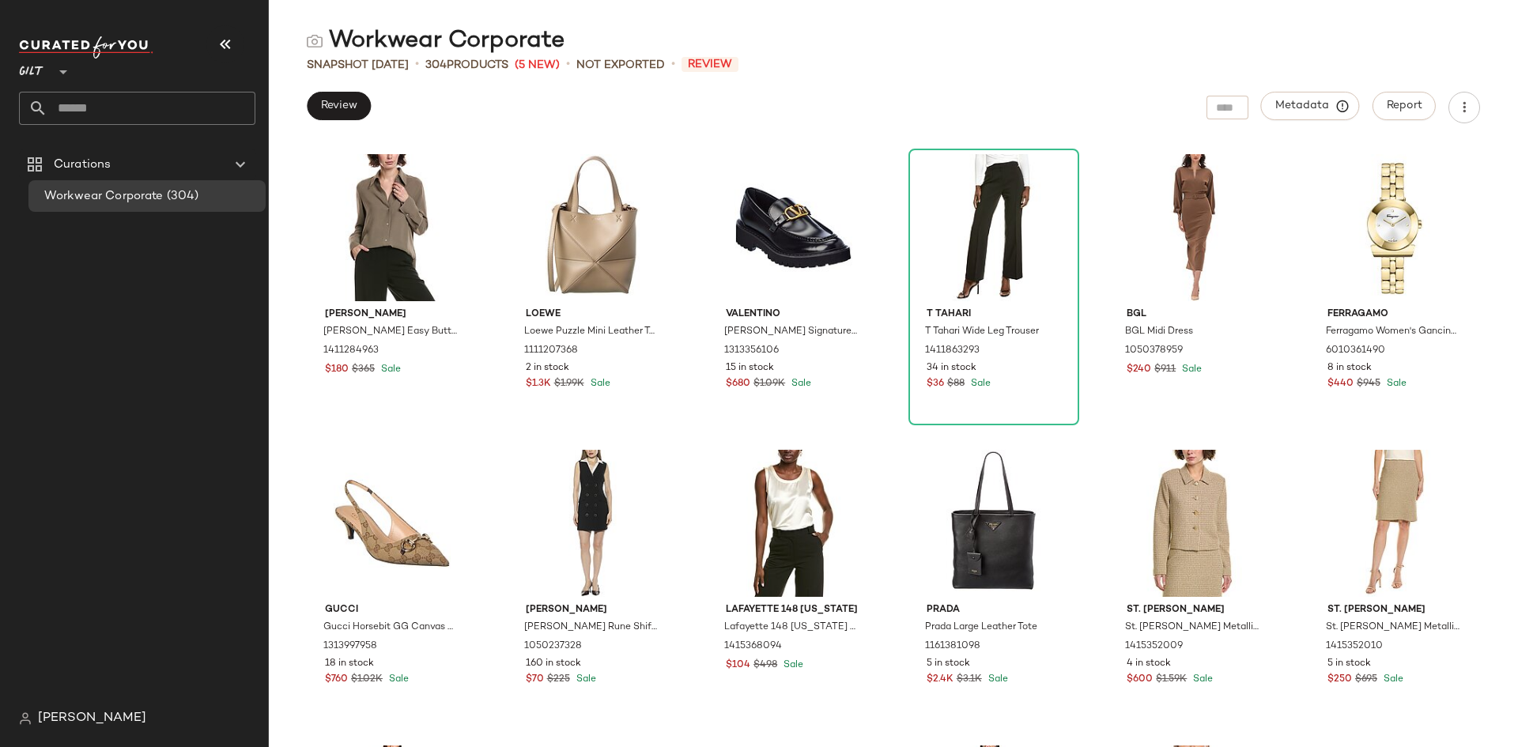
click at [63, 71] on icon at bounding box center [63, 71] width 19 height 19
click at [66, 150] on div "Rue La La" at bounding box center [62, 145] width 60 height 19
type input "**"
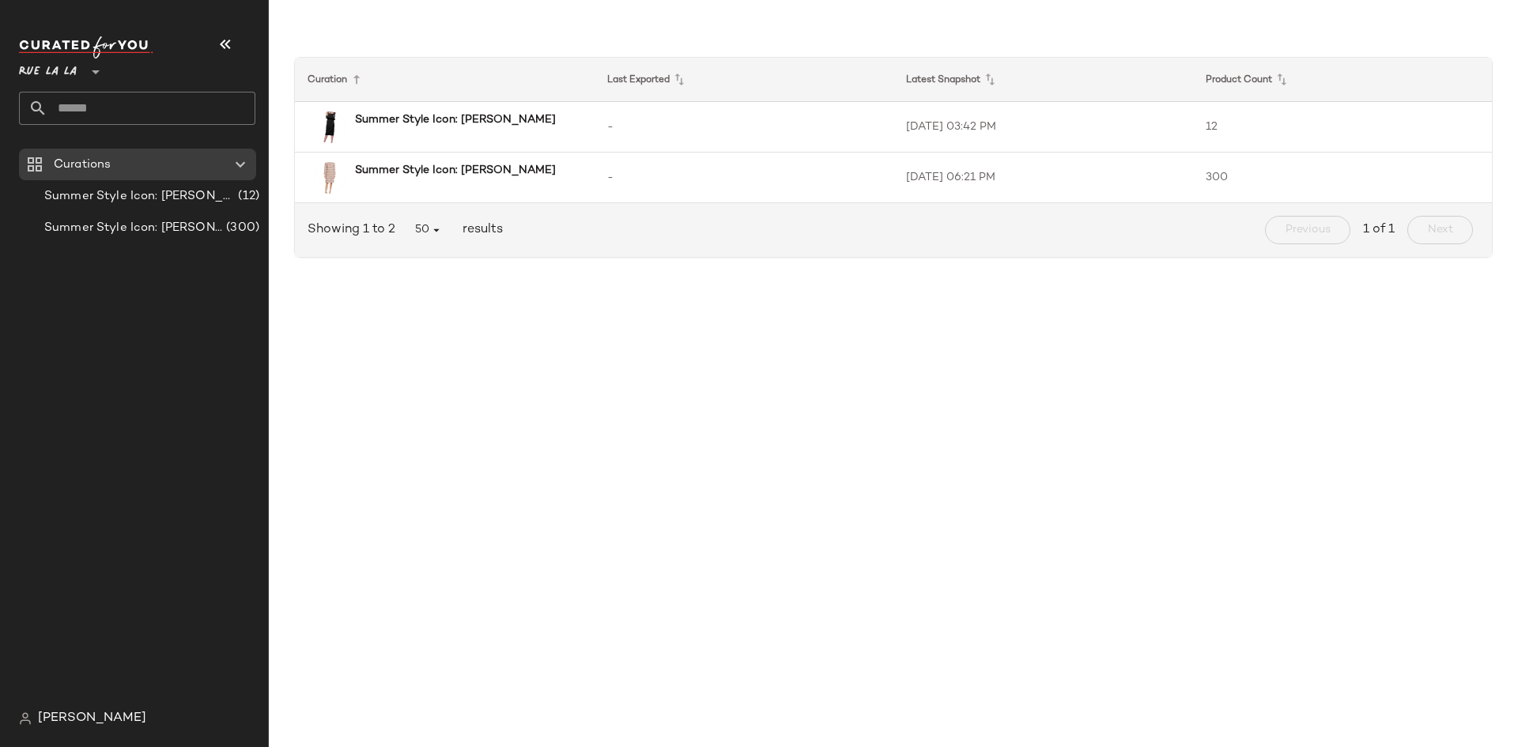
click at [292, 391] on div "Curation Last Exported Latest Snapshot Product Count Summer Style Icon: Audrey …" at bounding box center [893, 386] width 1249 height 722
click at [338, 172] on div at bounding box center [330, 178] width 32 height 32
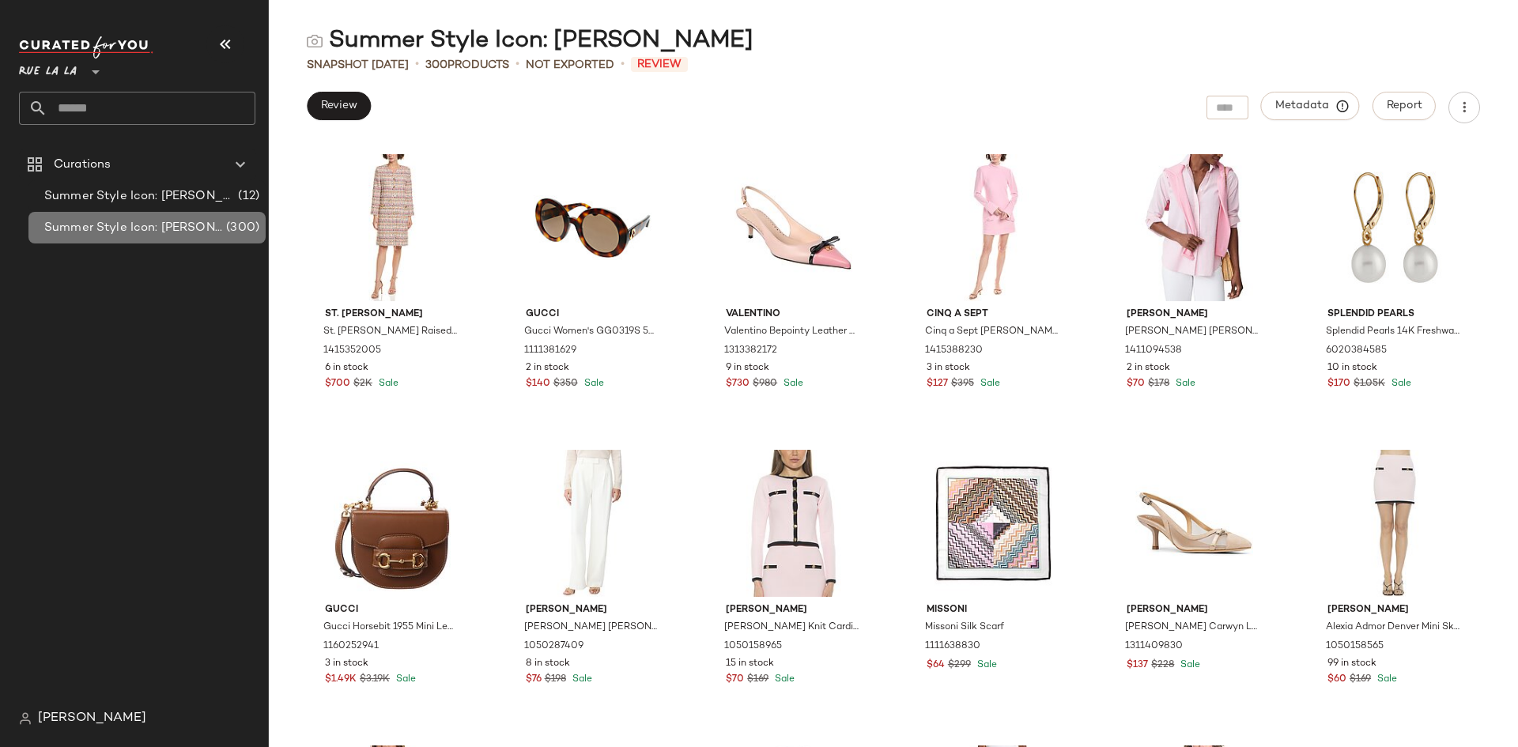
click at [81, 229] on span "Summer Style Icon: [PERSON_NAME]" at bounding box center [133, 228] width 179 height 18
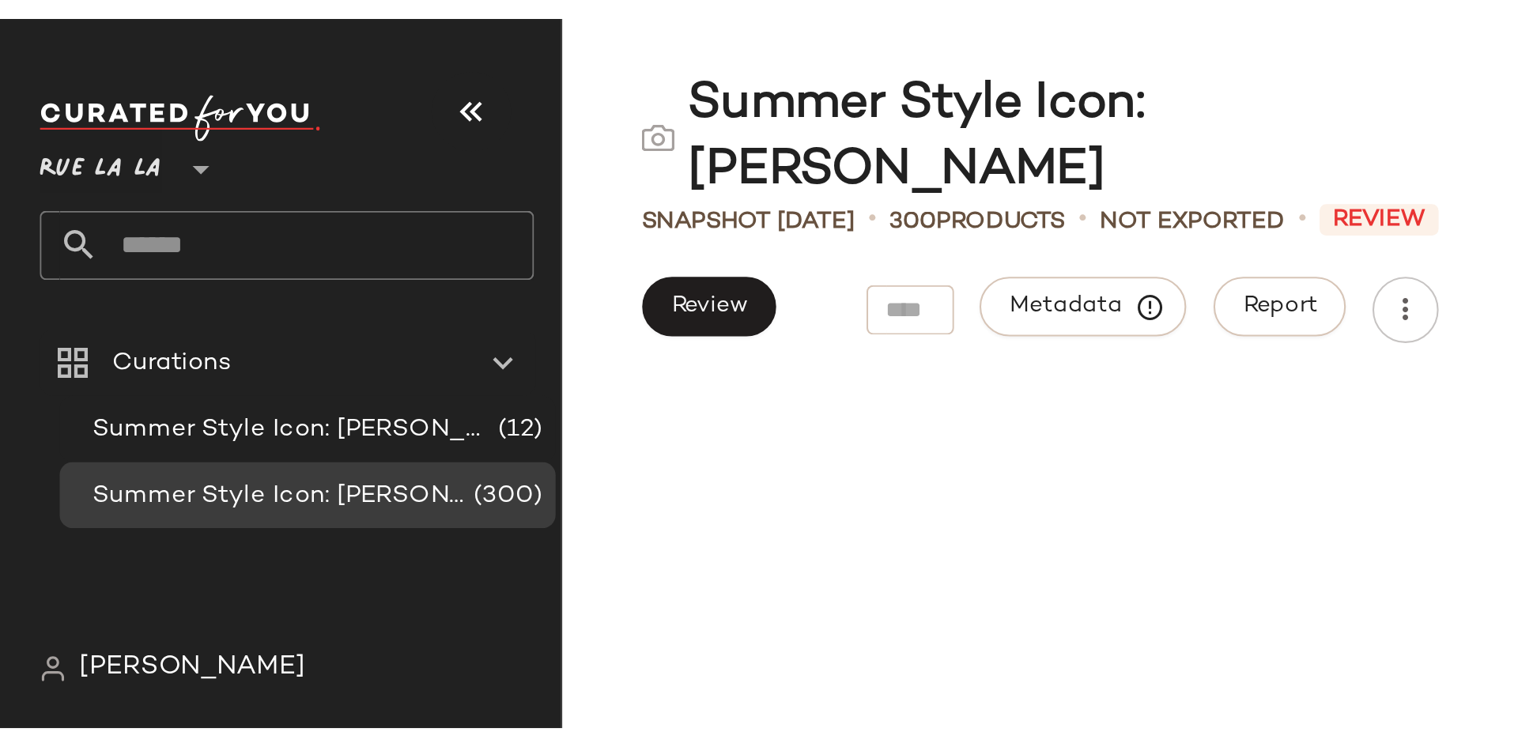
scroll to position [2470, 0]
